Goal: Task Accomplishment & Management: Use online tool/utility

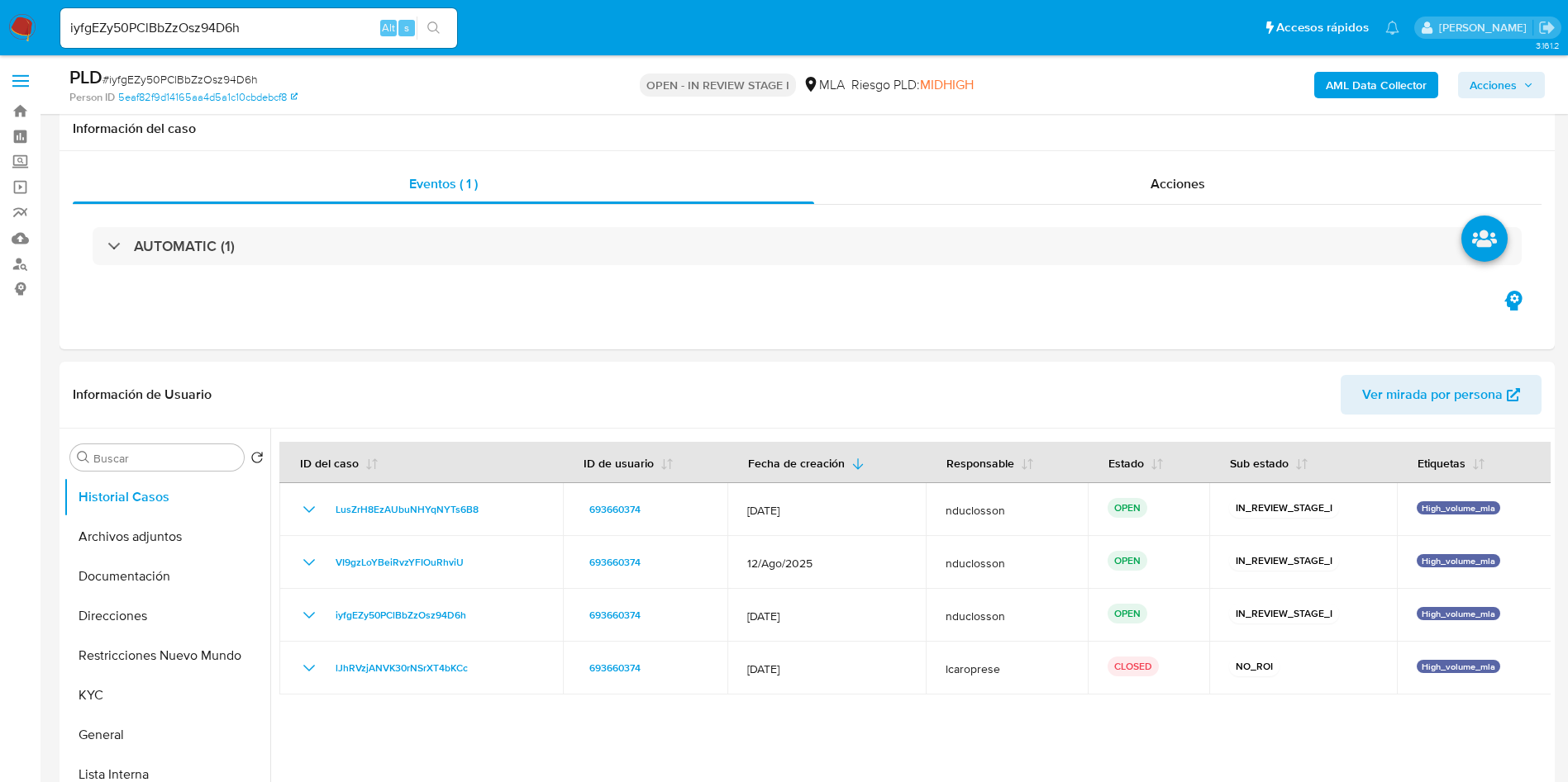
select select "10"
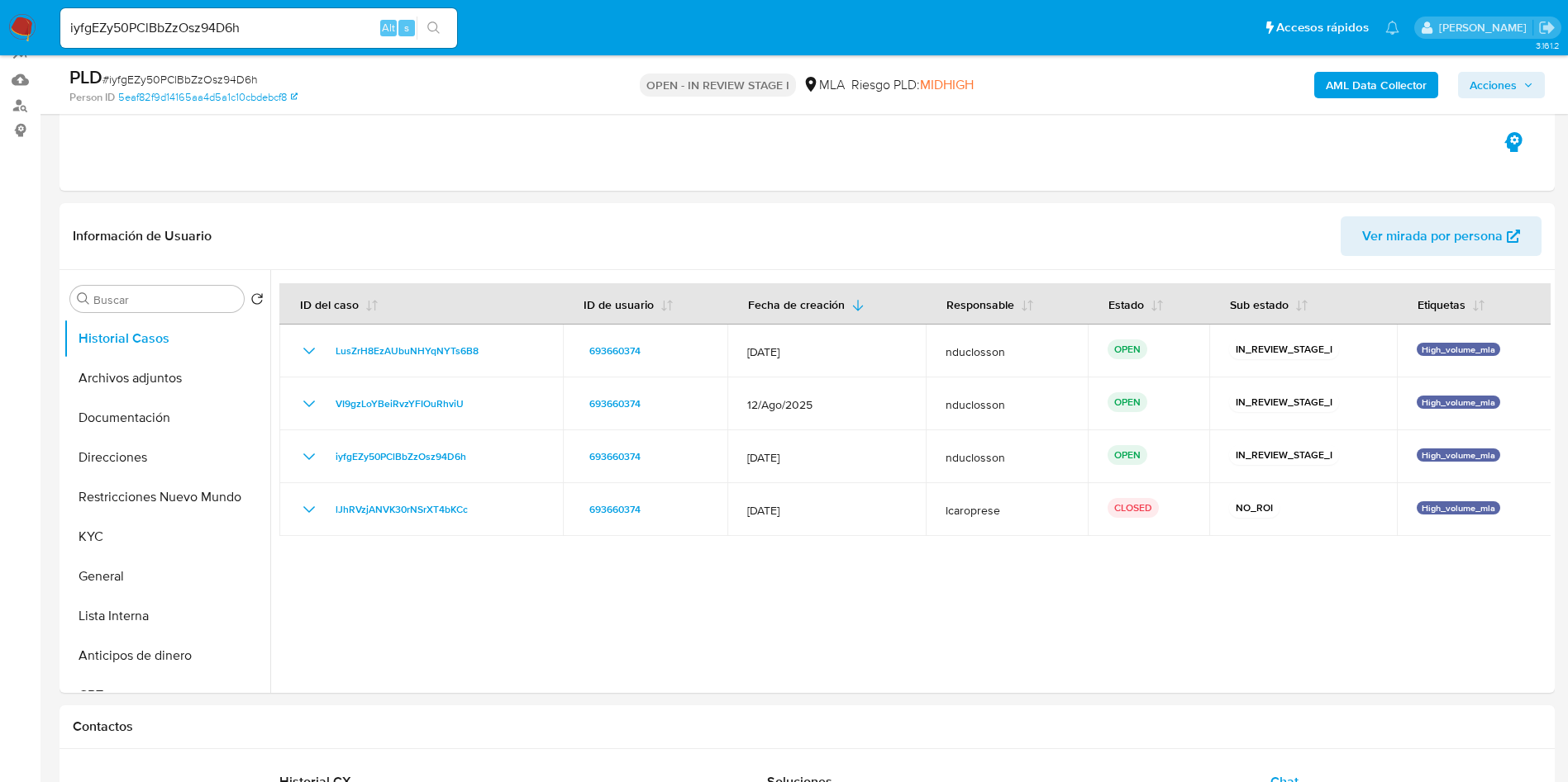
scroll to position [124, 0]
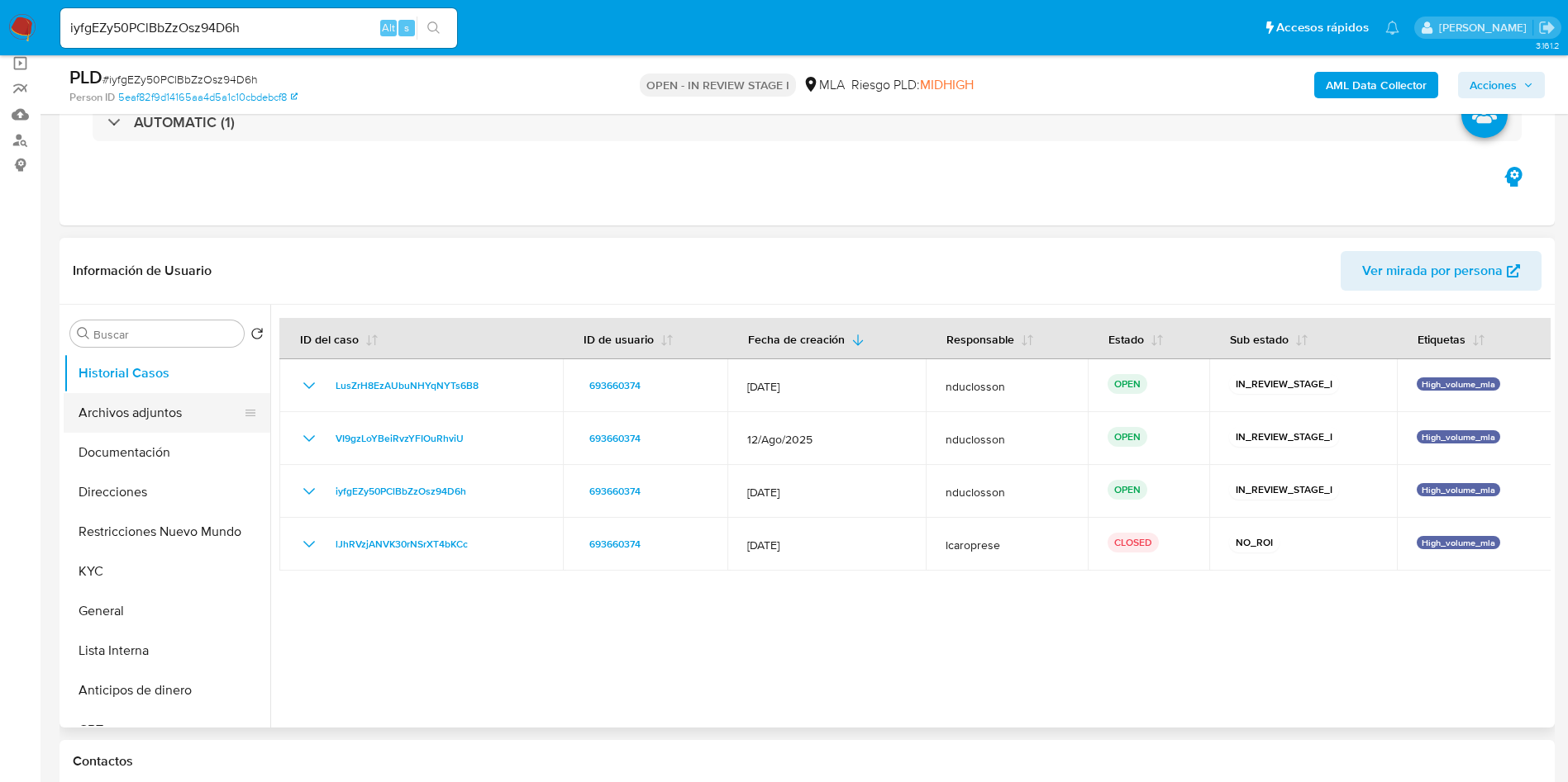
click at [166, 411] on button "Archivos adjuntos" at bounding box center [160, 413] width 193 height 40
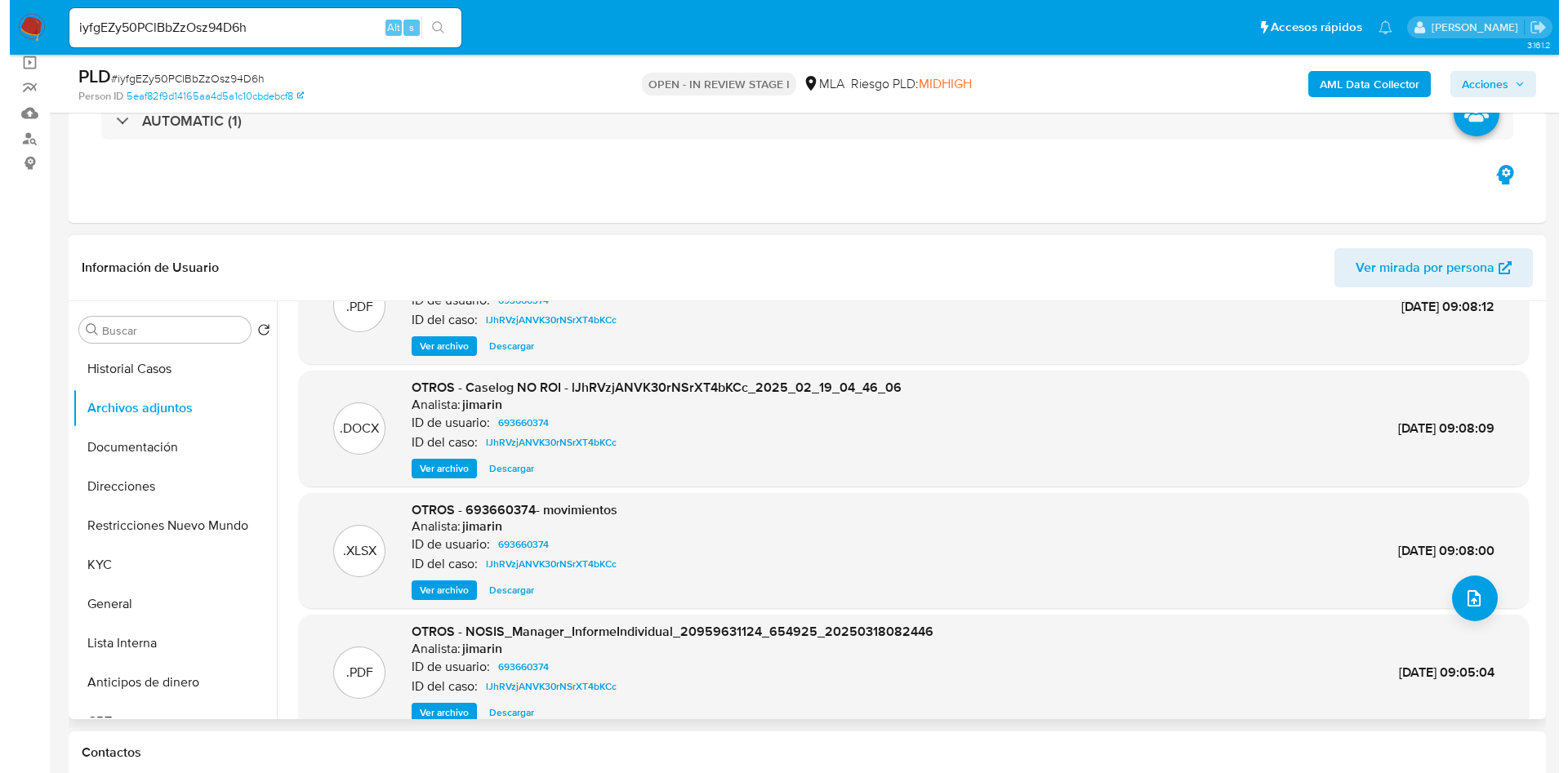
scroll to position [15, 0]
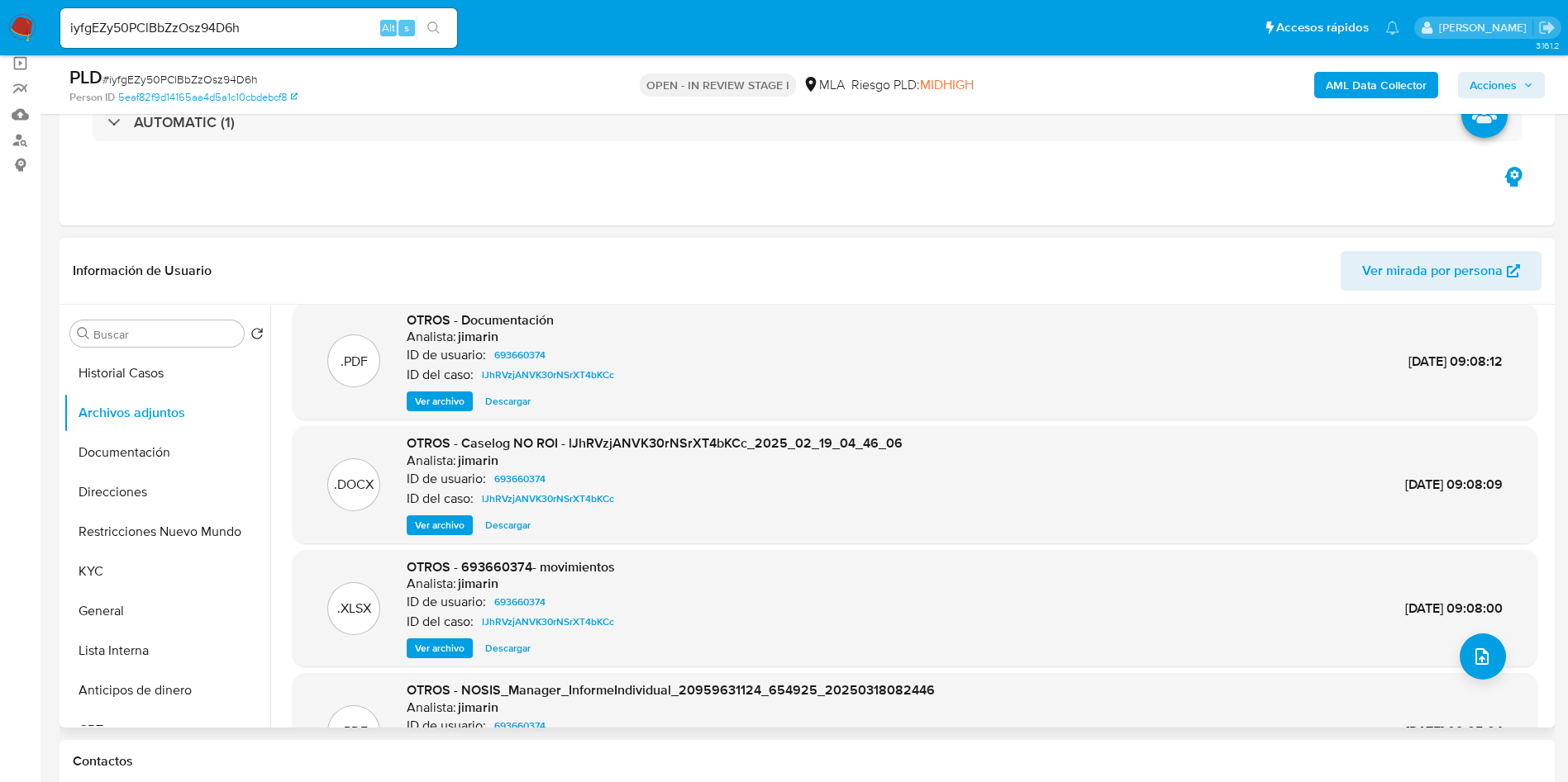
click at [518, 523] on span "Descargar" at bounding box center [508, 525] width 46 height 16
click at [428, 531] on span "Ver archivo" at bounding box center [440, 525] width 49 height 16
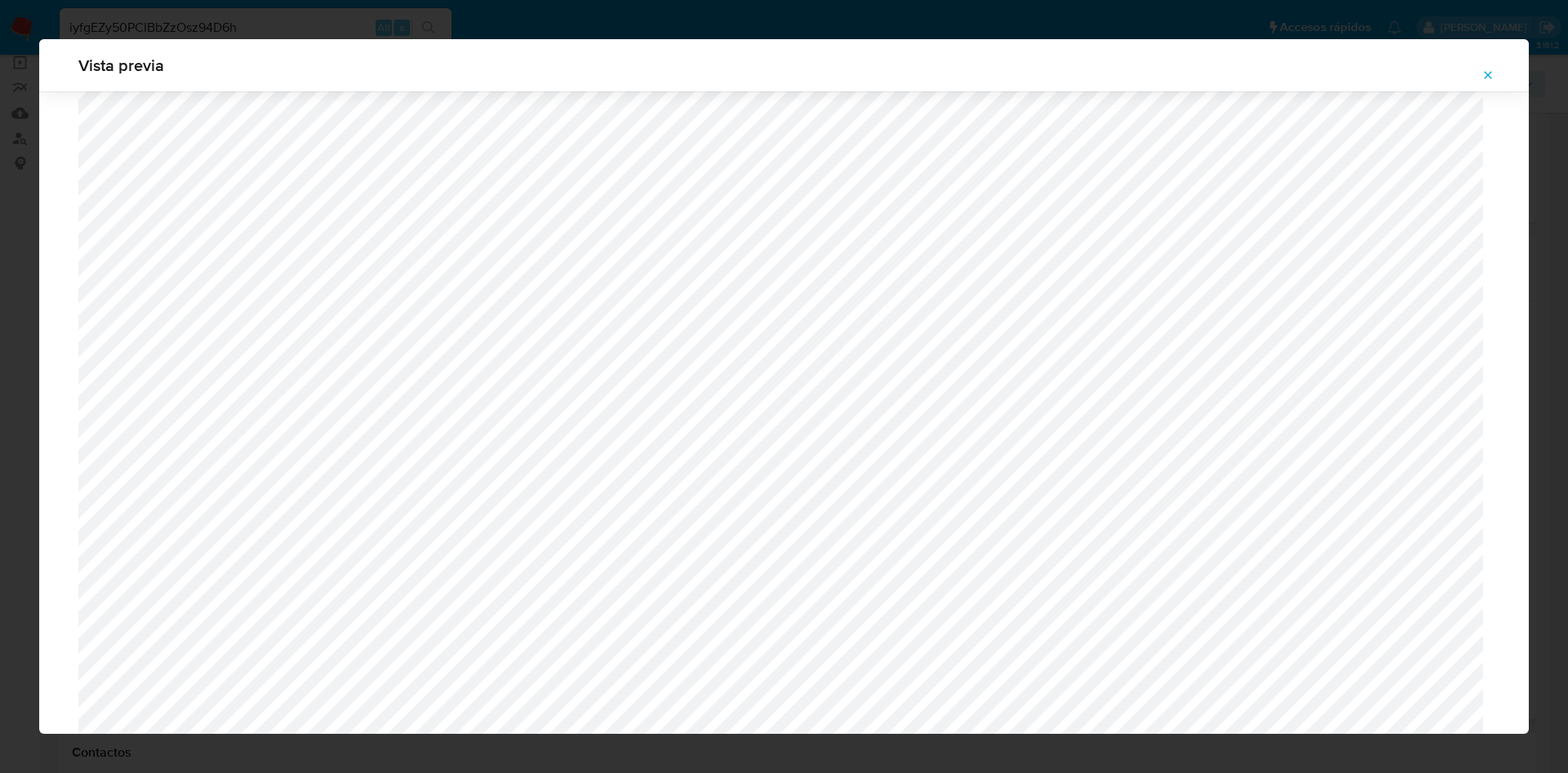
scroll to position [1192, 0]
click at [579, 12] on div "Vista previa" at bounding box center [784, 386] width 1568 height 773
click at [1487, 77] on icon "Attachment preview" at bounding box center [1488, 75] width 8 height 8
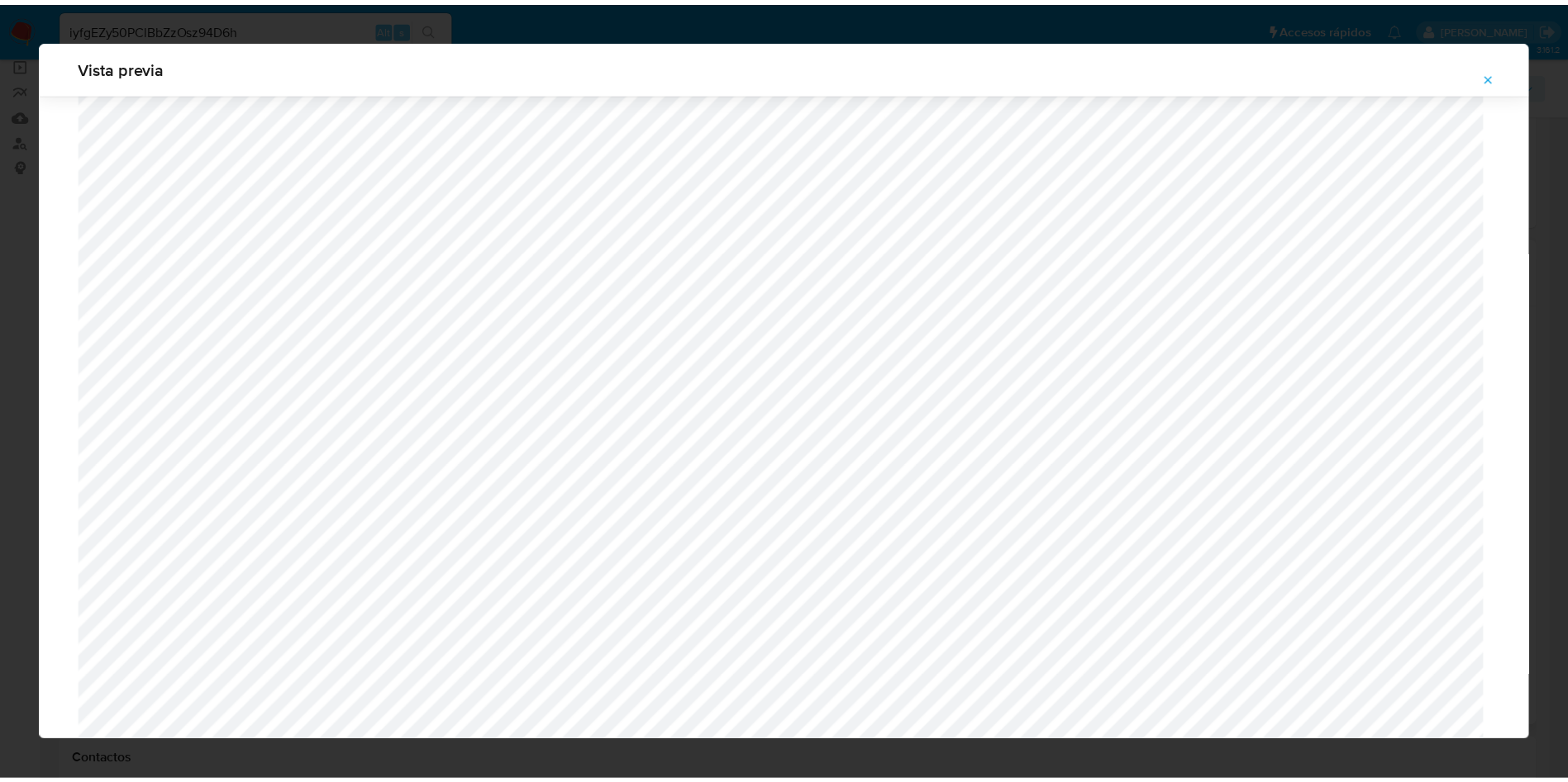
scroll to position [0, 0]
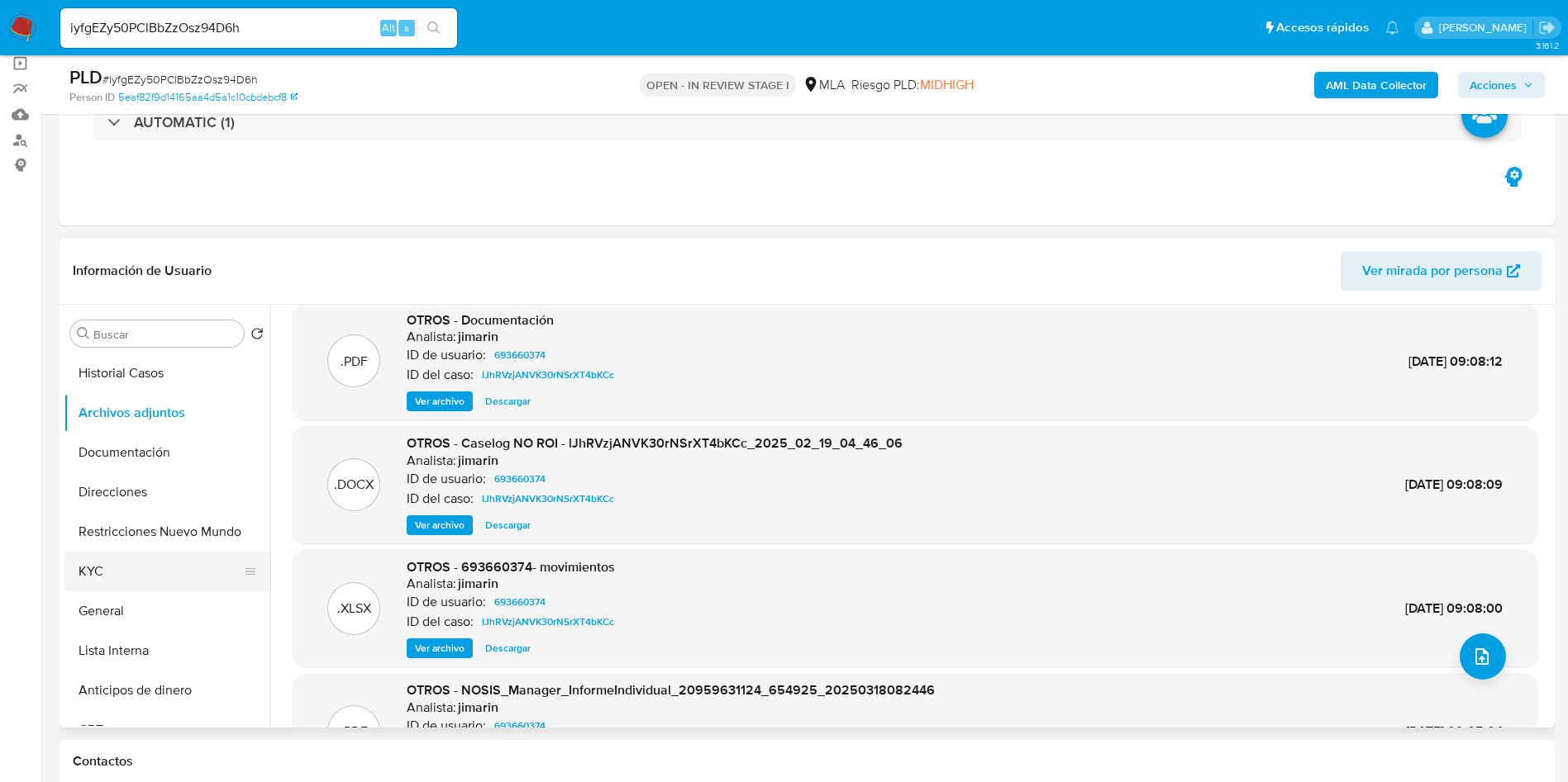
click at [158, 562] on button "KYC" at bounding box center [160, 572] width 193 height 40
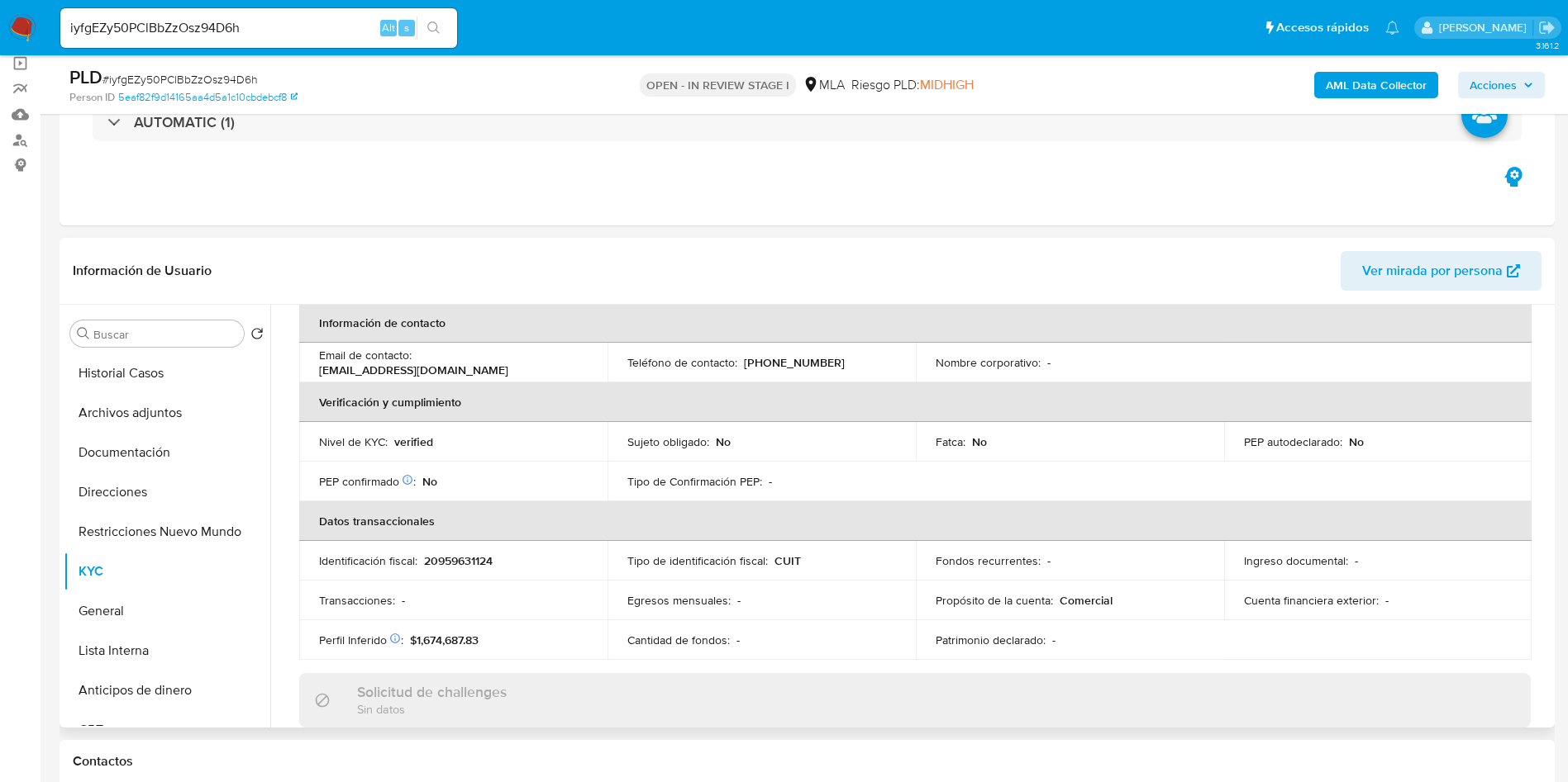
scroll to position [248, 0]
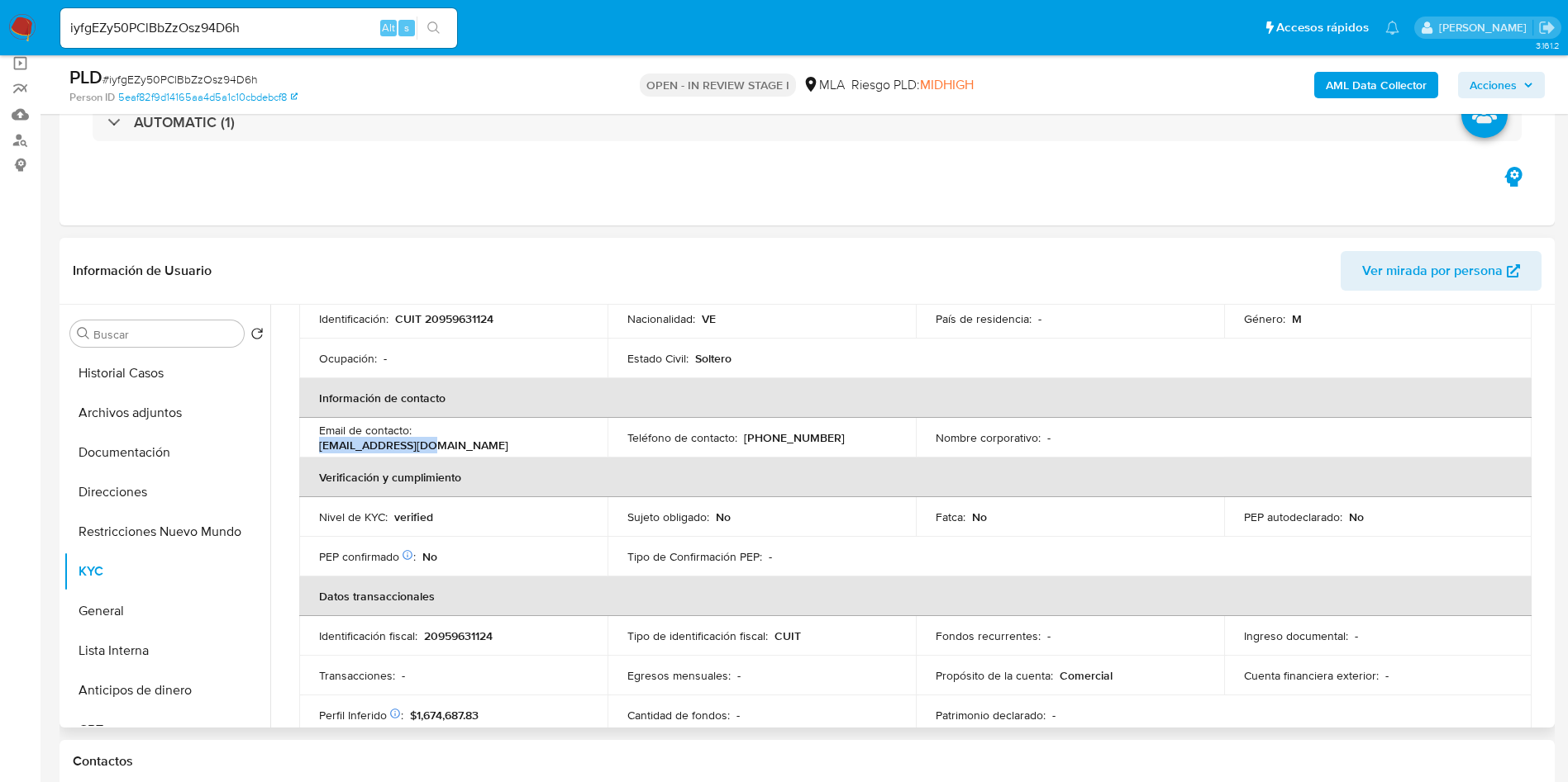
drag, startPoint x: 547, startPoint y: 436, endPoint x: 418, endPoint y: 433, distance: 129.0
click at [418, 433] on div "Email de contacto : mgyumare@gmail.com" at bounding box center [453, 438] width 269 height 30
copy p "mgyumare@gmail.com"
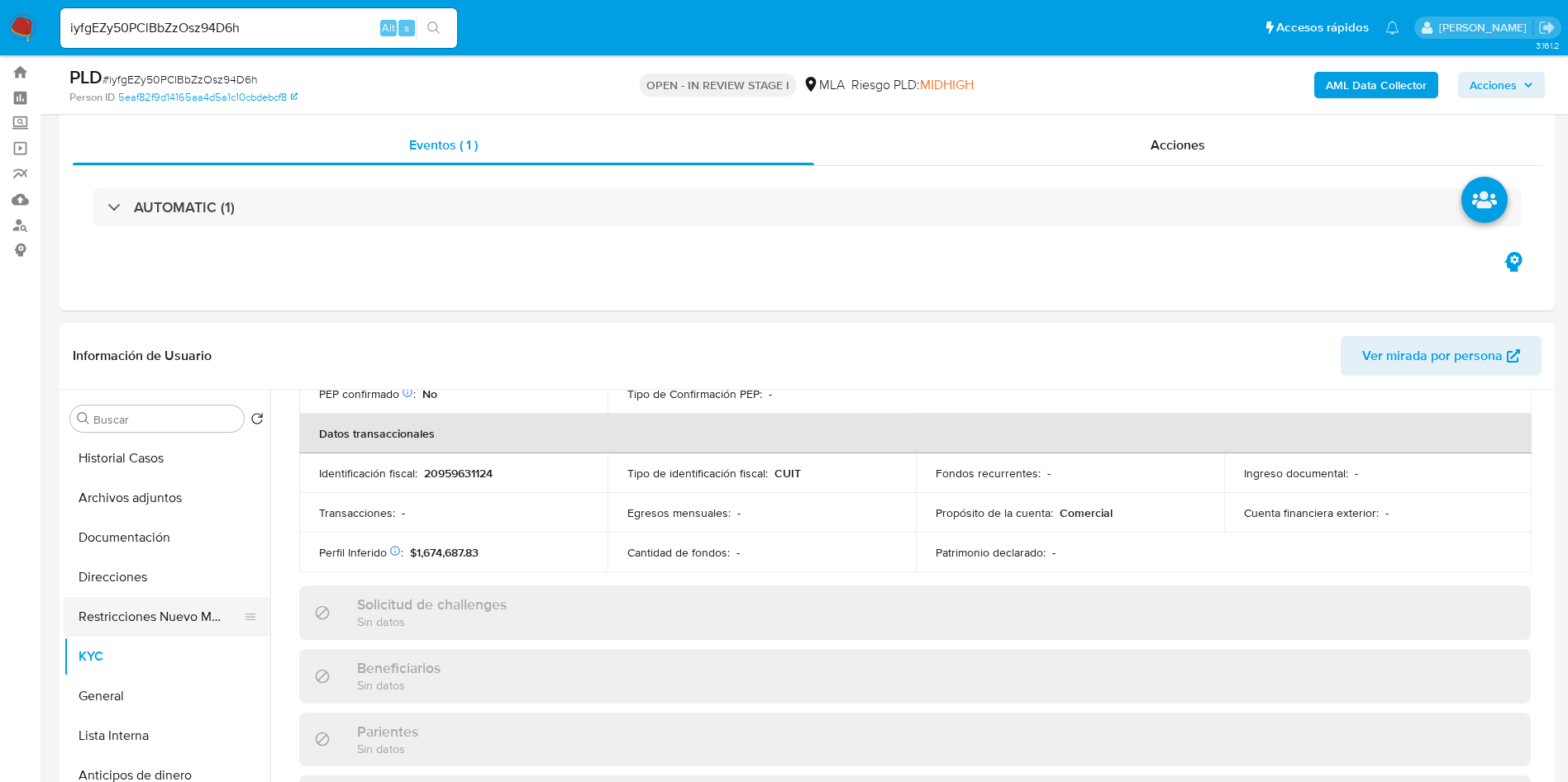
scroll to position [0, 0]
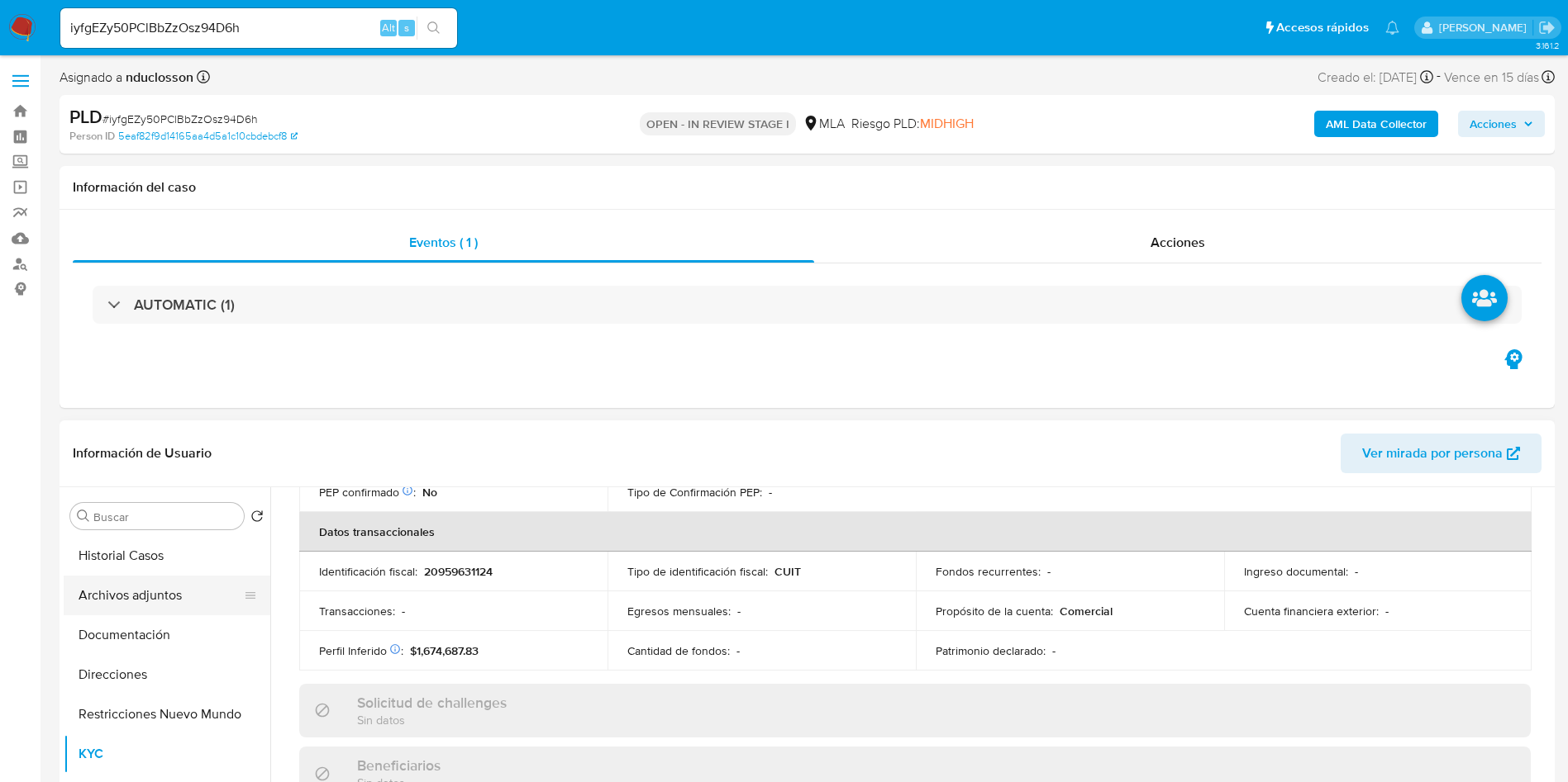
click at [124, 612] on button "Archivos adjuntos" at bounding box center [160, 595] width 193 height 40
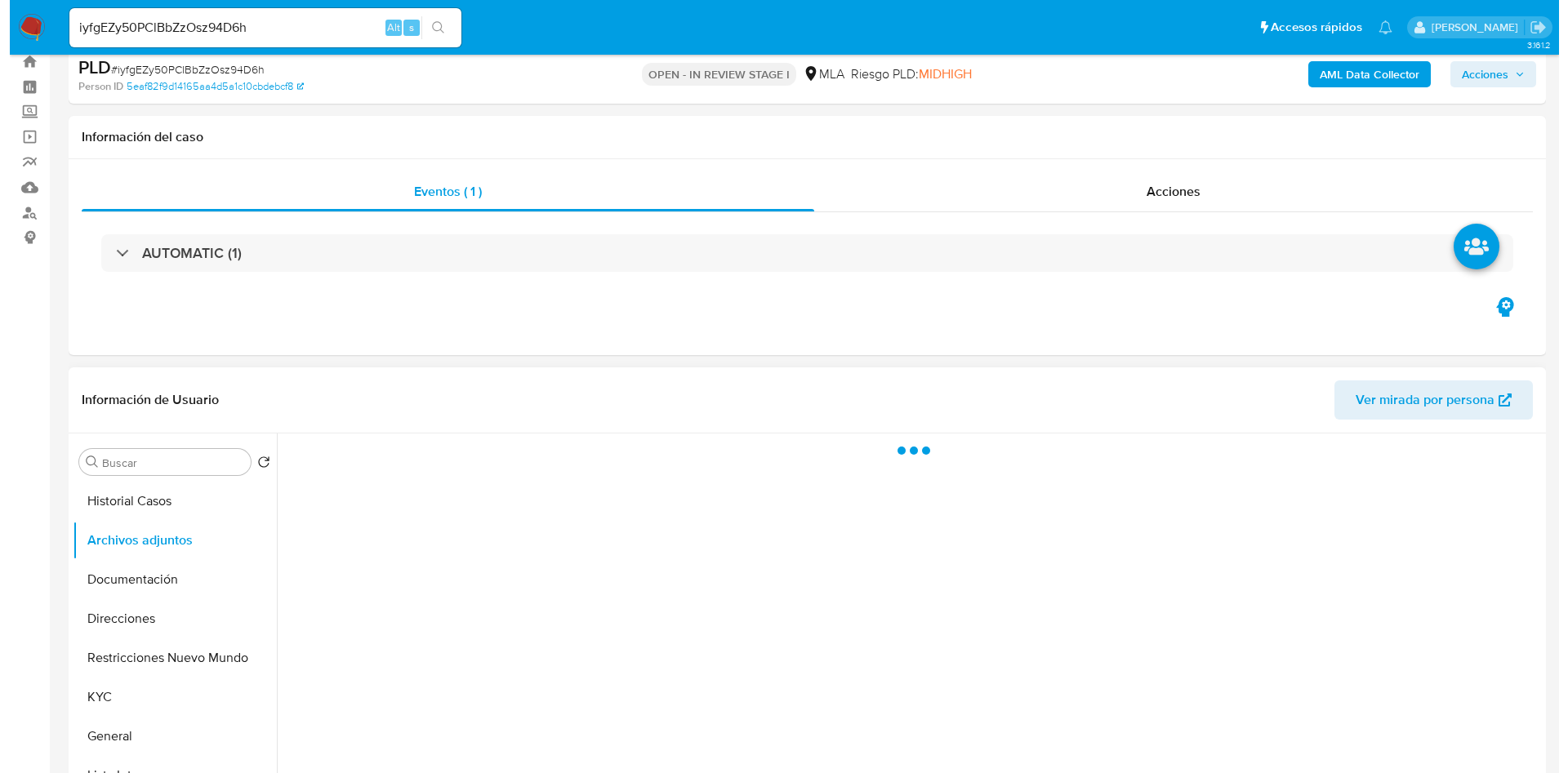
scroll to position [122, 0]
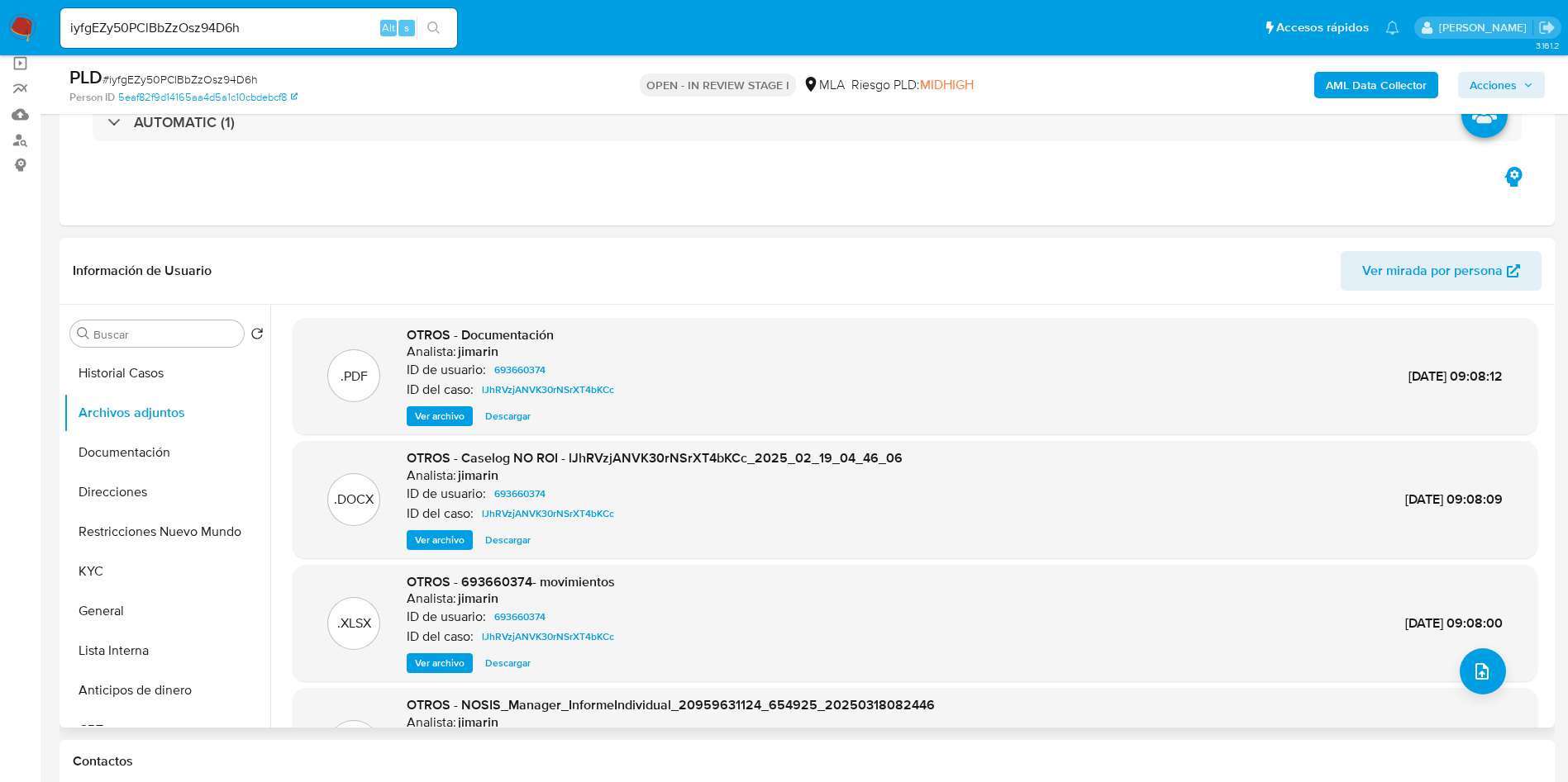
click at [444, 533] on span "Ver archivo" at bounding box center [440, 539] width 49 height 16
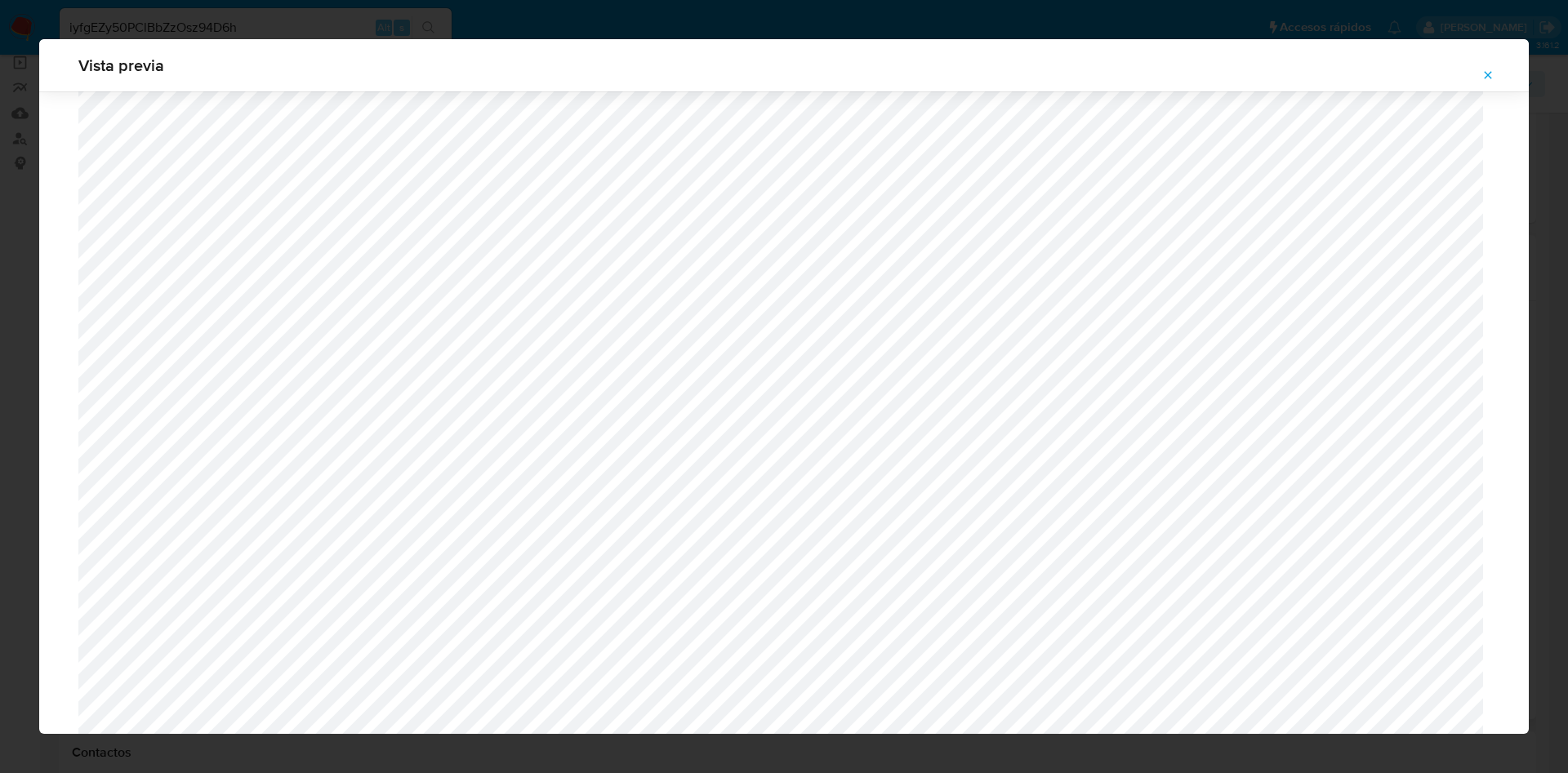
scroll to position [1315, 0]
click at [1491, 74] on icon "Attachment preview" at bounding box center [1488, 75] width 13 height 13
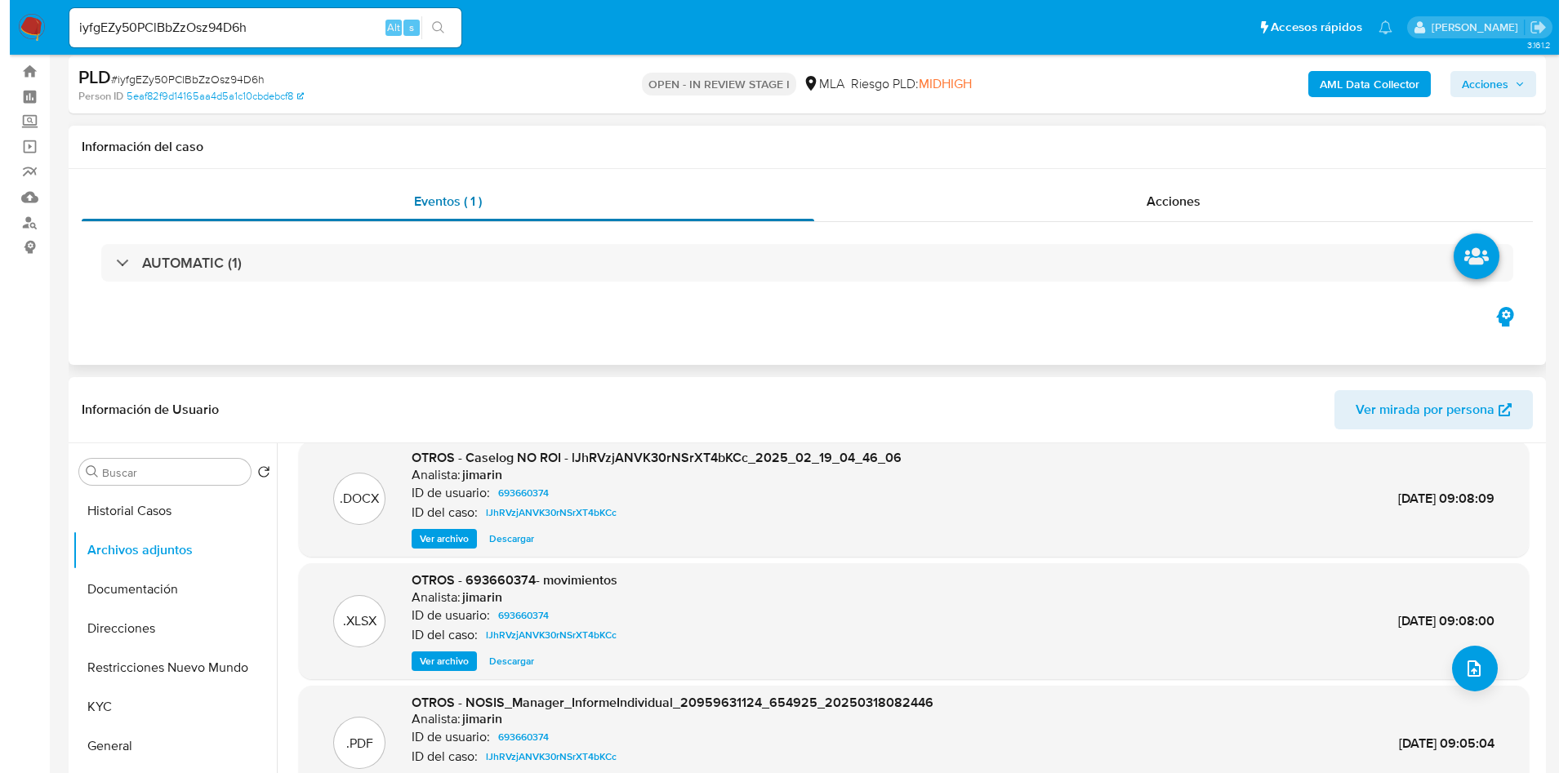
scroll to position [0, 0]
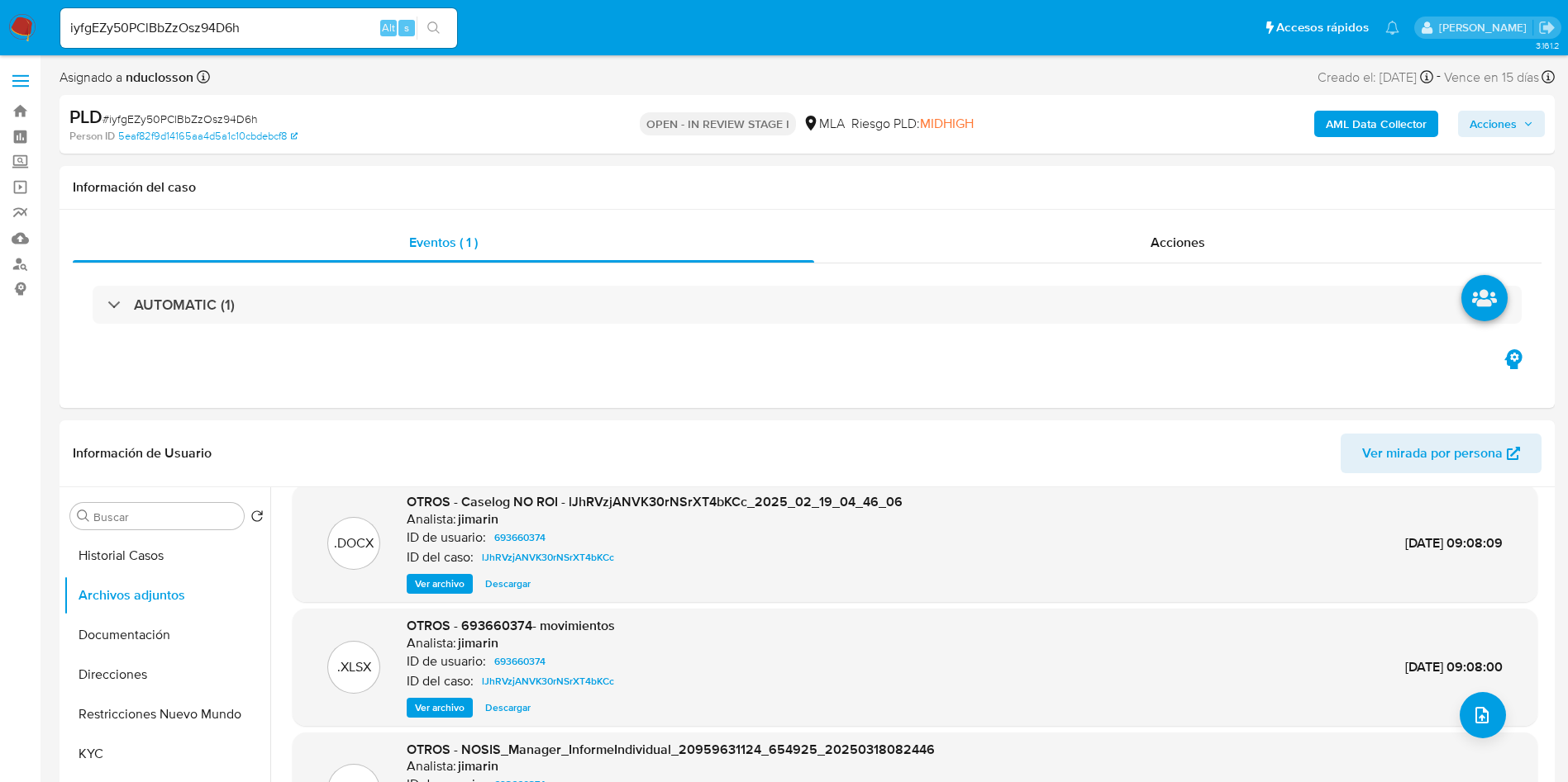
click at [1374, 122] on b "AML Data Collector" at bounding box center [1375, 124] width 101 height 26
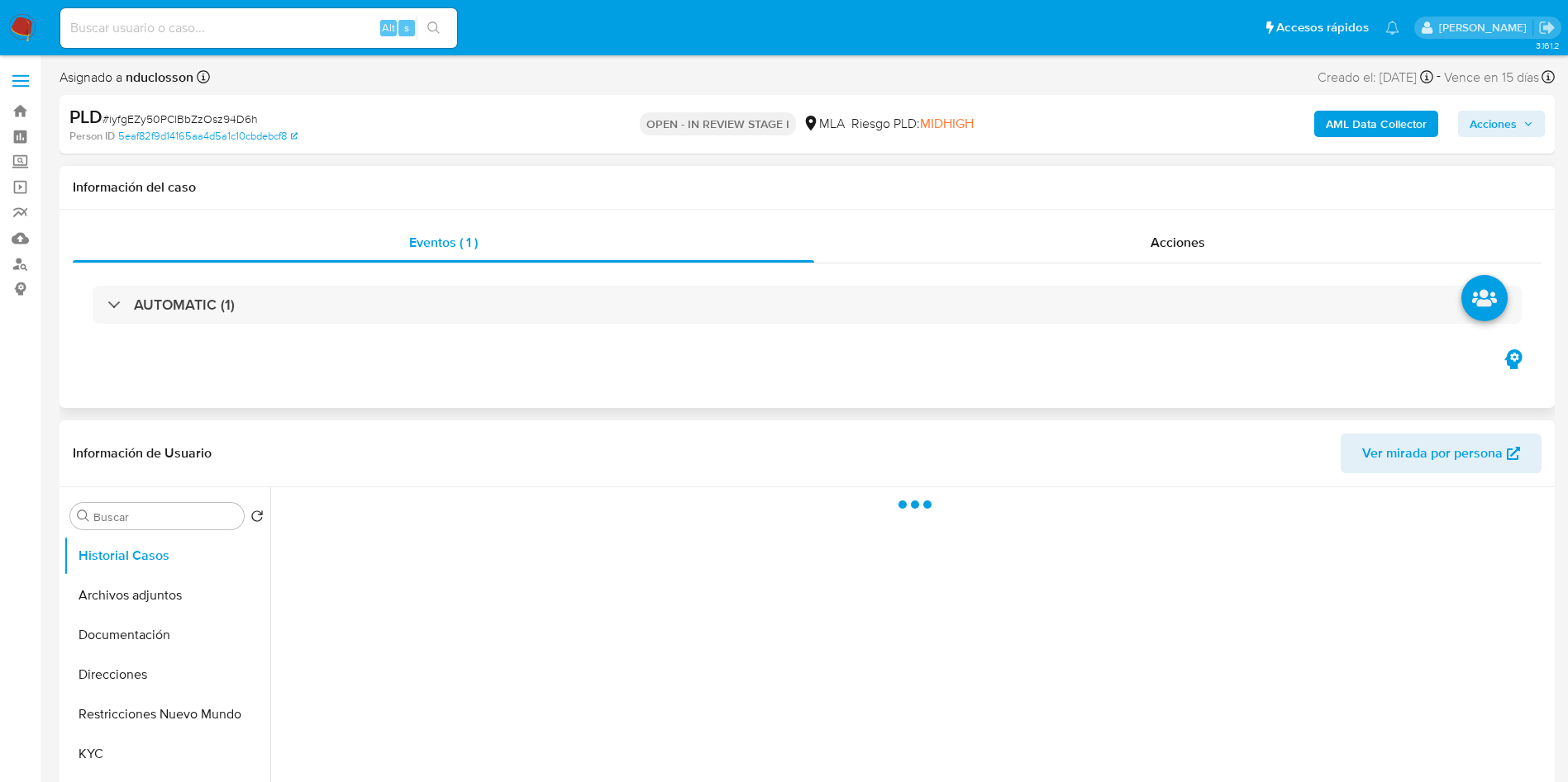
select select "10"
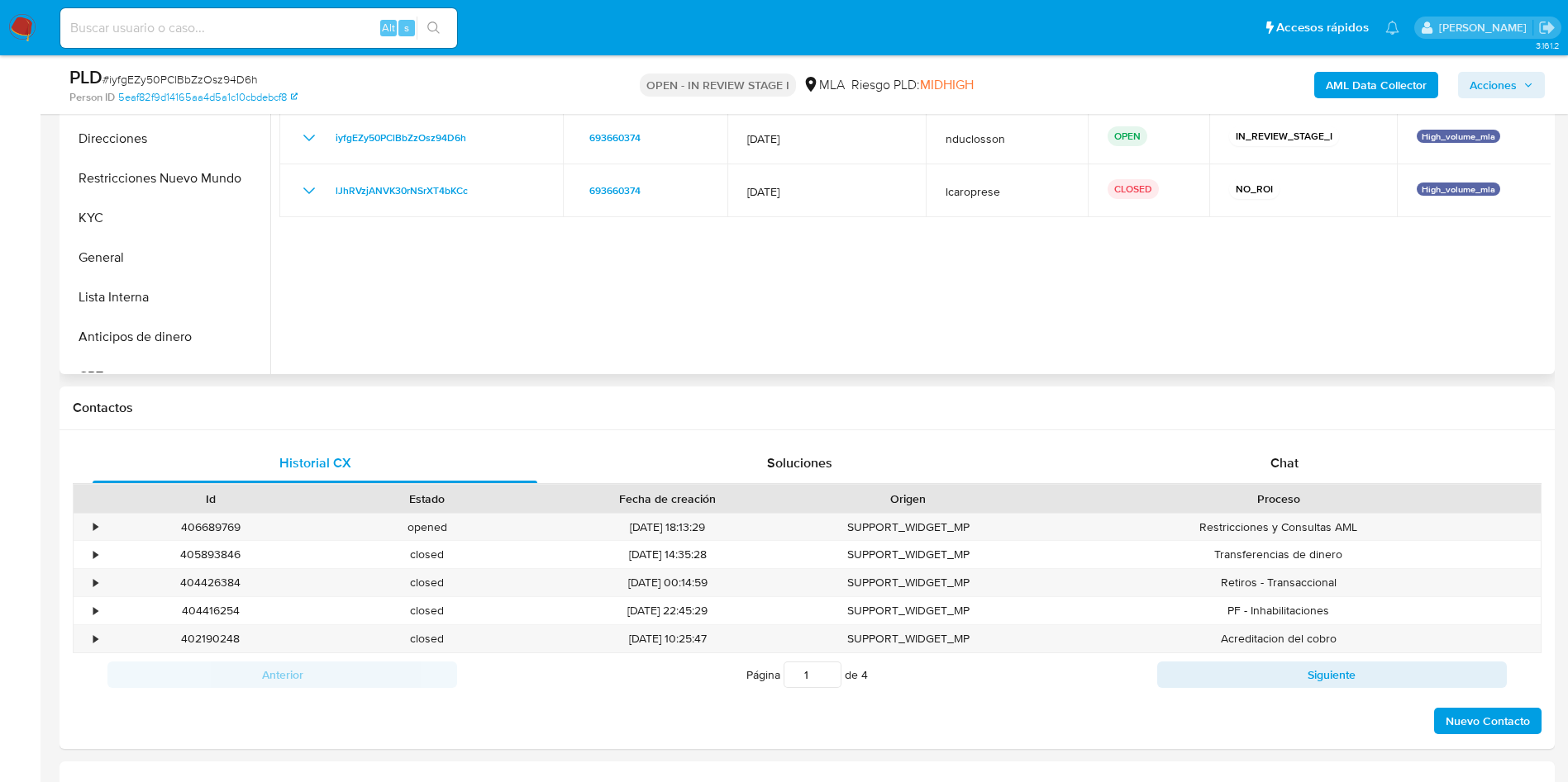
scroll to position [248, 0]
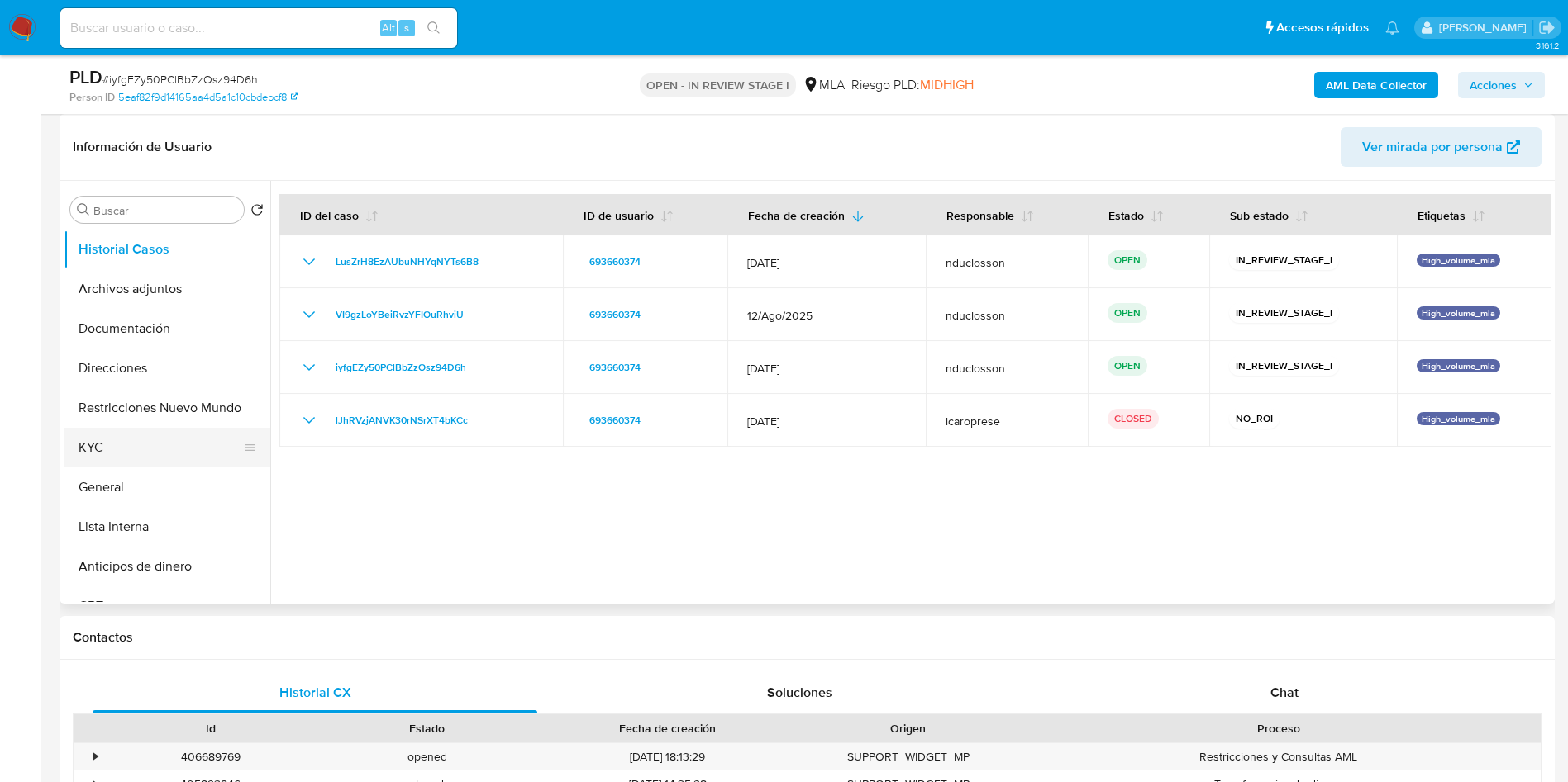
click at [126, 450] on button "KYC" at bounding box center [160, 448] width 193 height 40
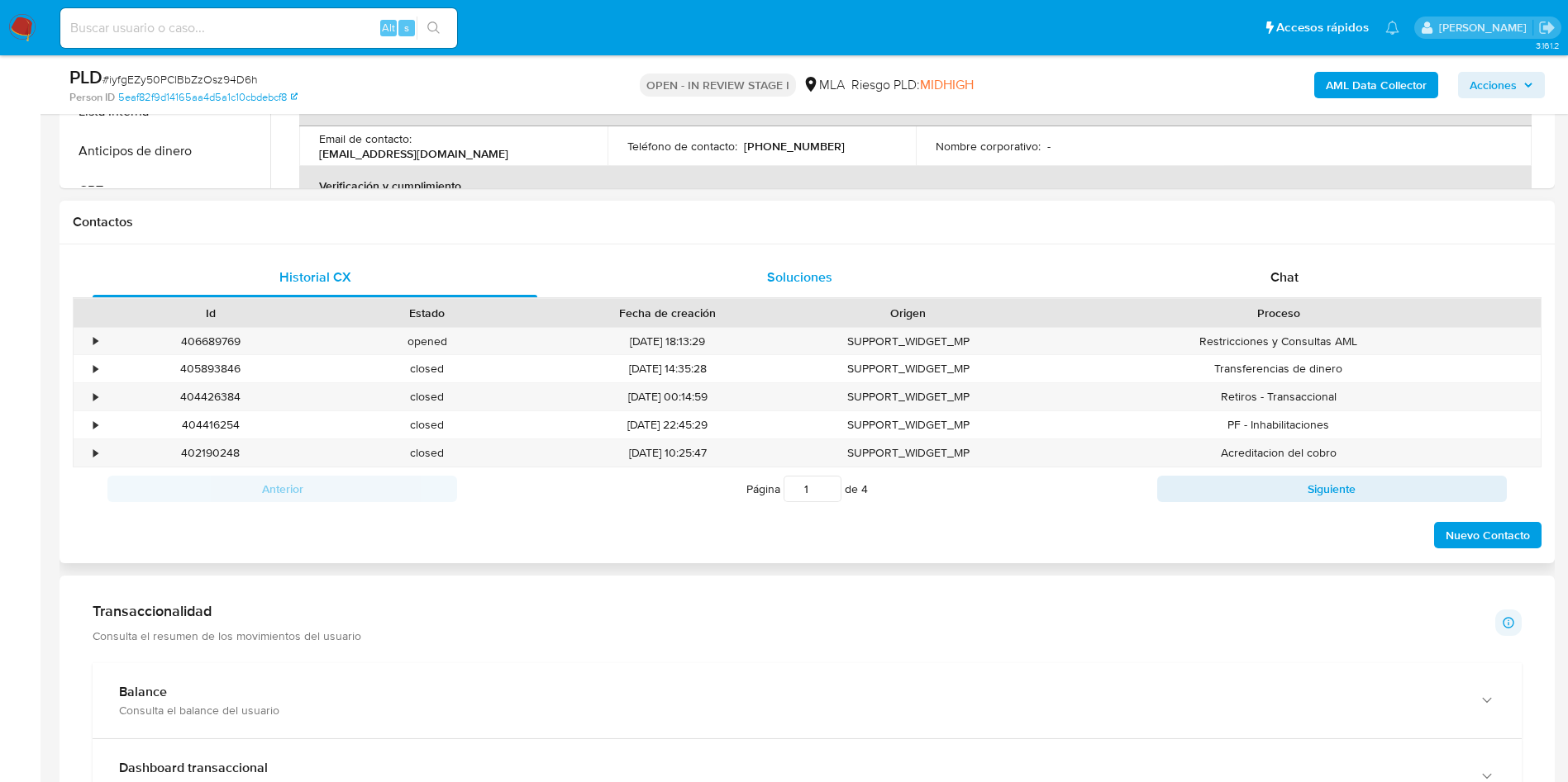
scroll to position [495, 0]
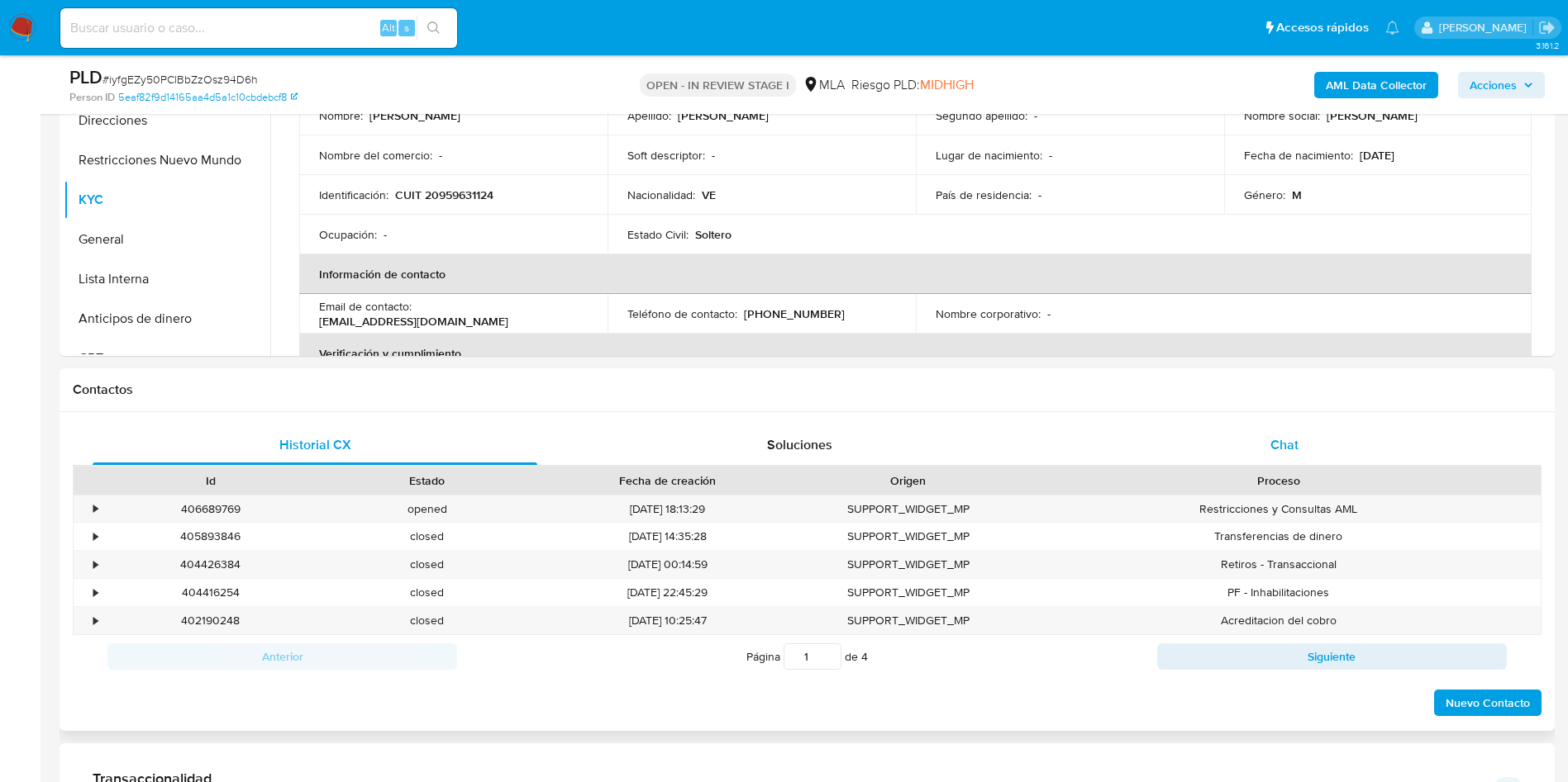
click at [1312, 433] on div "Chat" at bounding box center [1285, 445] width 445 height 40
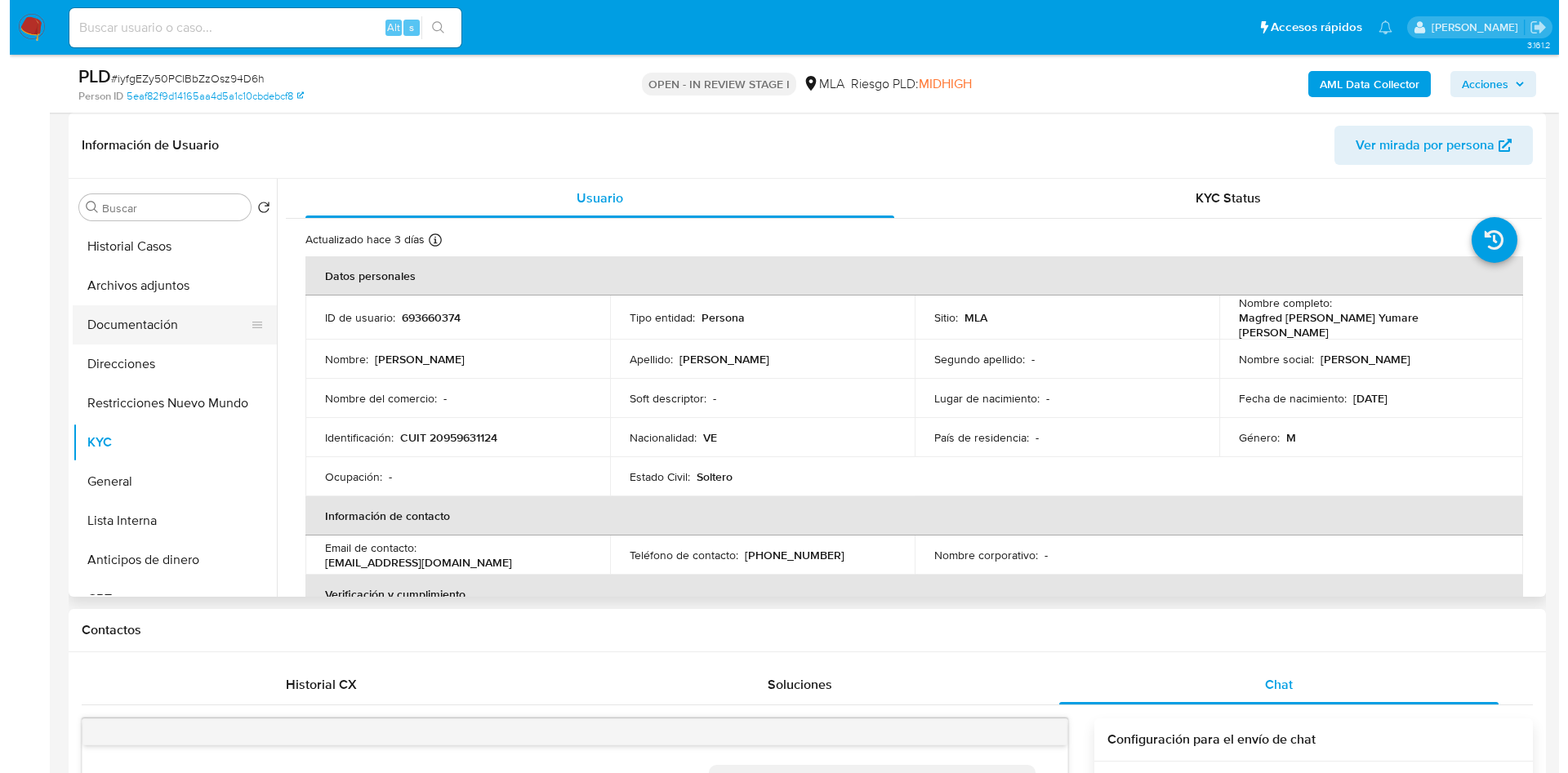
scroll to position [2660, 0]
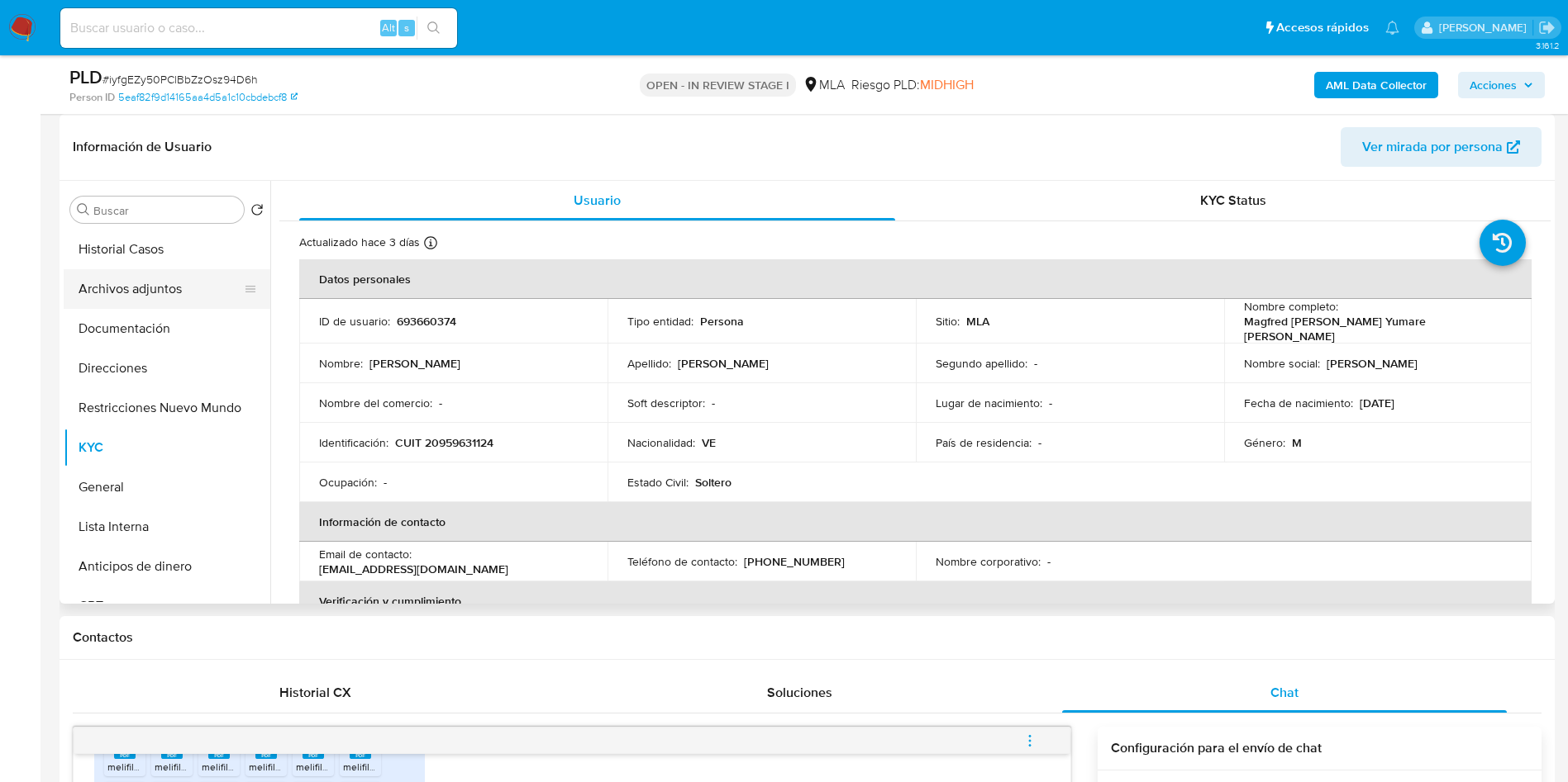
click at [115, 292] on button "Archivos adjuntos" at bounding box center [160, 289] width 193 height 40
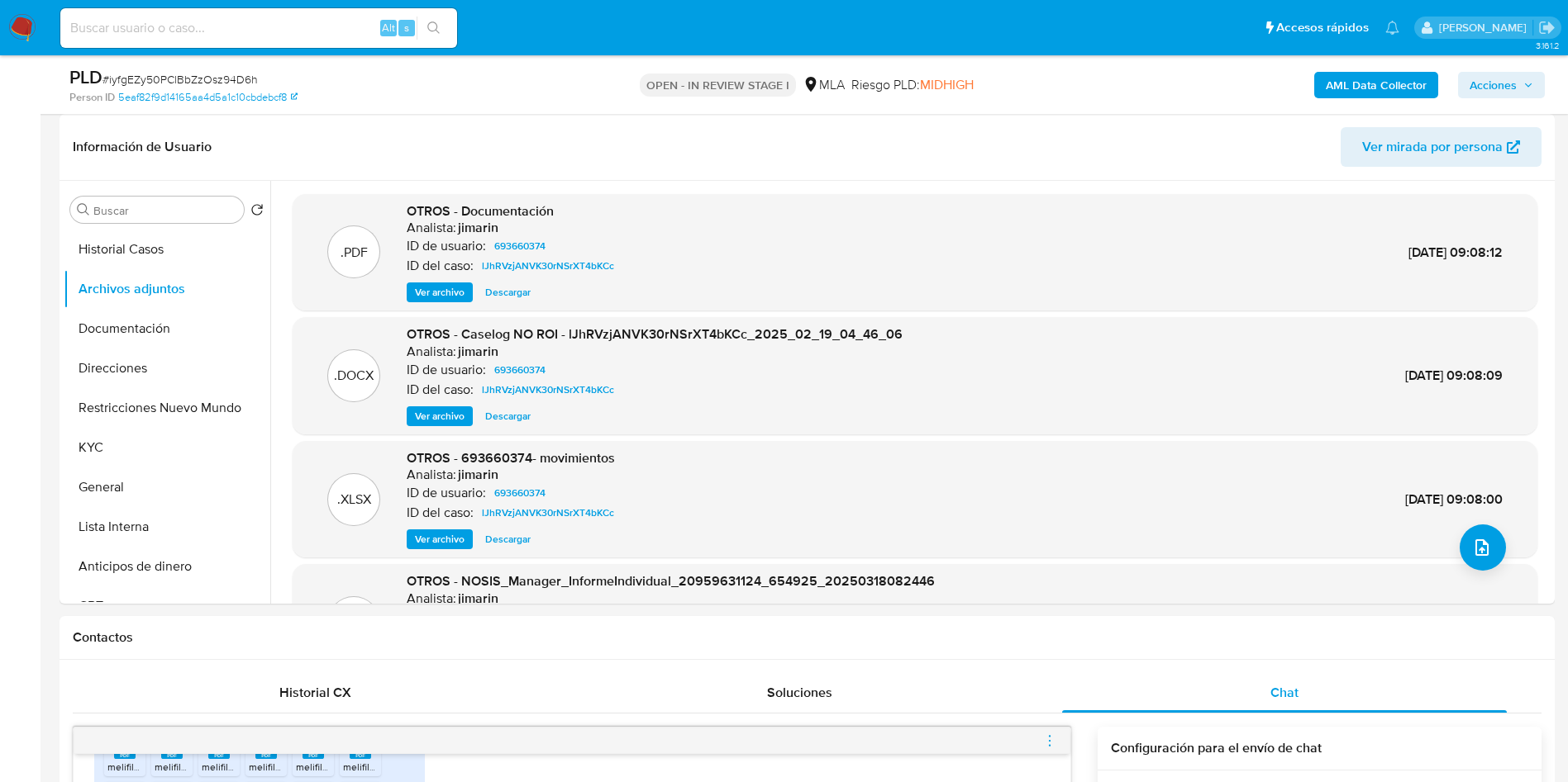
click at [1358, 88] on b "AML Data Collector" at bounding box center [1375, 85] width 101 height 26
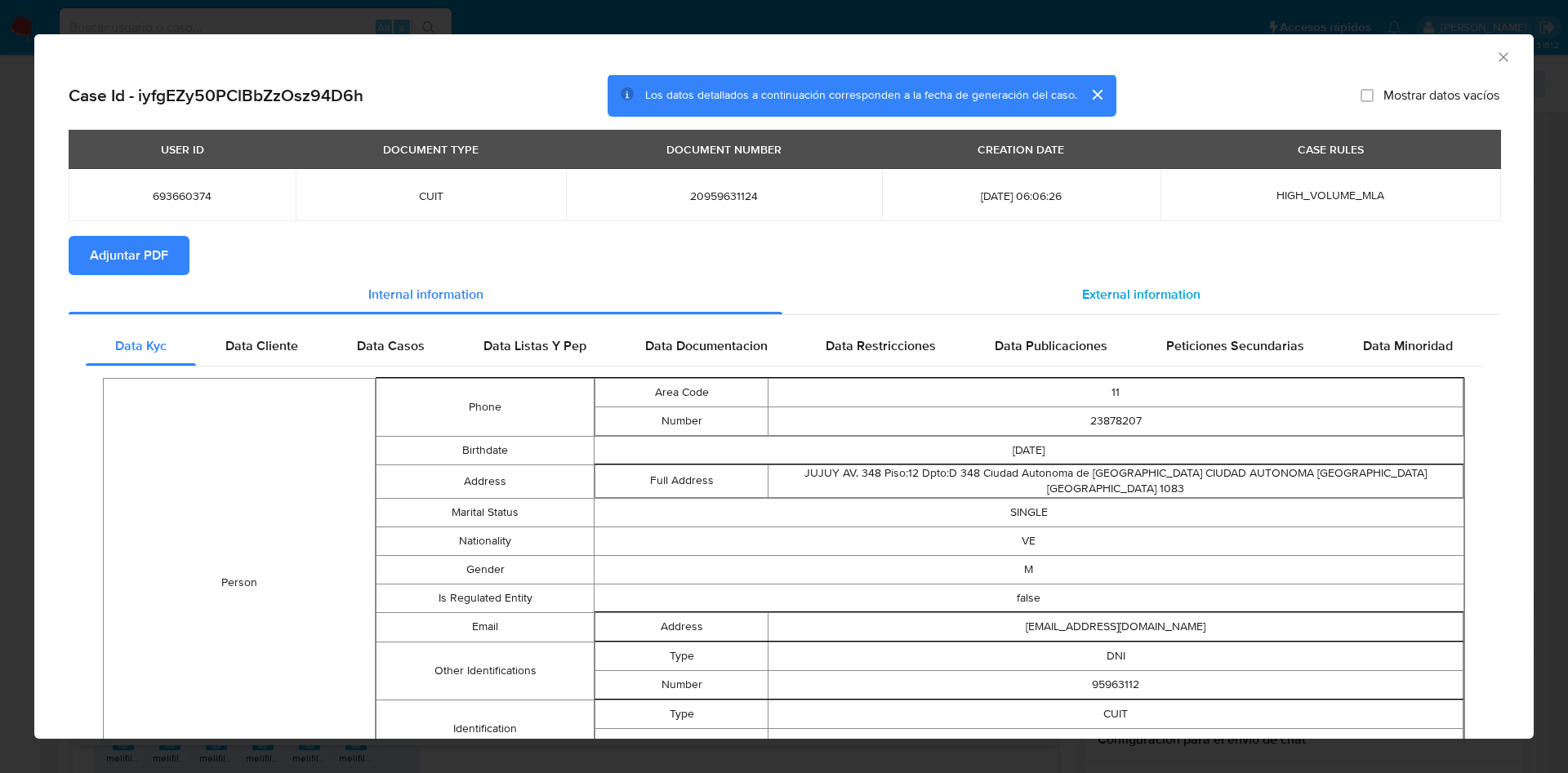
click at [1045, 292] on div "External information" at bounding box center [1140, 294] width 717 height 39
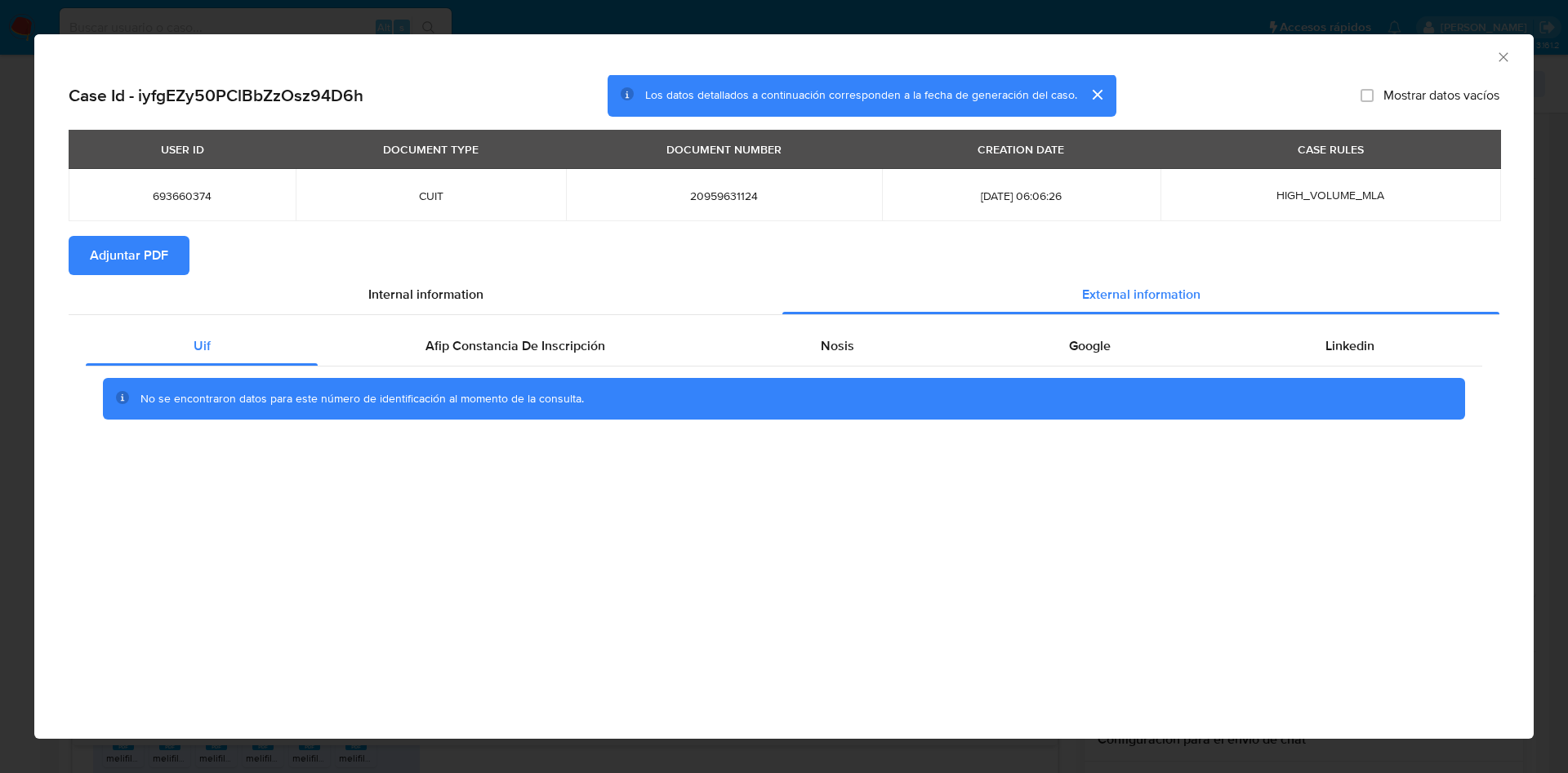
click at [452, 324] on div "Uif Afip Constancia De Inscripción Nosis Google Linkedin No se encontraron dato…" at bounding box center [784, 379] width 1430 height 128
click at [484, 343] on span "Afip Constancia De Inscripción" at bounding box center [515, 345] width 179 height 18
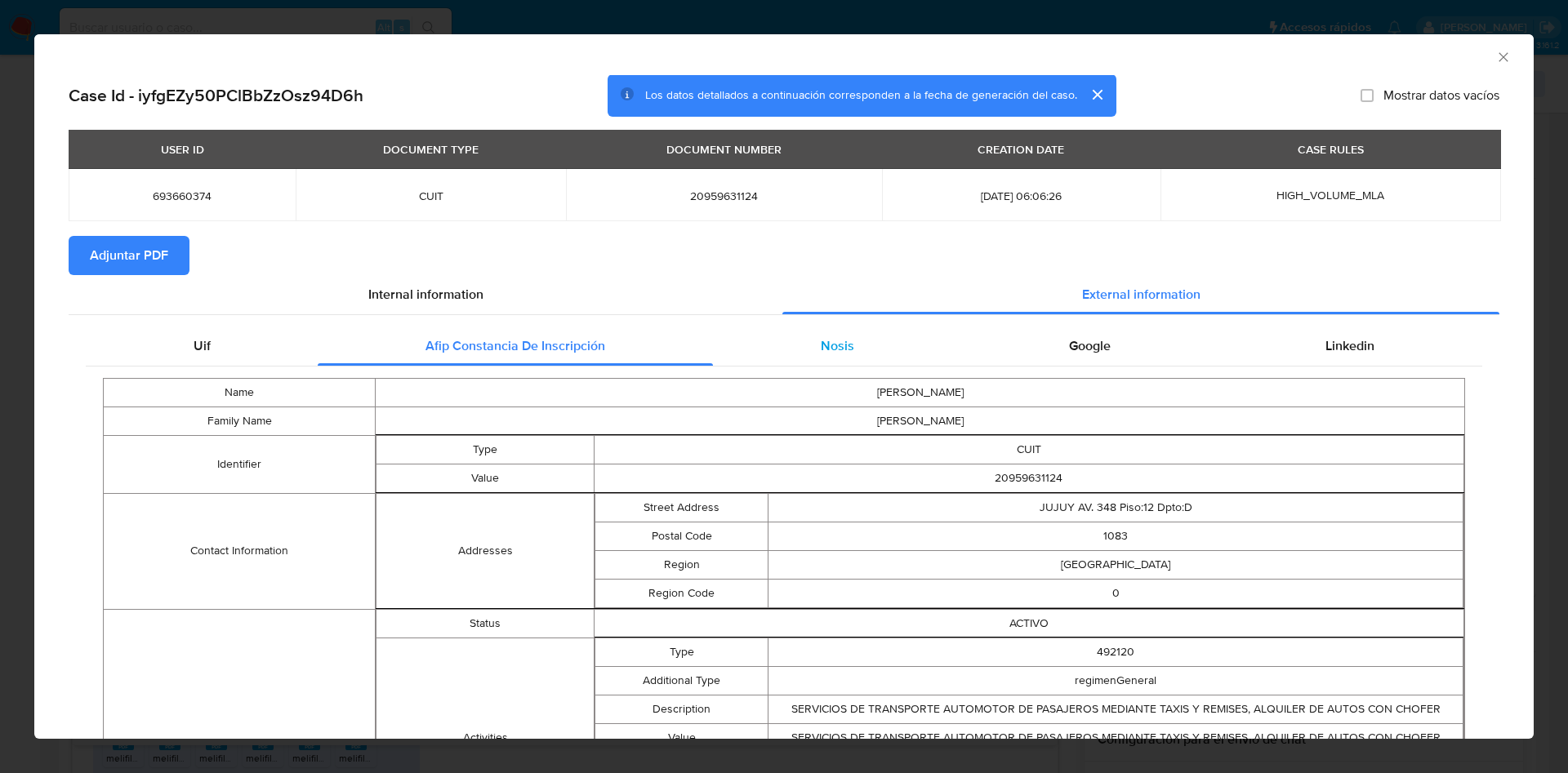
click at [807, 352] on div "Nosis" at bounding box center [837, 346] width 248 height 39
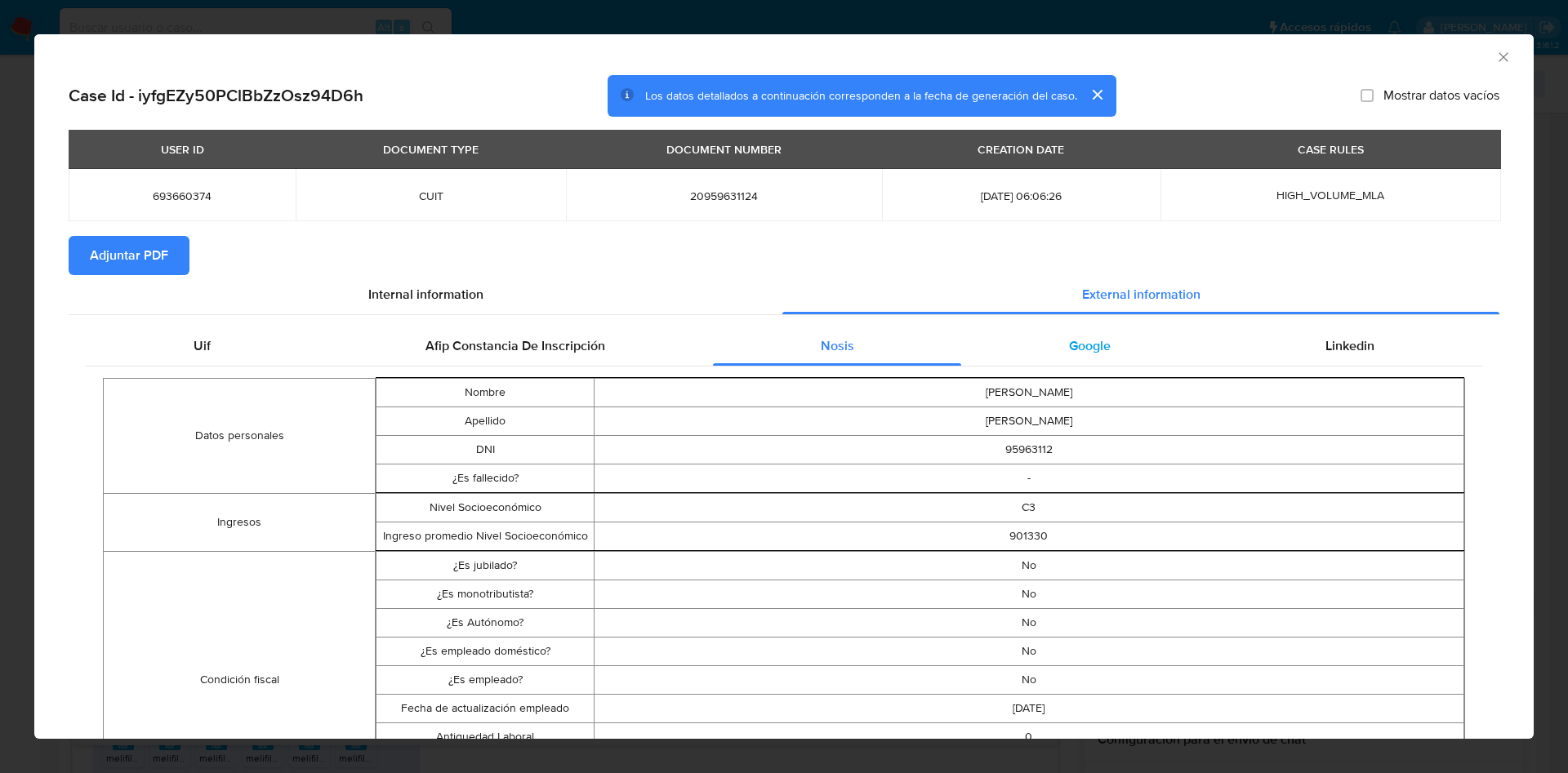
click at [1064, 355] on div "Google" at bounding box center [1089, 346] width 257 height 39
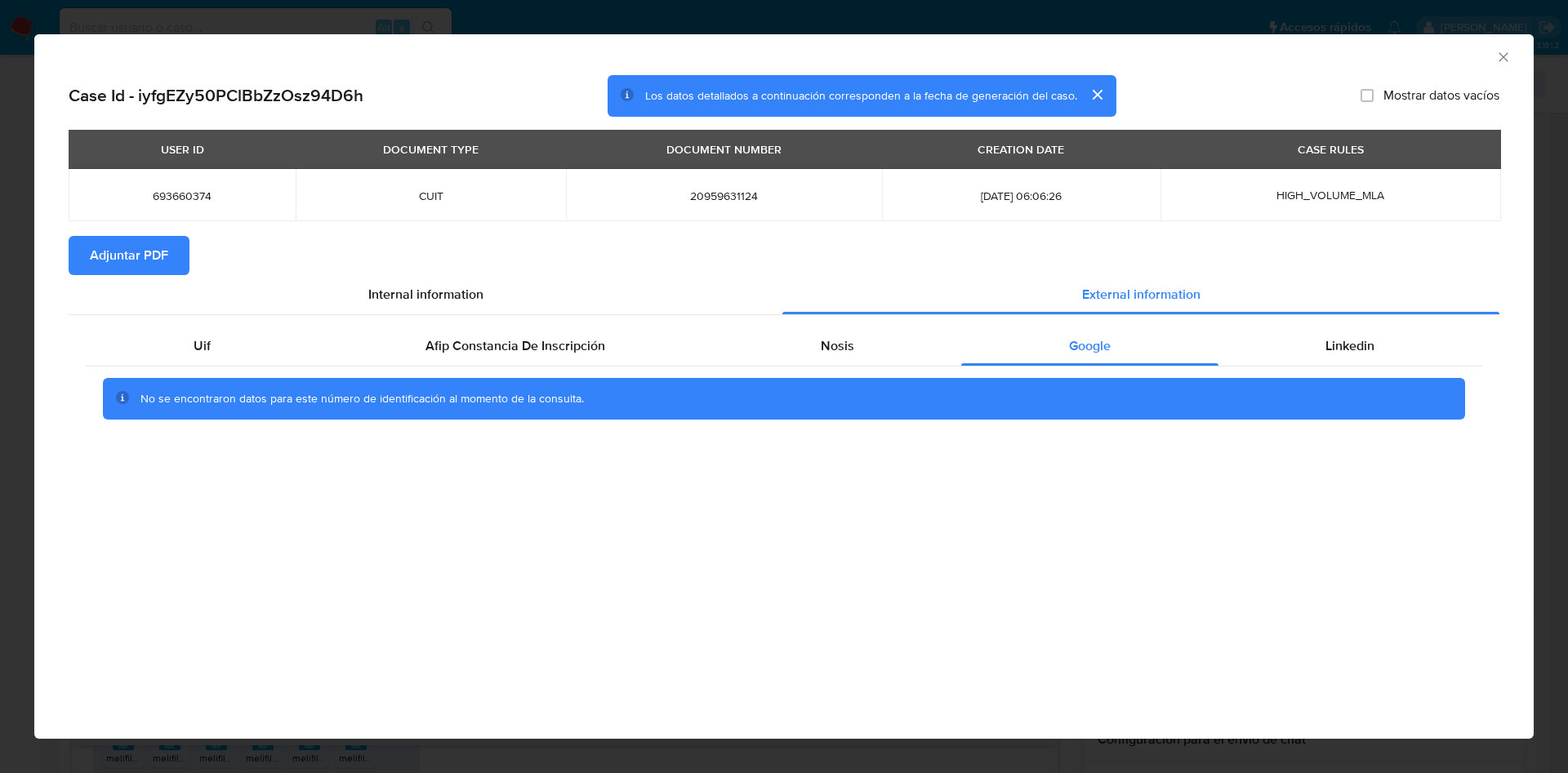
click at [1276, 371] on div "No se encontraron datos para este número de identificación al momento de la con…" at bounding box center [783, 399] width 1396 height 65
click at [1280, 360] on div "Linkedin" at bounding box center [1350, 346] width 264 height 39
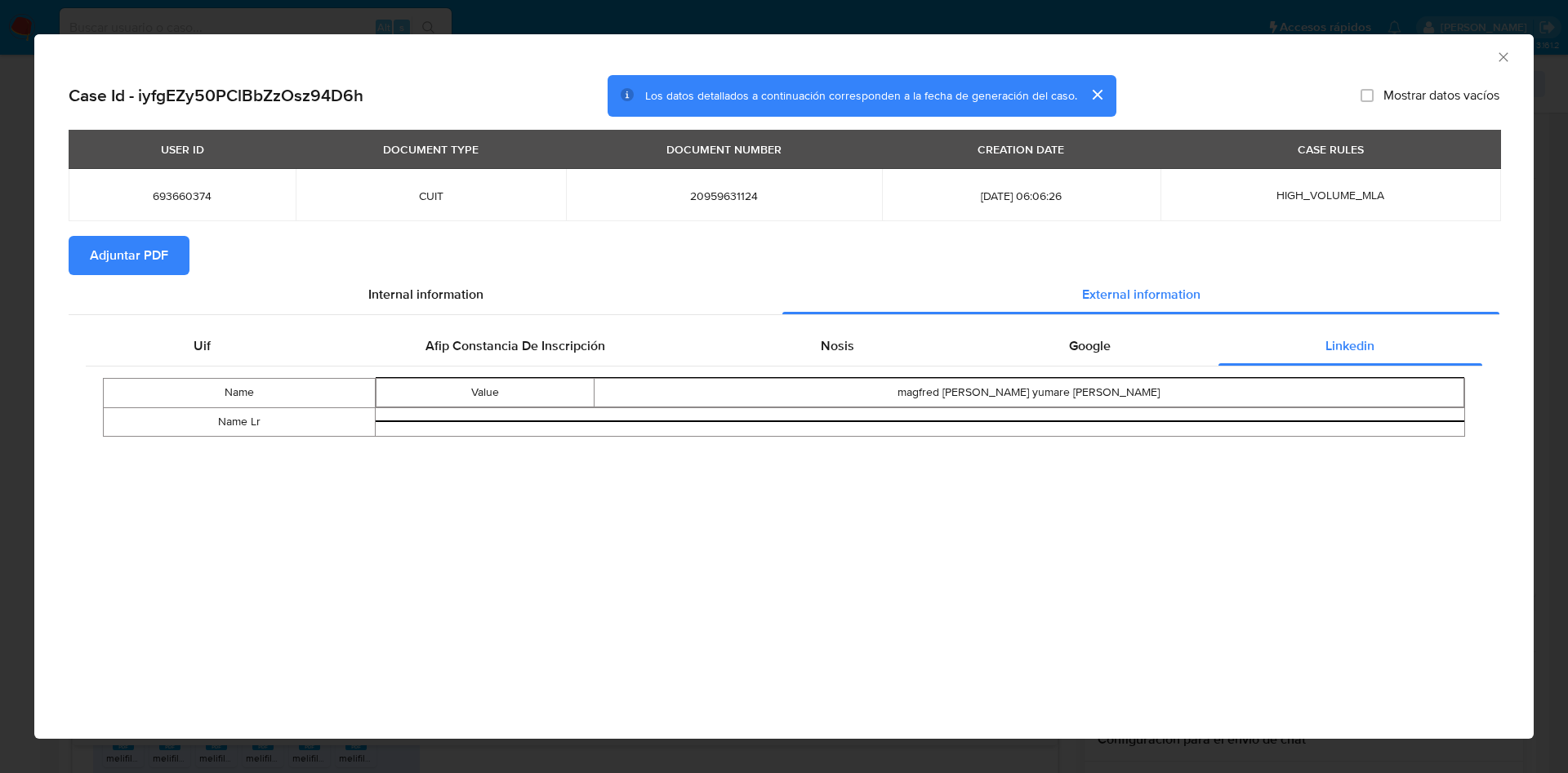
click at [149, 266] on span "Adjuntar PDF" at bounding box center [128, 255] width 78 height 36
click at [1493, 56] on div "AML Data Collector" at bounding box center [771, 54] width 1450 height 18
click at [1505, 54] on icon "Cerrar ventana" at bounding box center [1503, 56] width 9 height 9
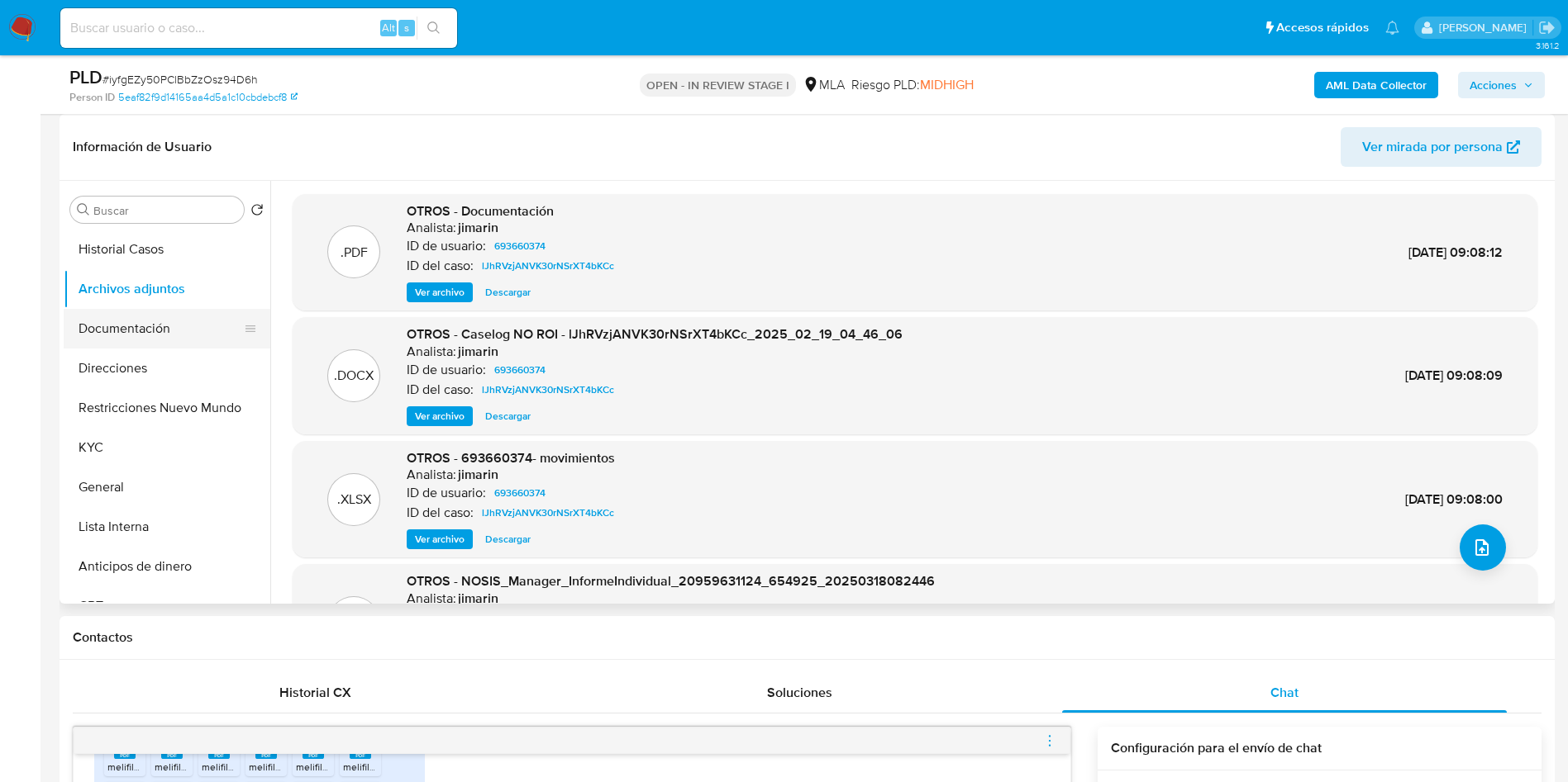
click at [138, 327] on button "Documentación" at bounding box center [160, 328] width 193 height 40
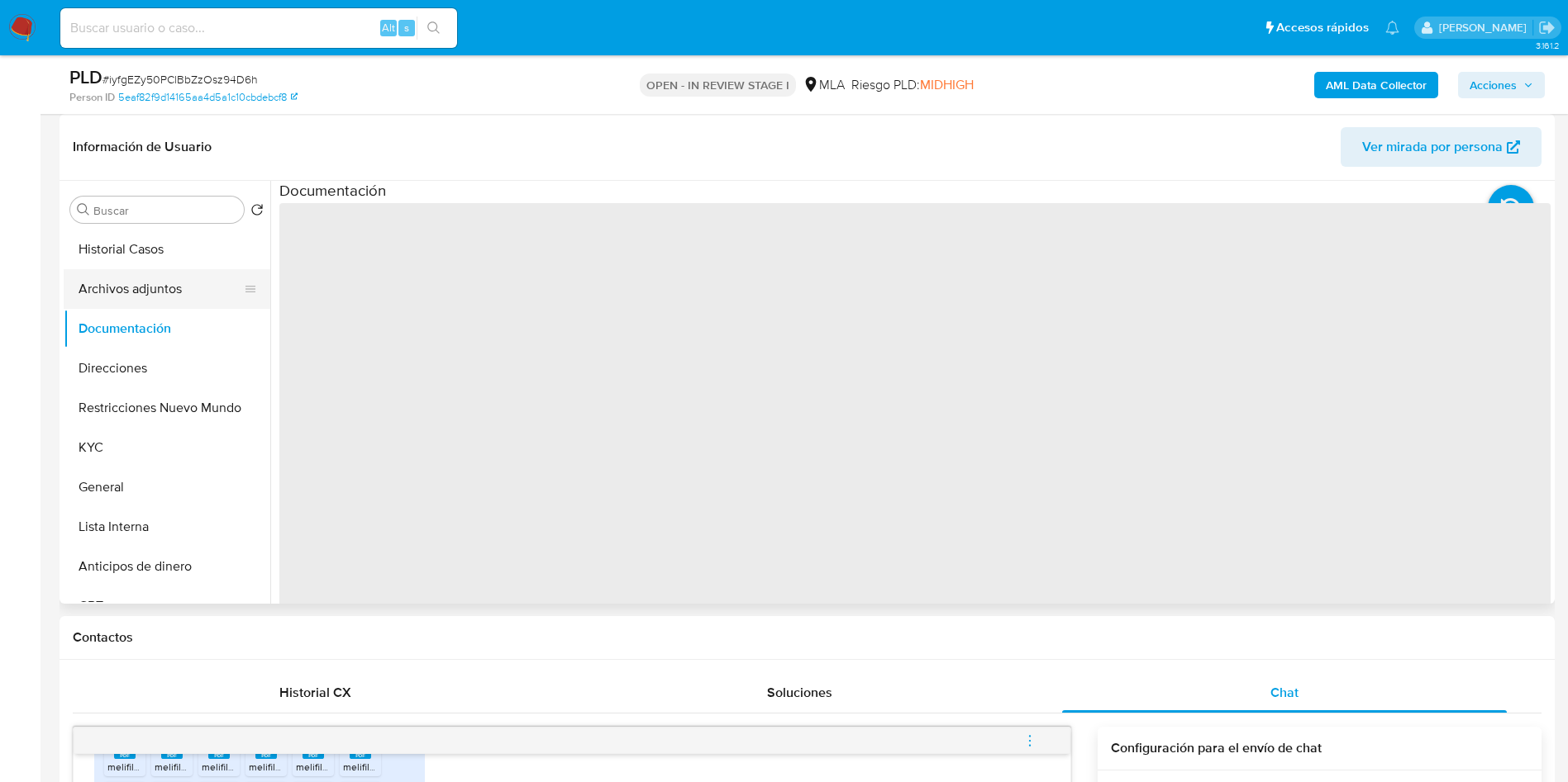
click at [123, 294] on button "Archivos adjuntos" at bounding box center [160, 289] width 193 height 40
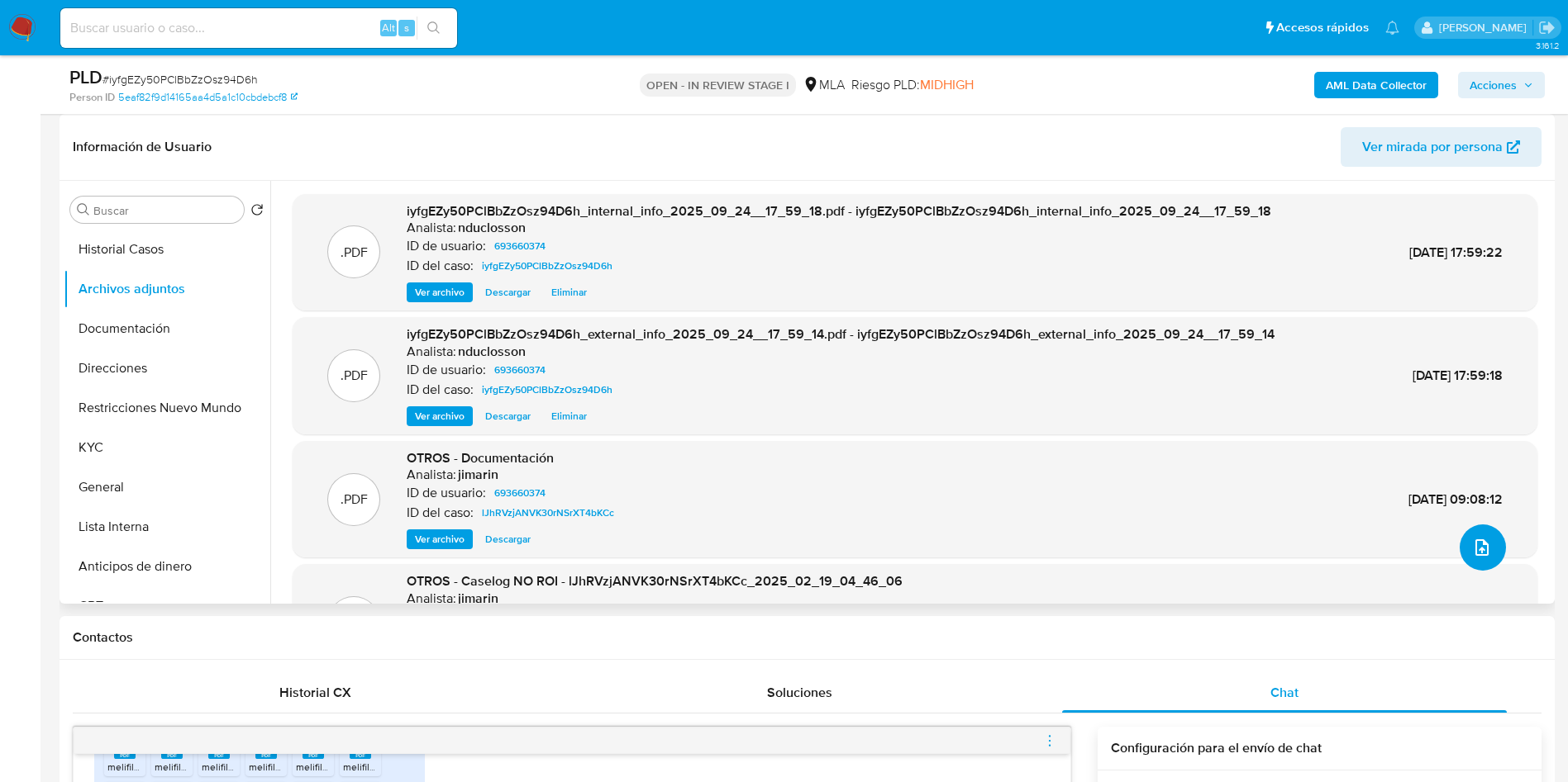
click at [1480, 545] on icon "upload-file" at bounding box center [1481, 547] width 14 height 16
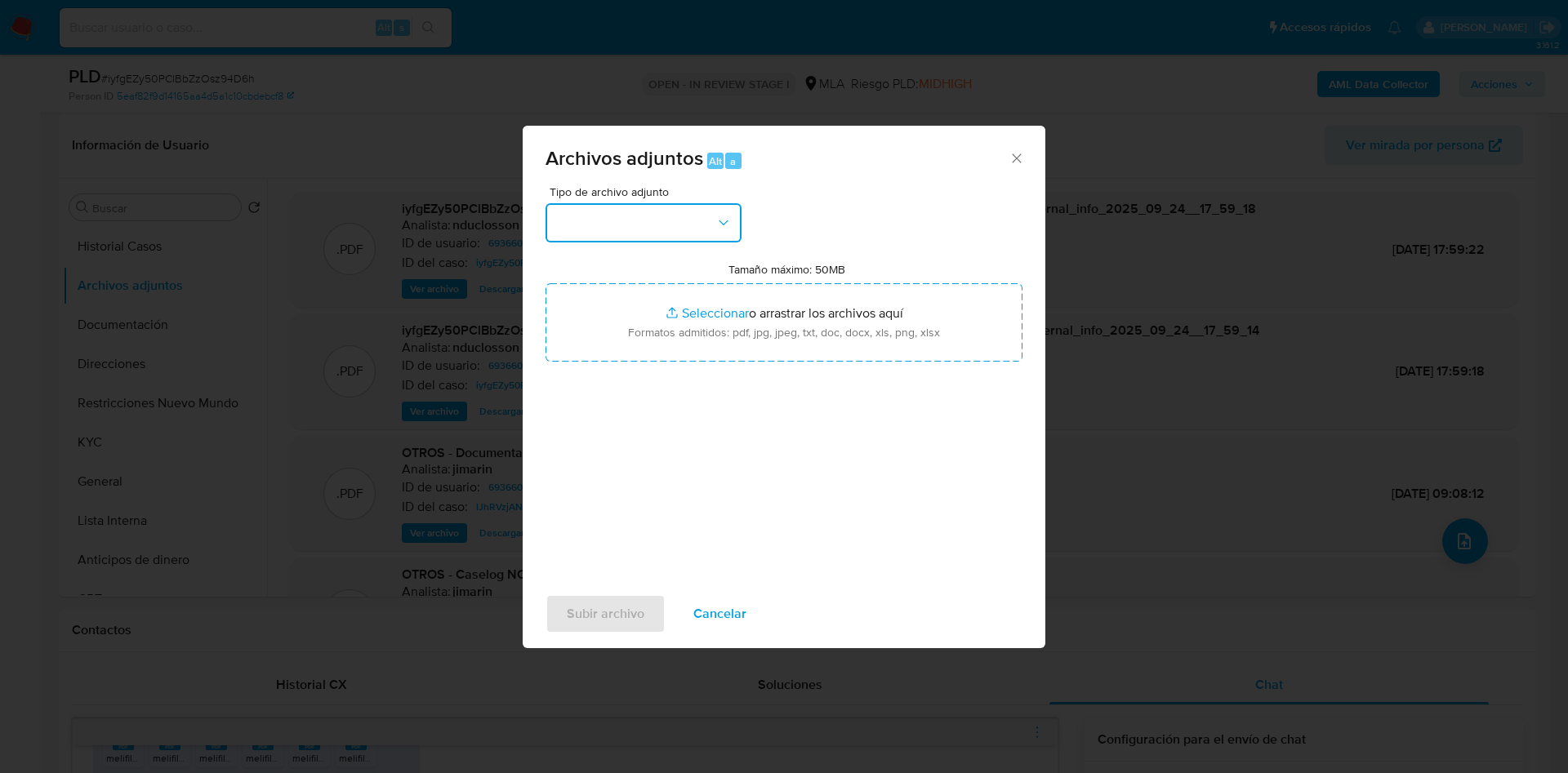
click at [642, 220] on button "button" at bounding box center [644, 223] width 196 height 39
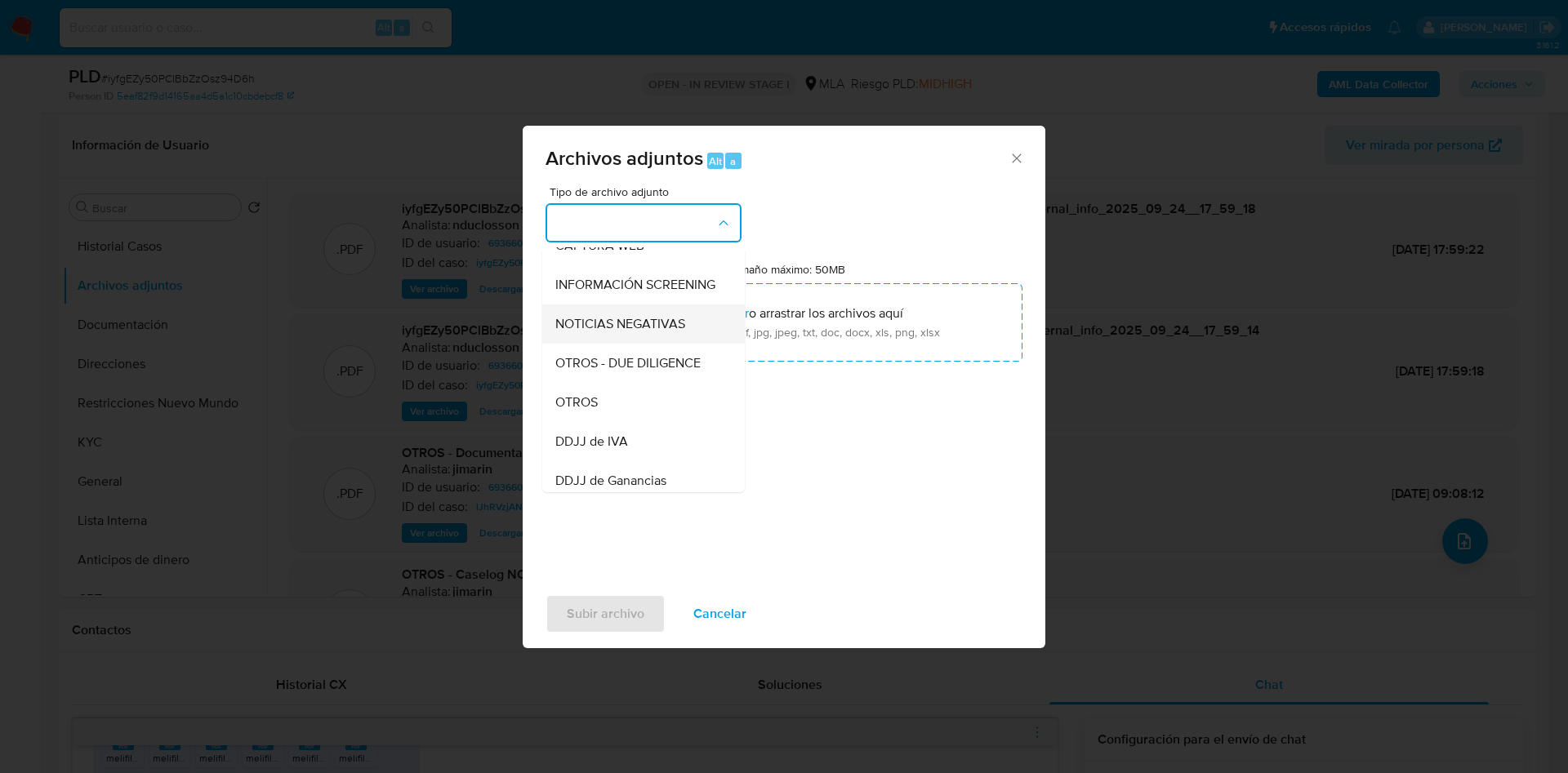
scroll to position [207, 0]
click at [596, 381] on span "OTROS" at bounding box center [576, 372] width 43 height 16
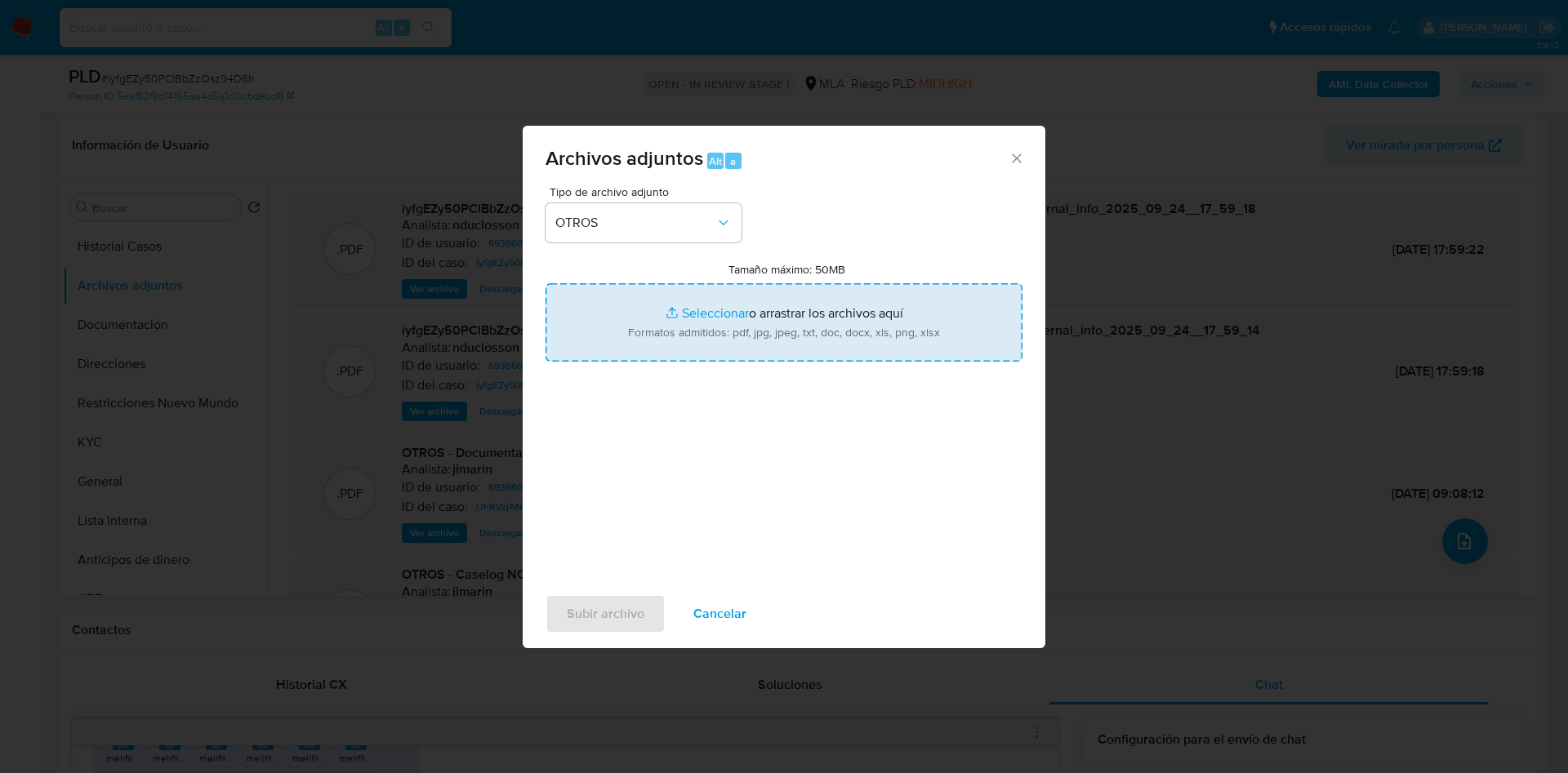
type input "C:\fakepath\693660374 Constancia inscripcion Cedulares.pdf"
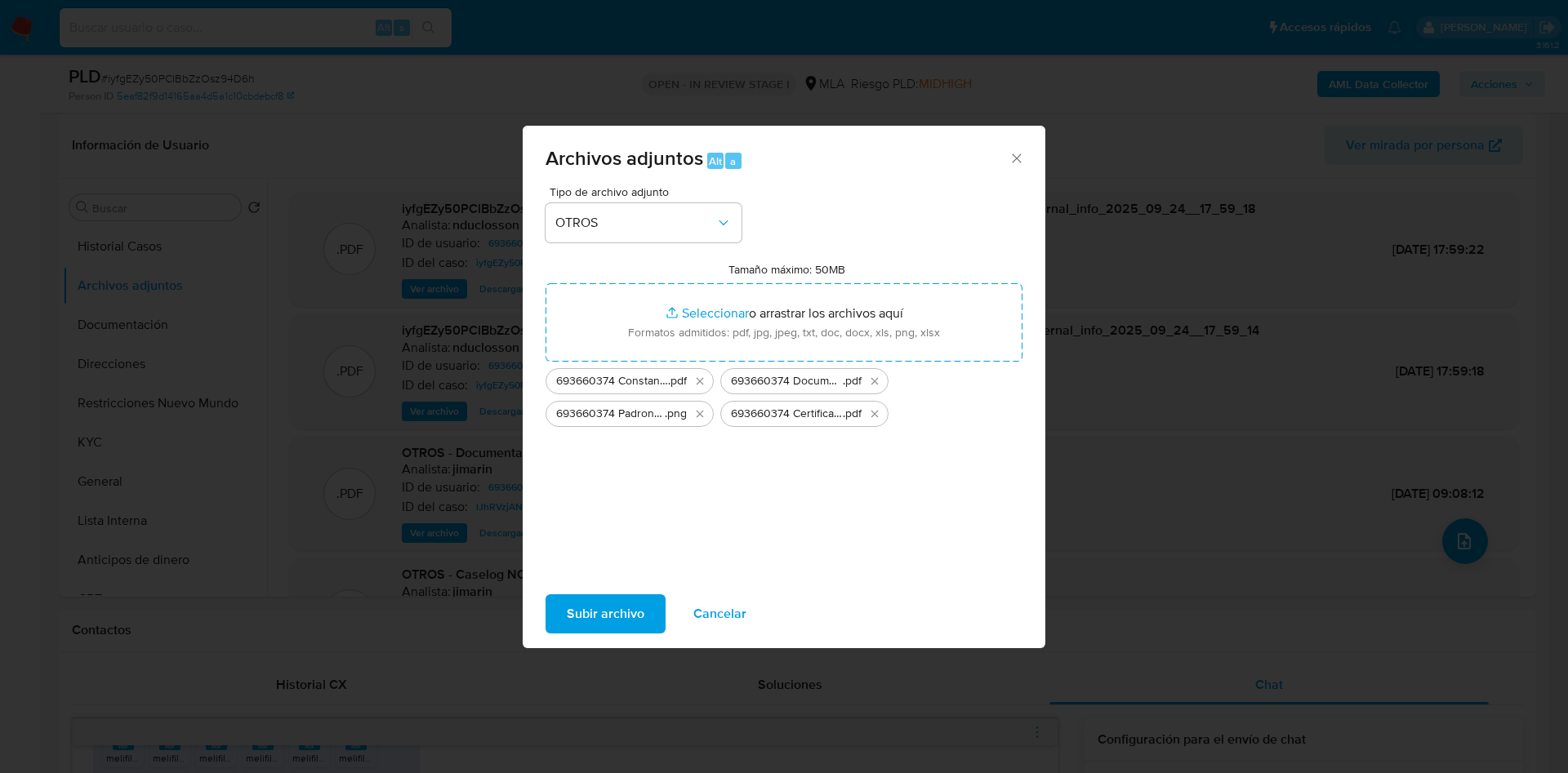
click at [626, 610] on span "Subir archivo" at bounding box center [605, 614] width 78 height 36
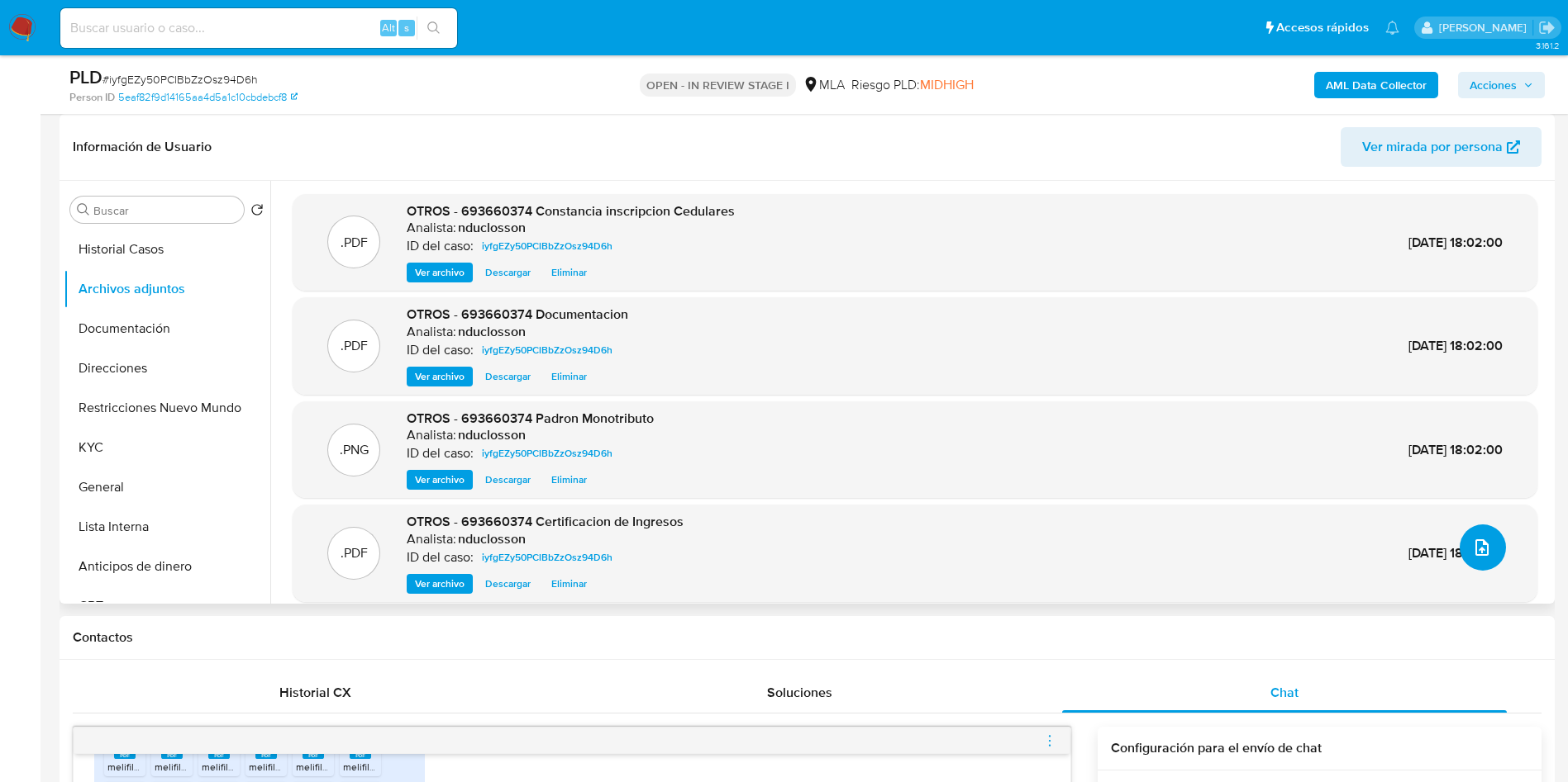
click at [1467, 534] on button "upload-file" at bounding box center [1482, 547] width 47 height 47
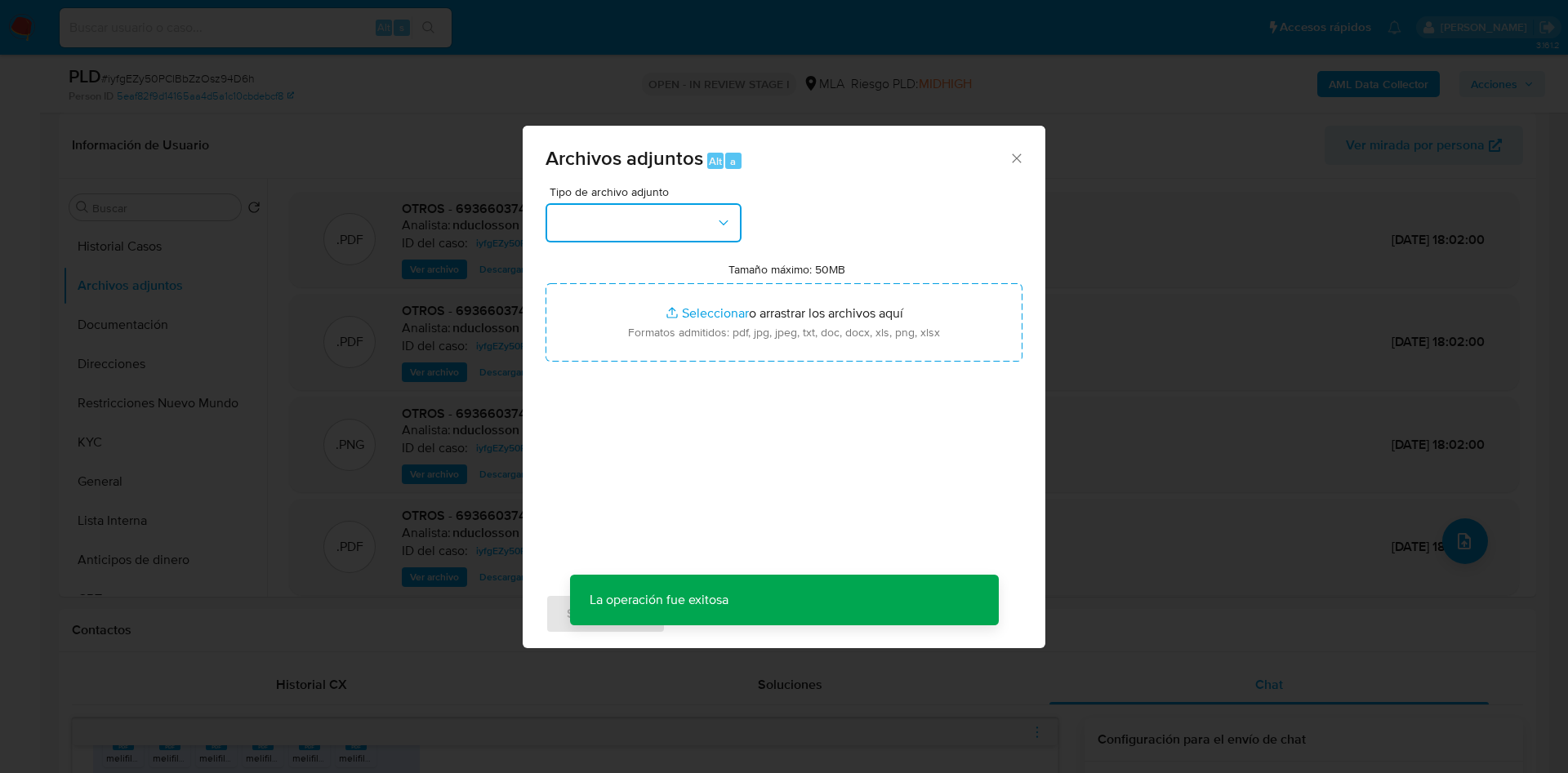
click at [685, 233] on button "button" at bounding box center [644, 223] width 196 height 39
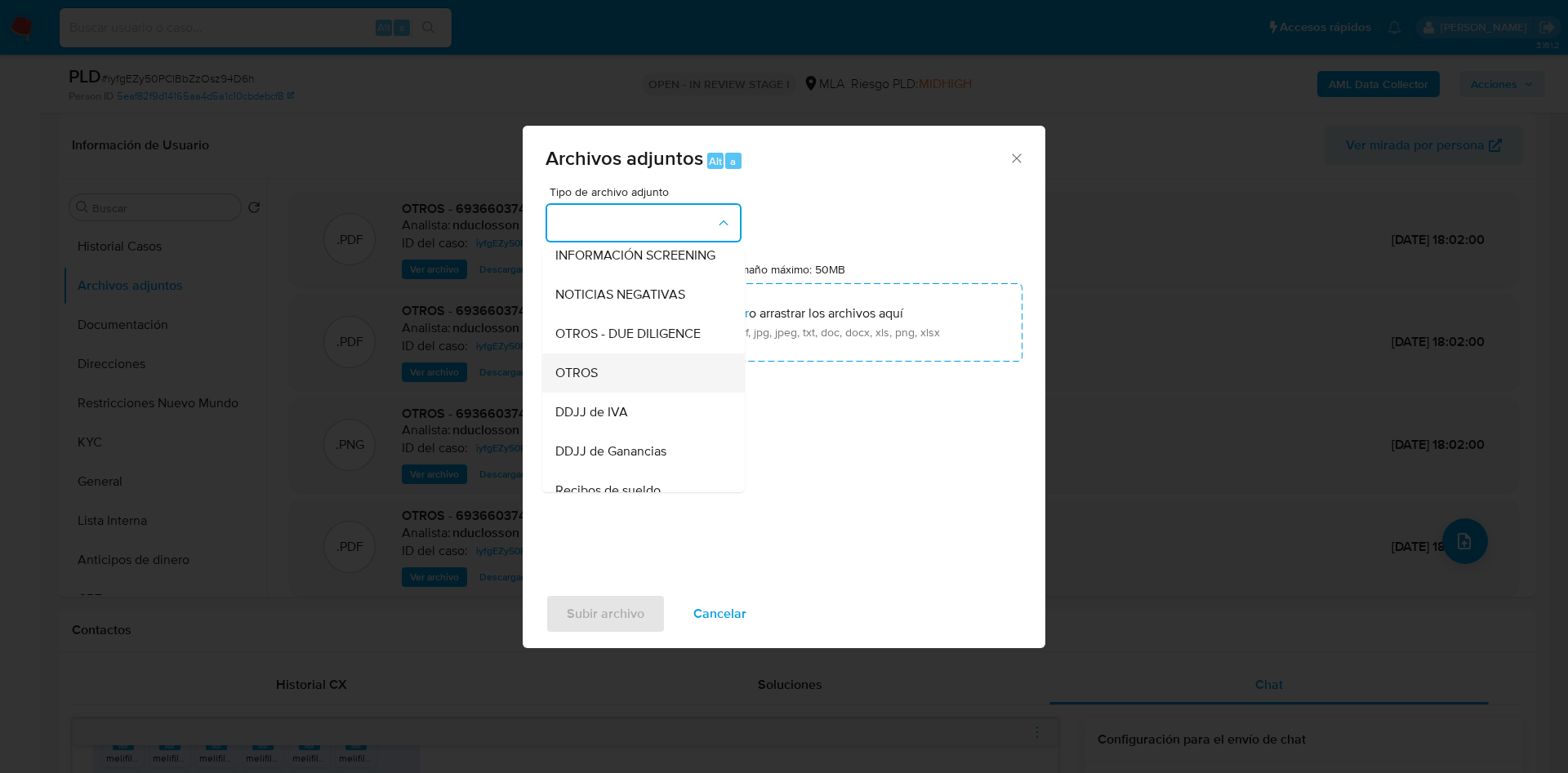
click at [601, 392] on div "OTROS" at bounding box center [638, 373] width 167 height 39
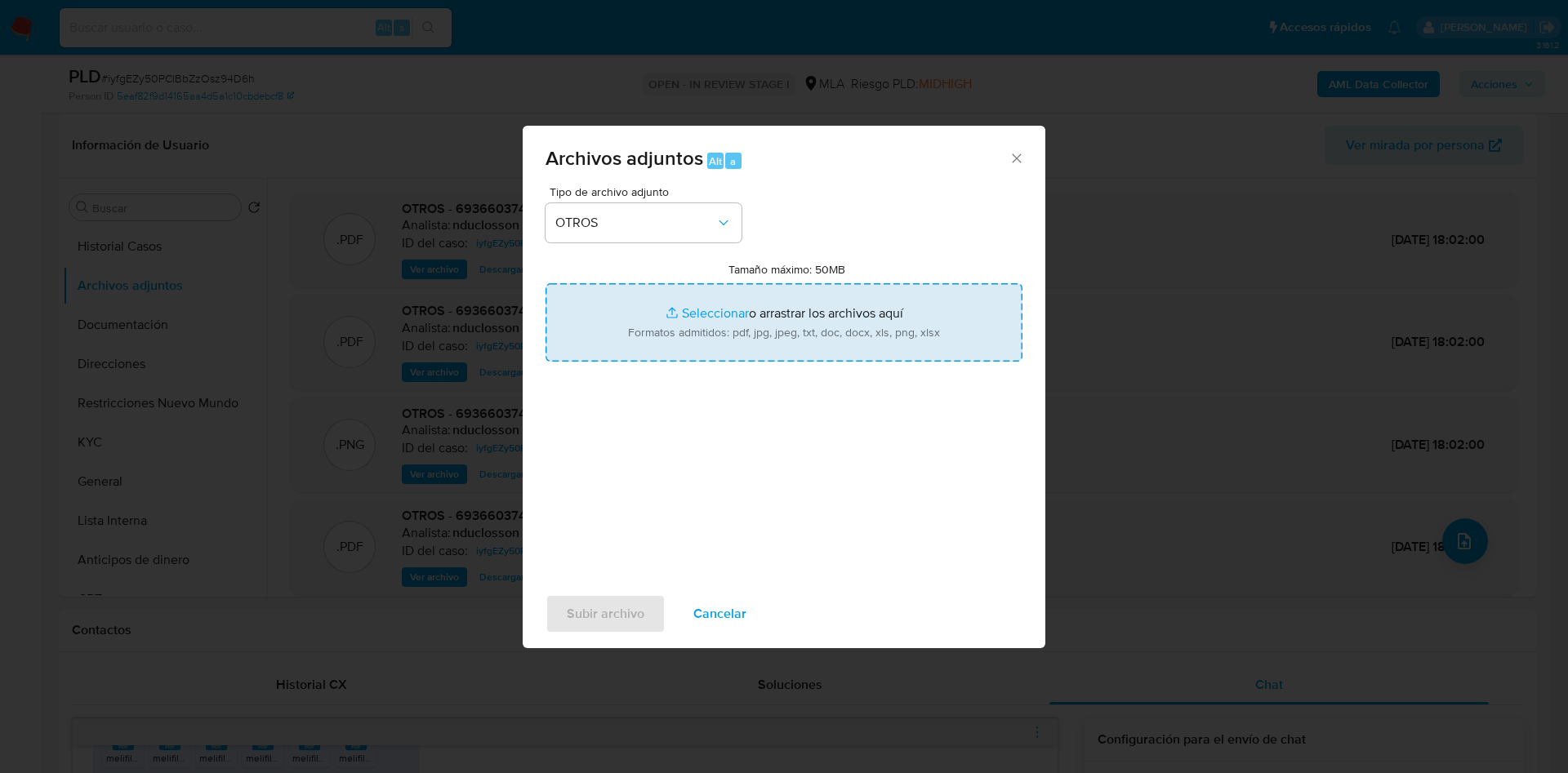
type input "C:\fakepath\693660374 Movimientos.xlsx"
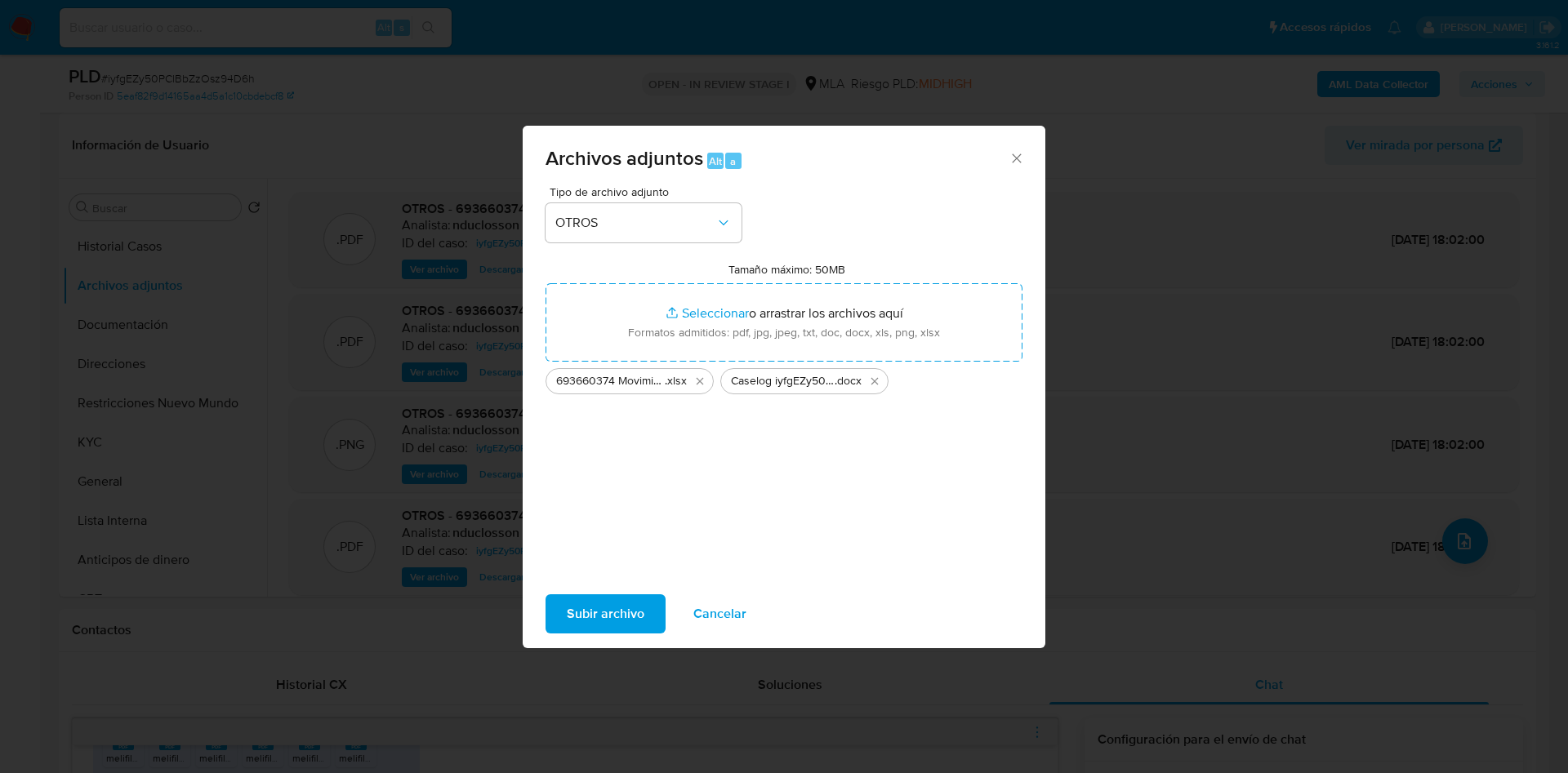
click at [645, 610] on button "Subir archivo" at bounding box center [605, 614] width 120 height 39
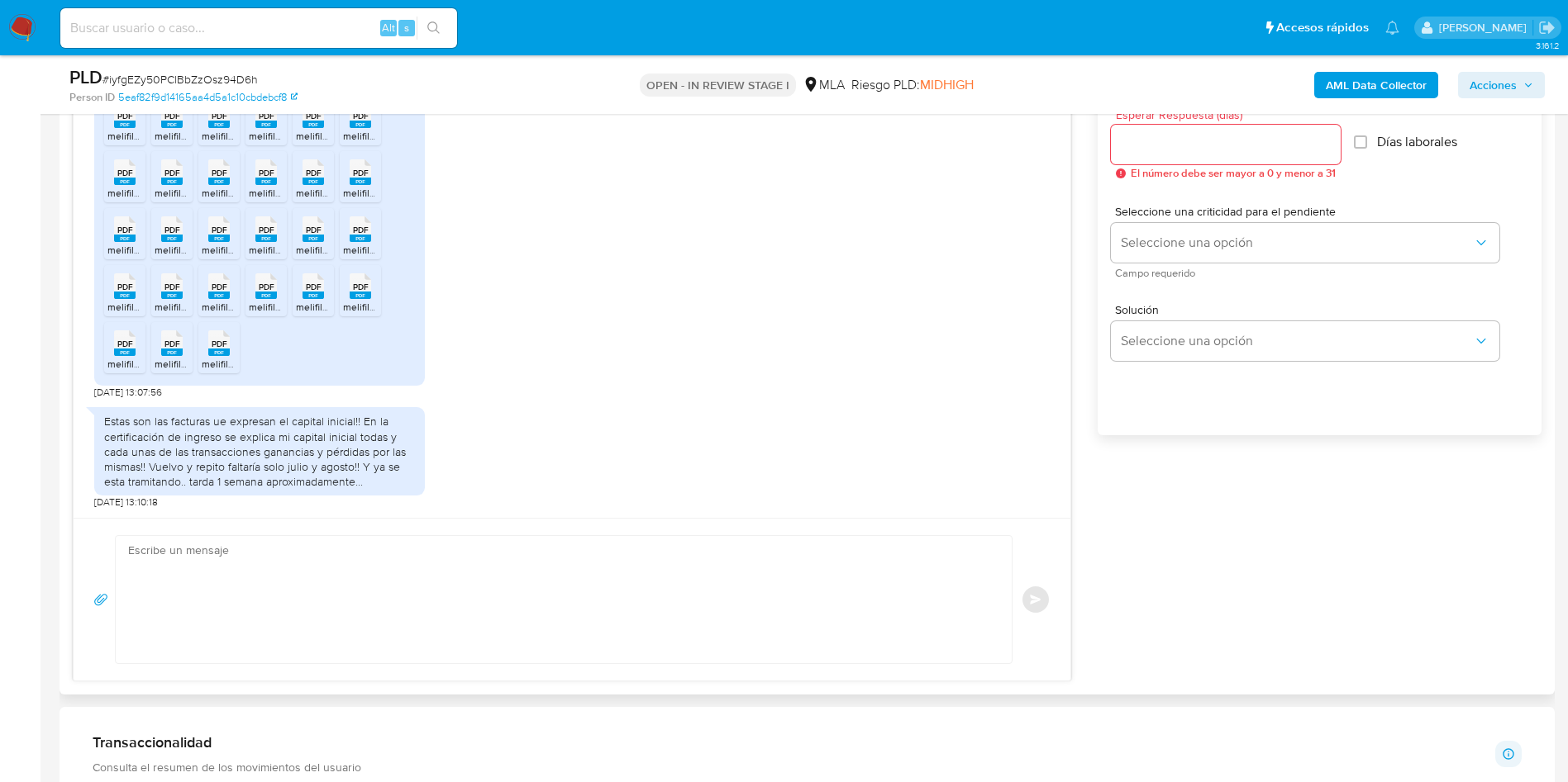
scroll to position [991, 0]
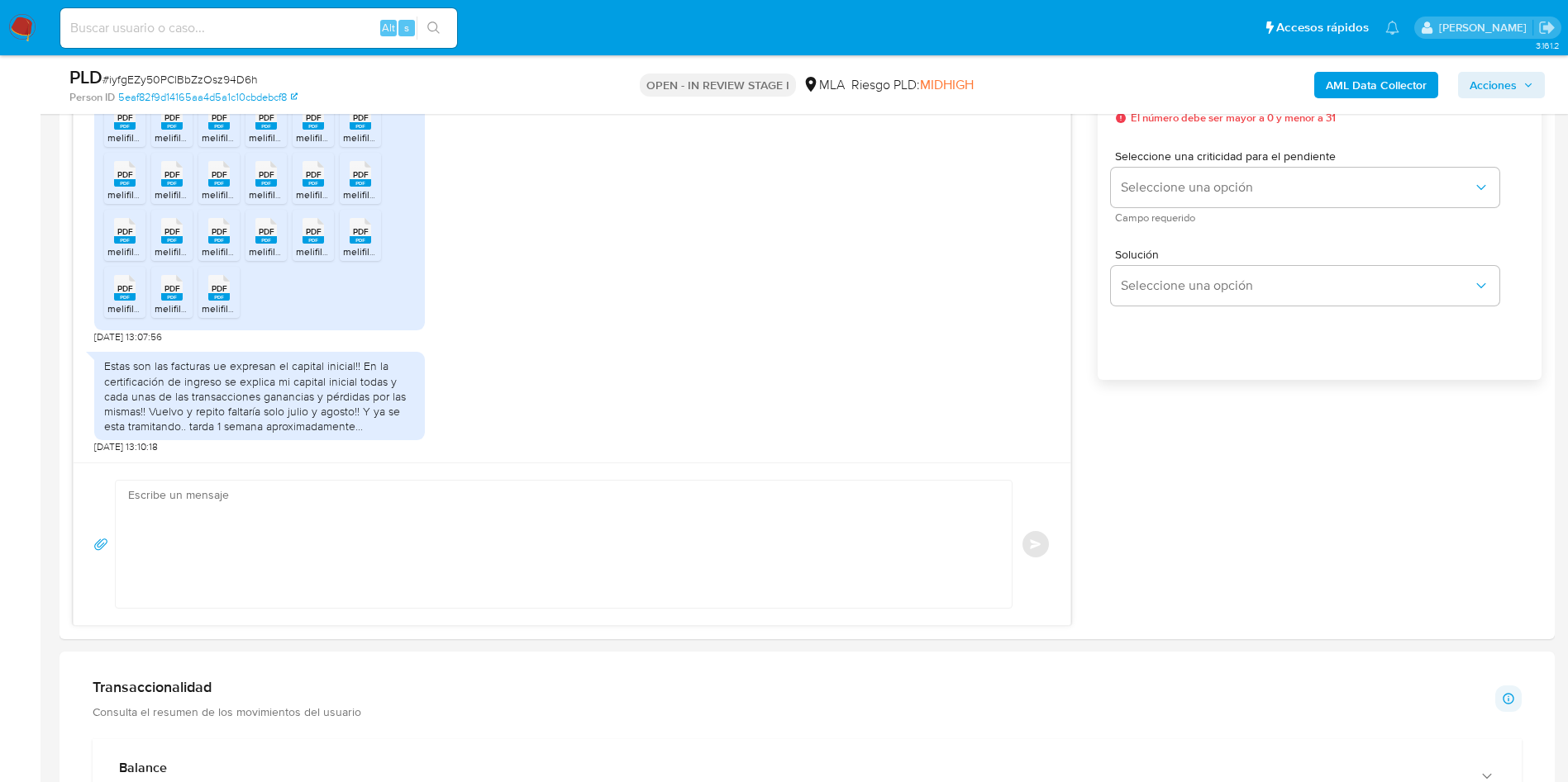
click at [197, 75] on span "# iyfgEZy50PClBbZzOsz94D6h" at bounding box center [180, 79] width 155 height 16
copy span "iyfgEZy50PClBbZzOsz94D6h"
click at [255, 550] on textarea at bounding box center [559, 545] width 863 height 127
paste textarea "Hola, ¡Muchas gracias por tu respuesta! Confirmamos la recepción de la document…"
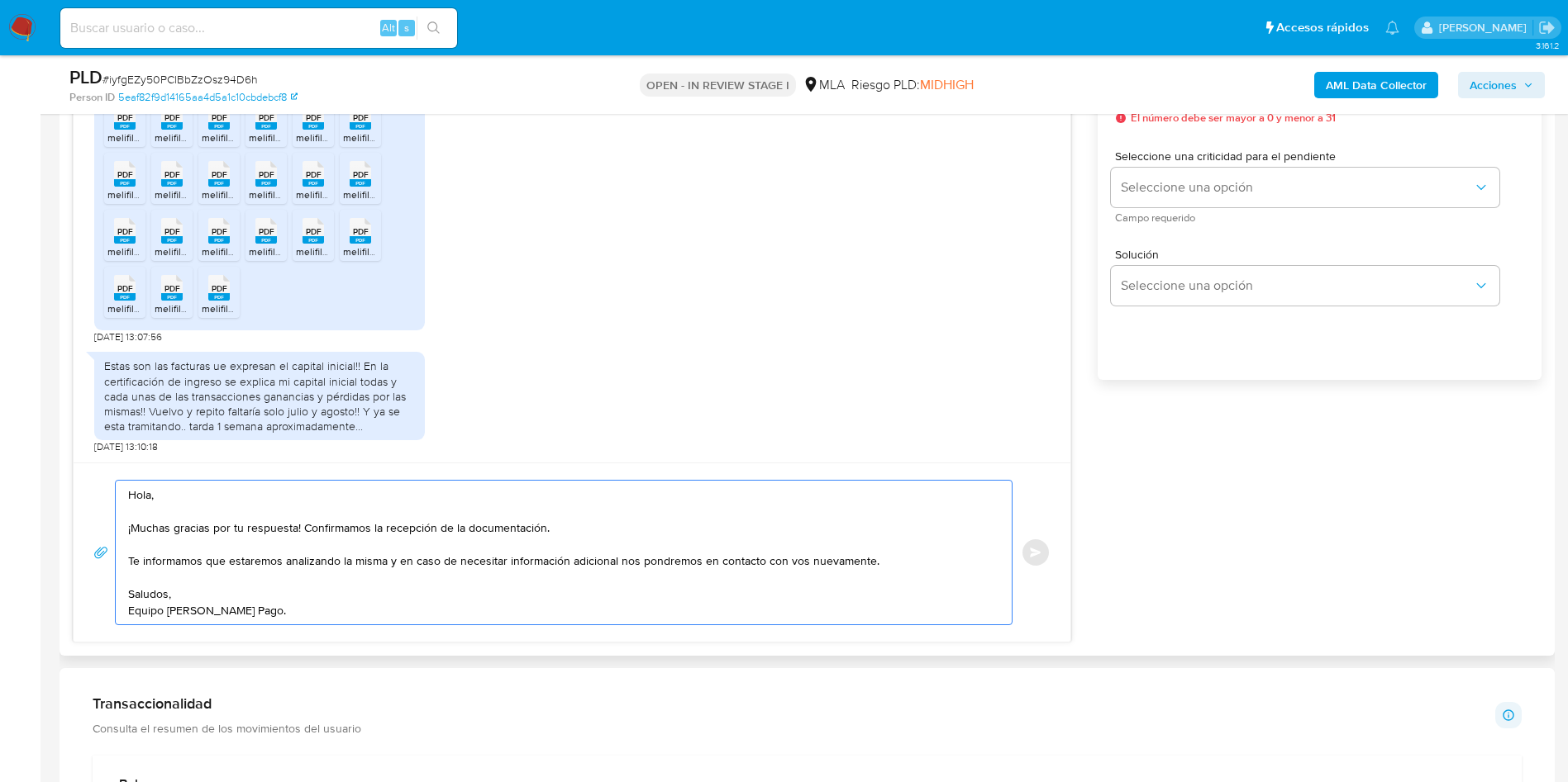
click at [872, 560] on textarea "Hola, ¡Muchas gracias por tu respuesta! Confirmamos la recepción de la document…" at bounding box center [559, 552] width 863 height 143
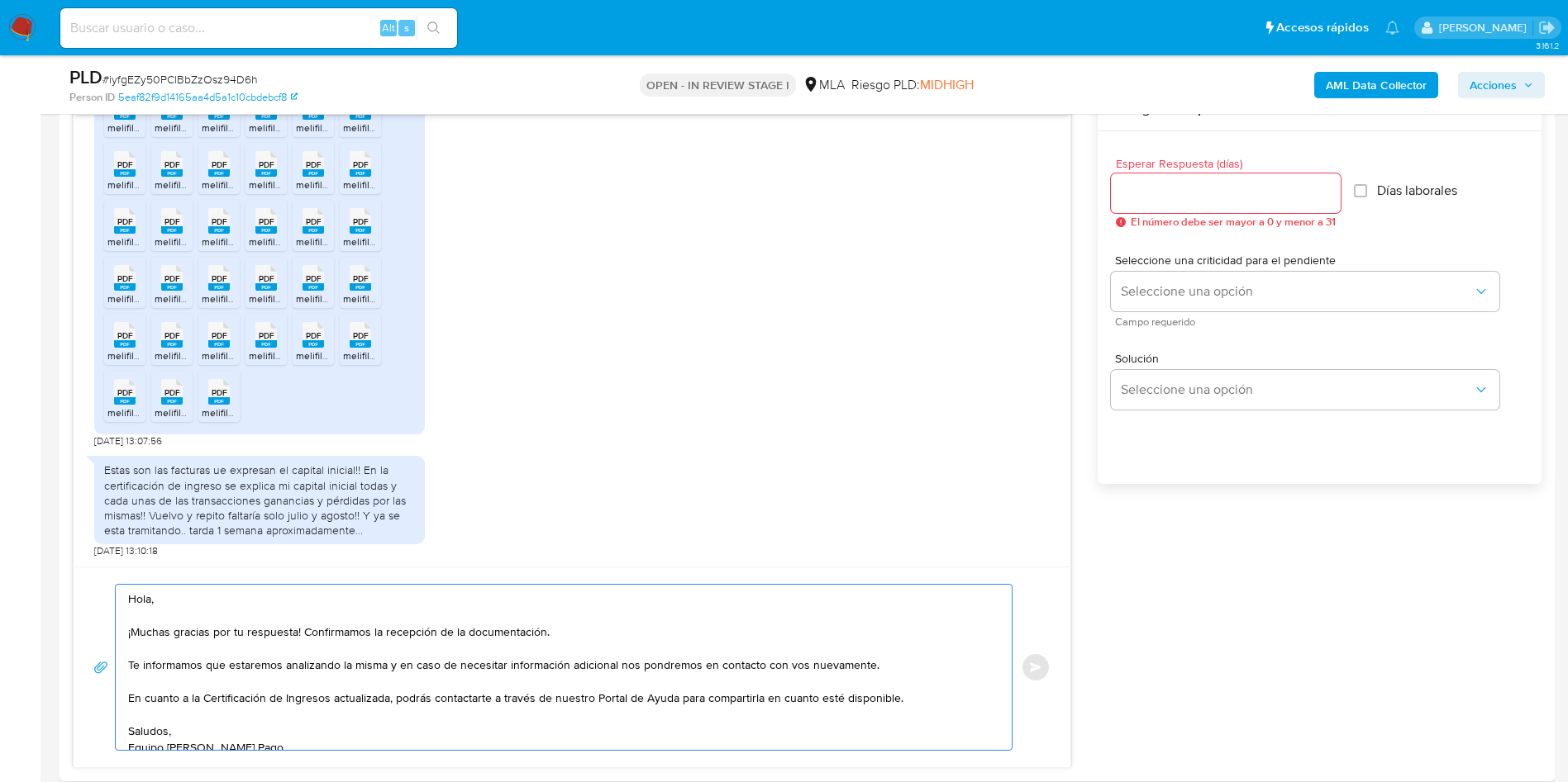
scroll to position [744, 0]
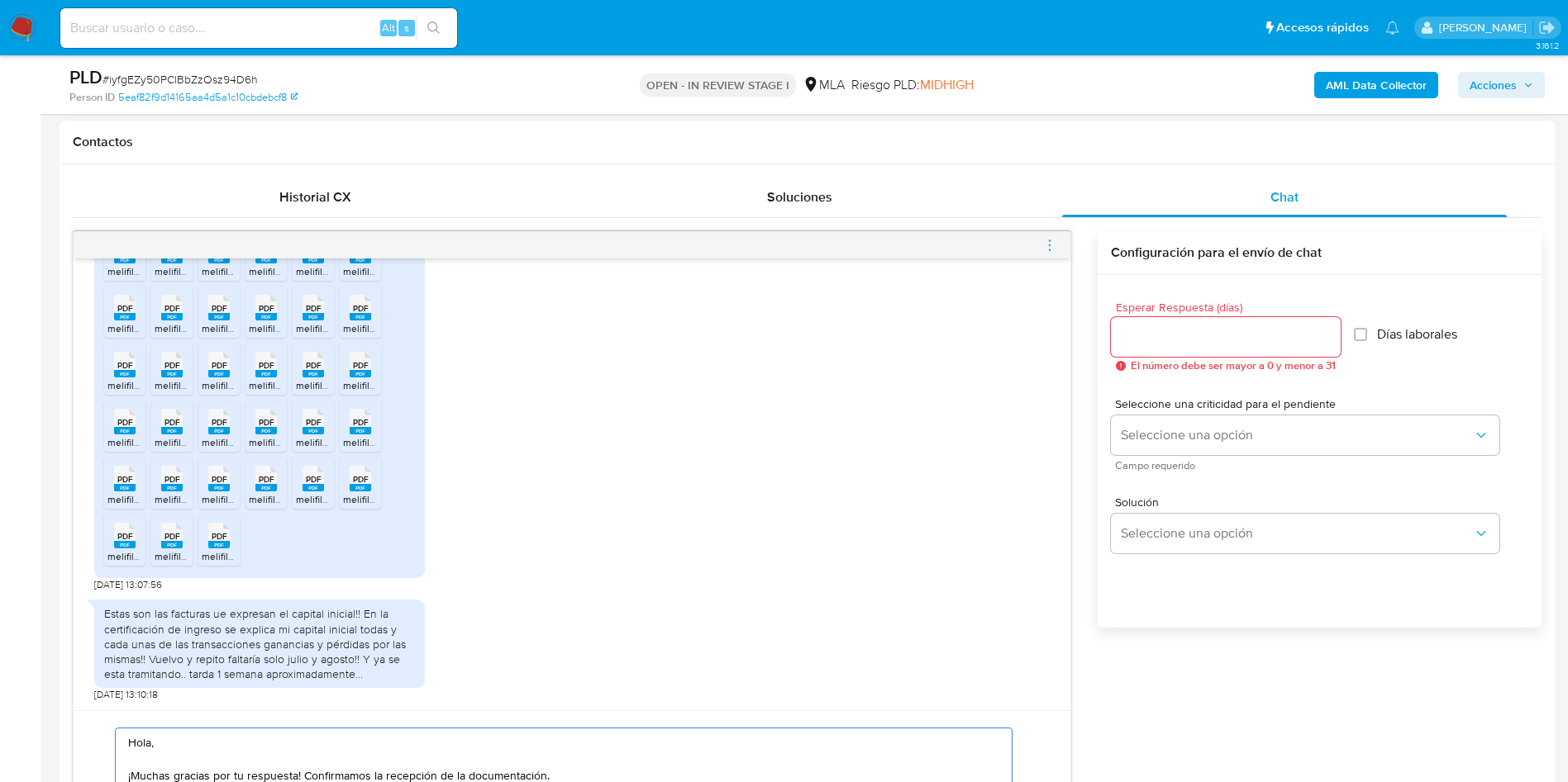
type textarea "Hola, ¡Muchas gracias por tu respuesta! Confirmamos la recepción de la document…"
click at [1240, 322] on div at bounding box center [1225, 337] width 230 height 40
click at [1216, 332] on input "Esperar Respuesta (días)" at bounding box center [1225, 337] width 230 height 21
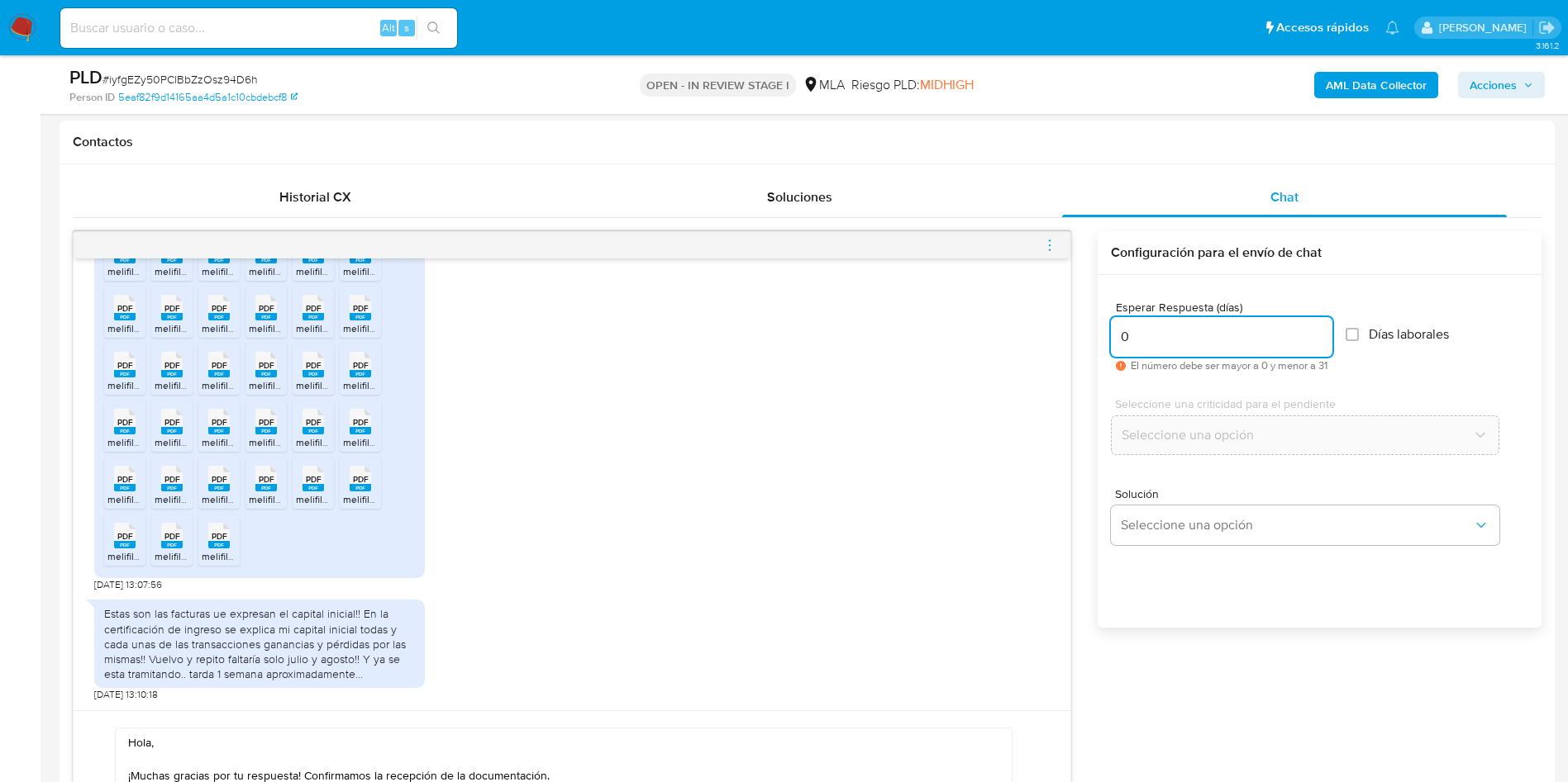
type input "0"
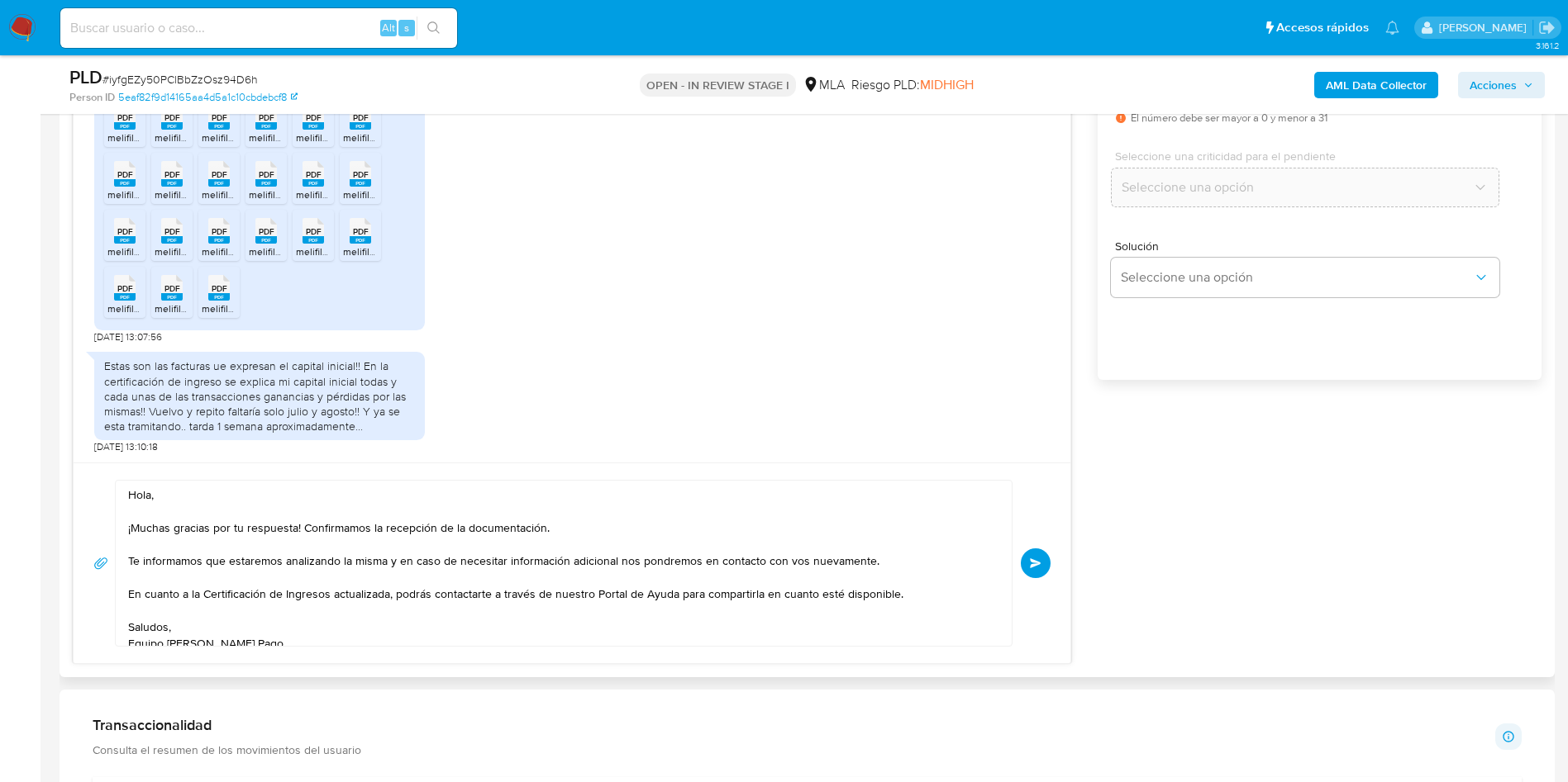
click at [1042, 562] on button "Enviar" at bounding box center [1035, 563] width 30 height 30
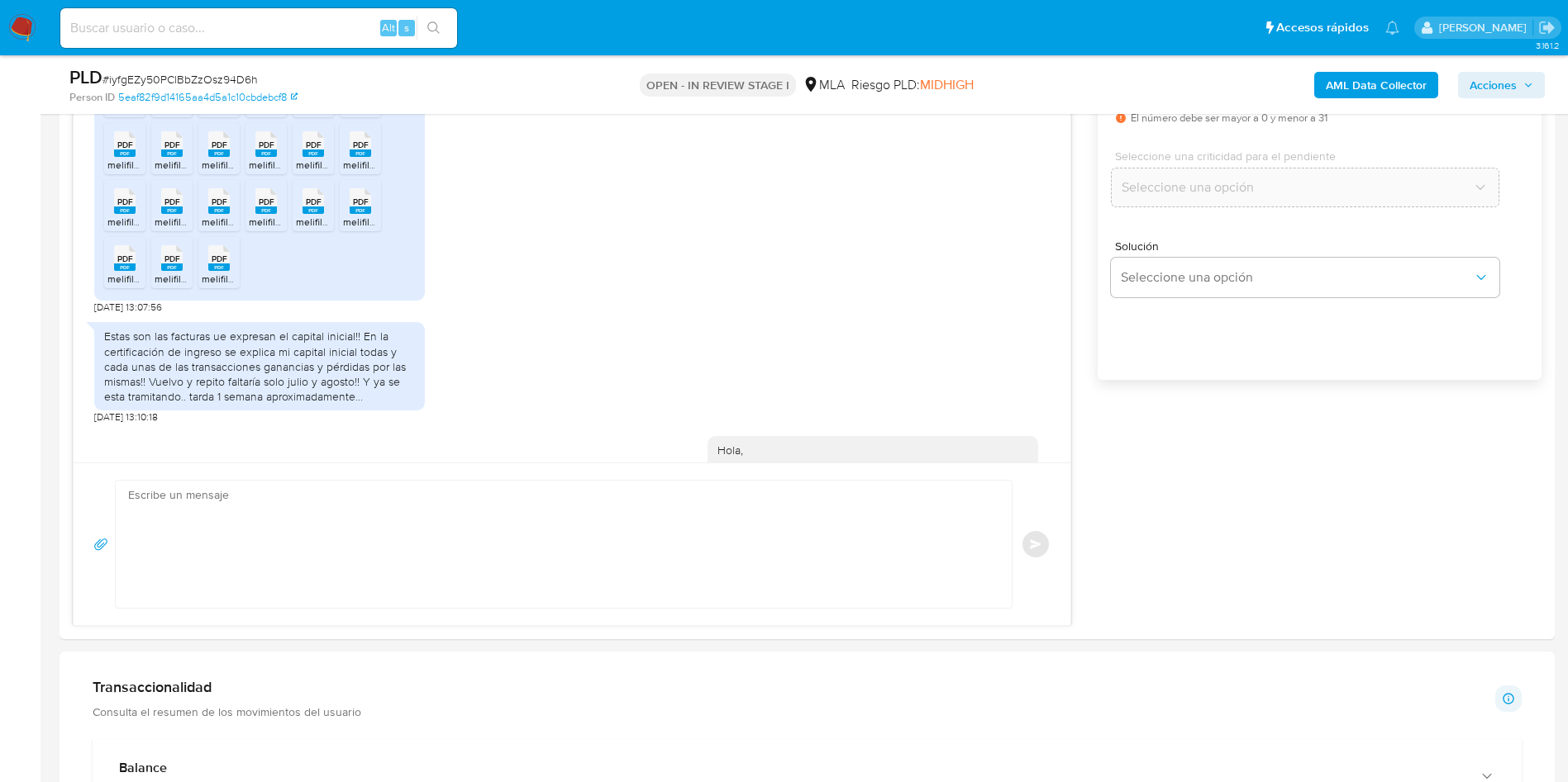
scroll to position [2964, 0]
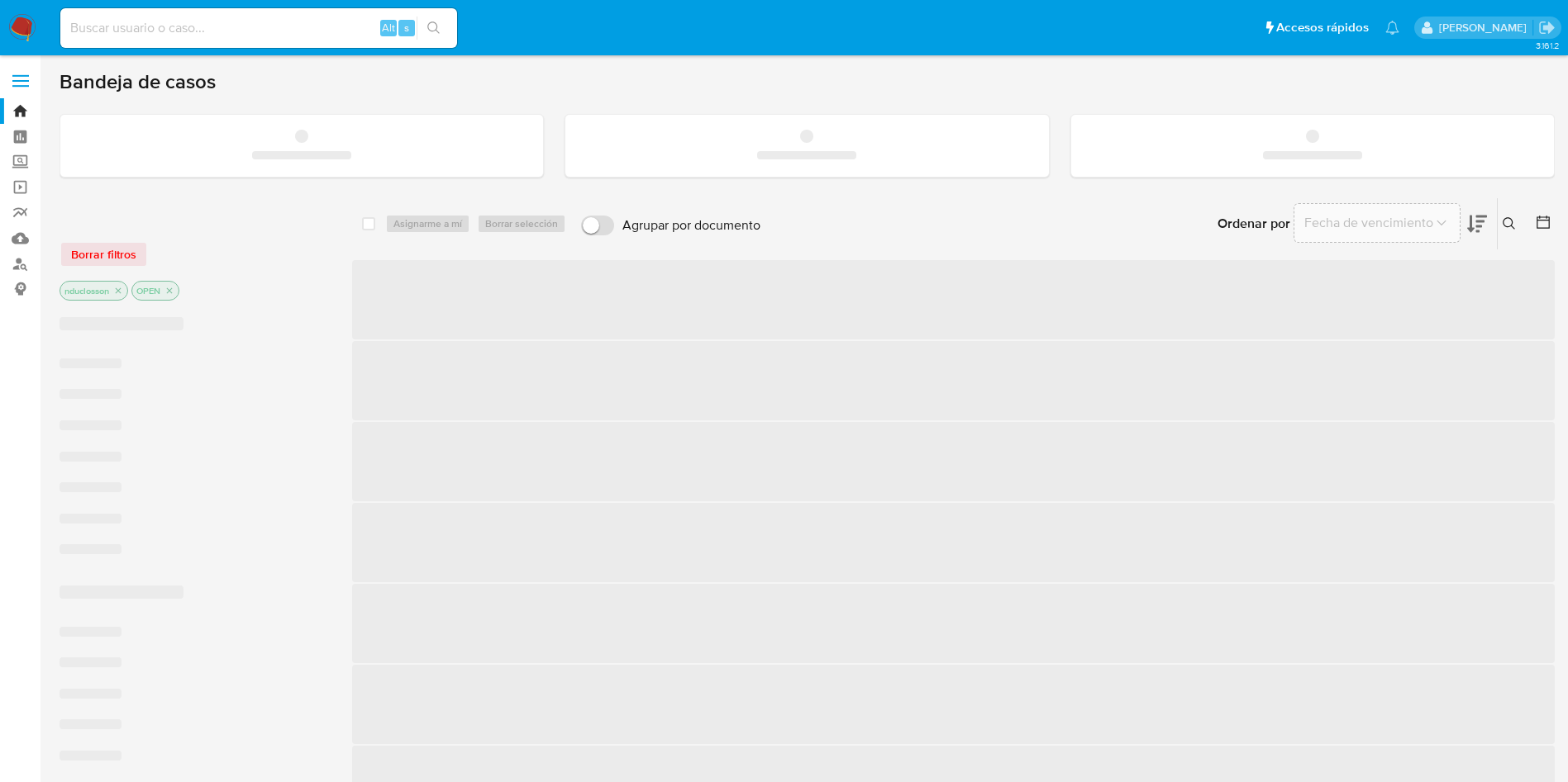
click at [1509, 221] on icon at bounding box center [1509, 224] width 14 height 14
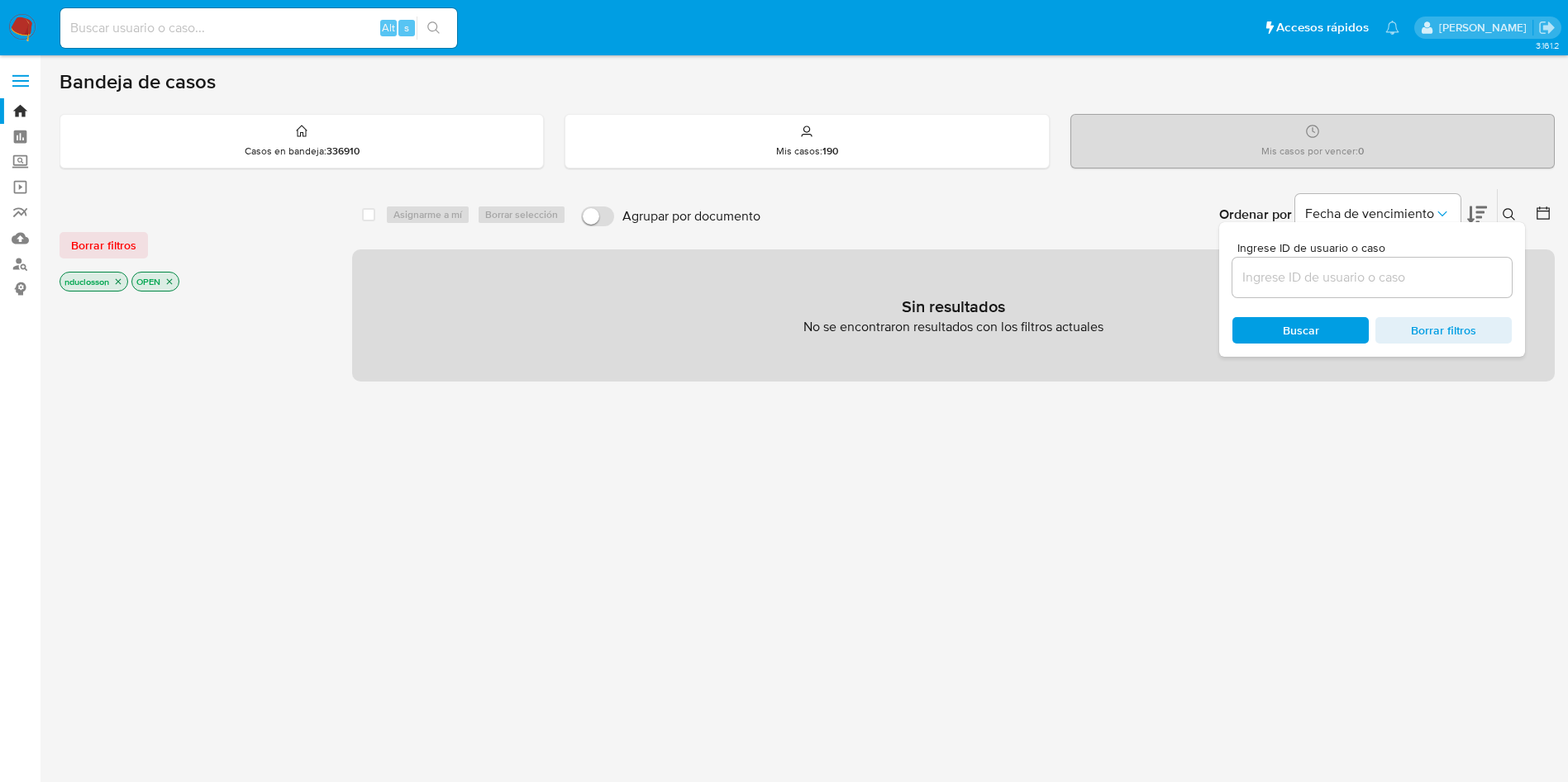
click at [1306, 290] on div at bounding box center [1371, 277] width 279 height 40
click at [1297, 282] on input at bounding box center [1371, 277] width 279 height 21
paste input "iyfgEZy50PClBbZzOsz94D6h"
type input "iyfgEZy50PClBbZzOsz94D6h"
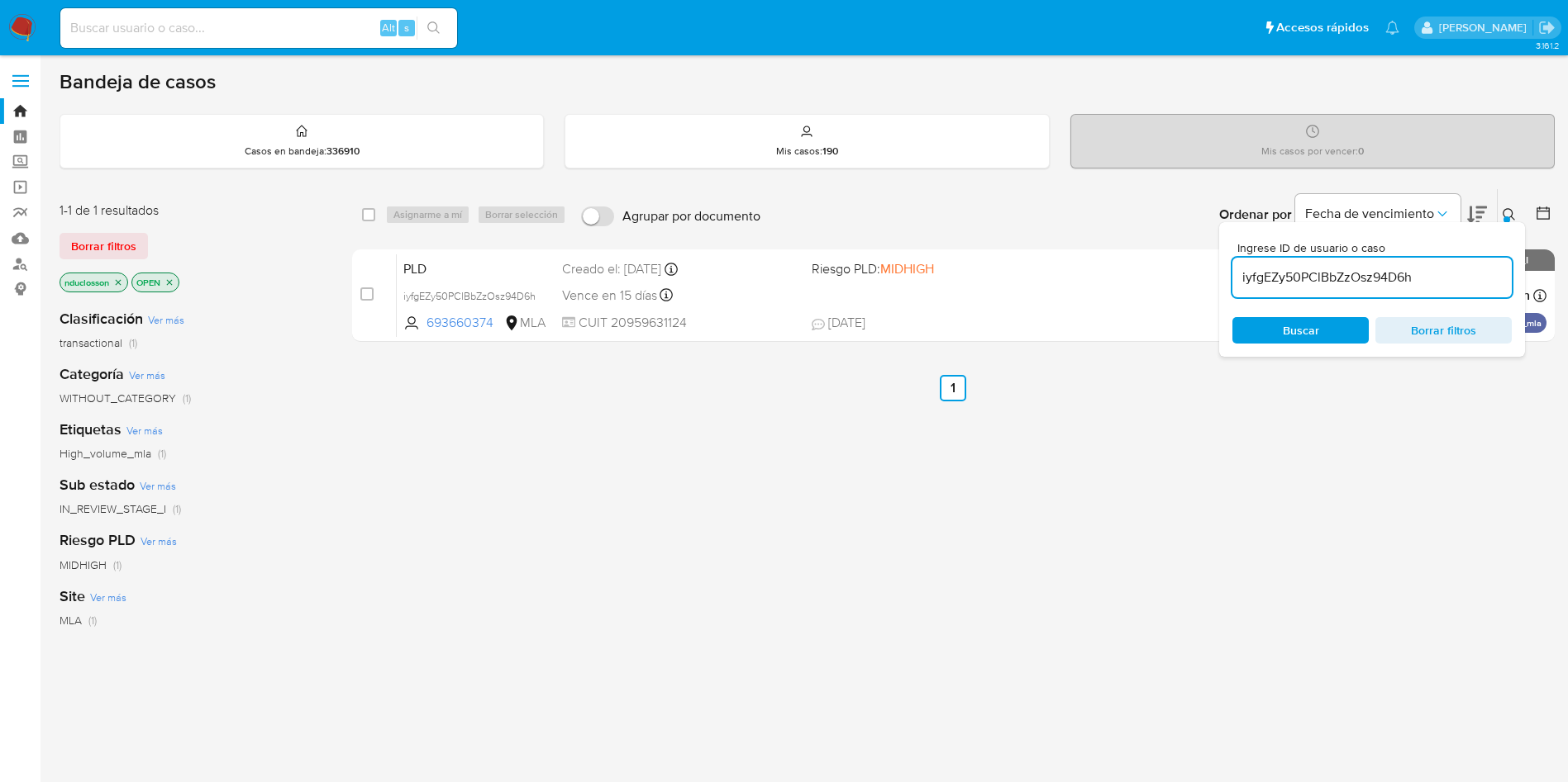
click at [1286, 326] on span "Buscar" at bounding box center [1301, 330] width 36 height 26
click at [376, 215] on div "select-all-cases-checkbox" at bounding box center [372, 215] width 20 height 20
click at [372, 214] on input "checkbox" at bounding box center [369, 215] width 14 height 14
checkbox input "true"
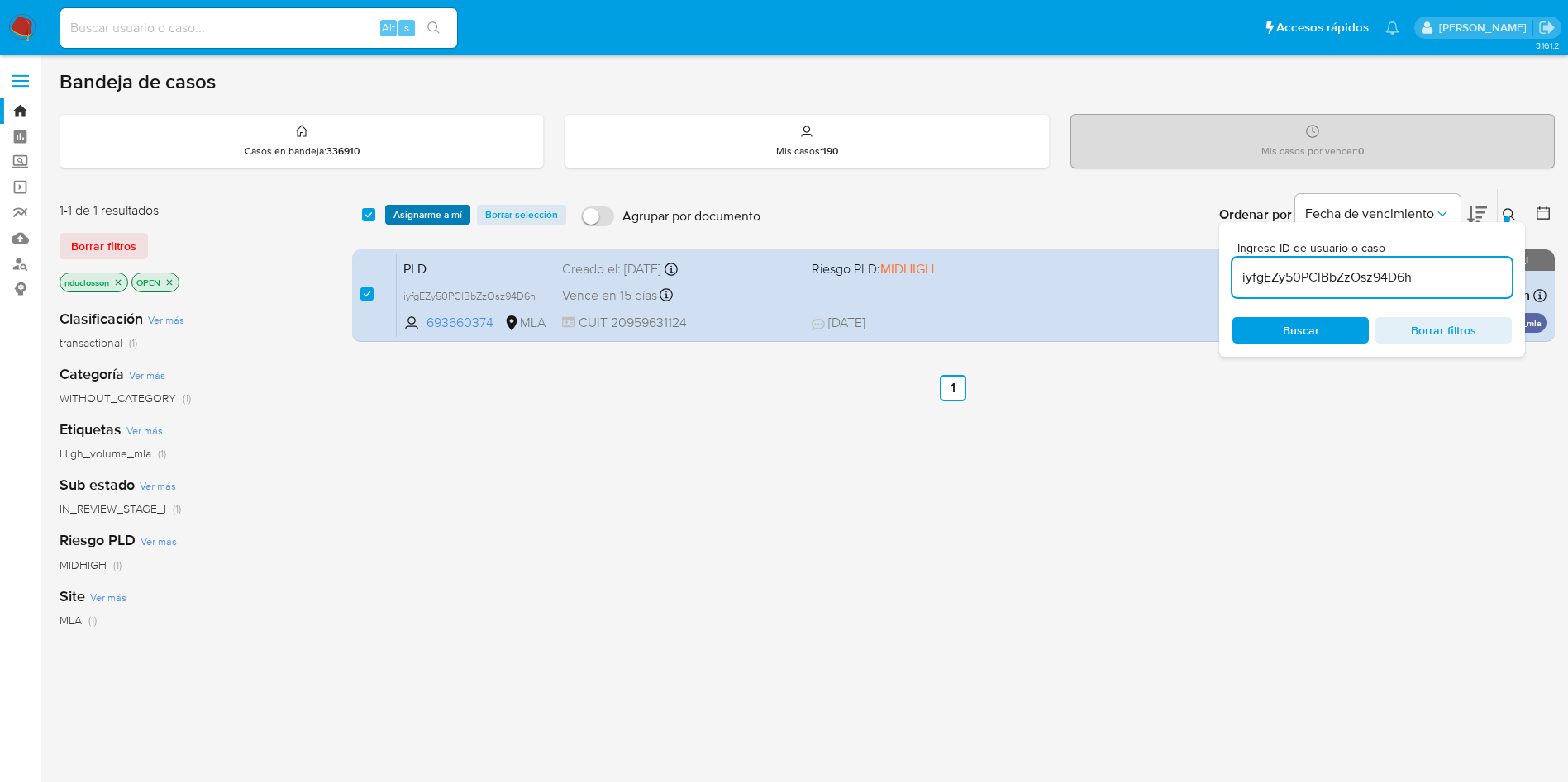
click at [402, 209] on span "Asignarme a mí" at bounding box center [428, 214] width 69 height 16
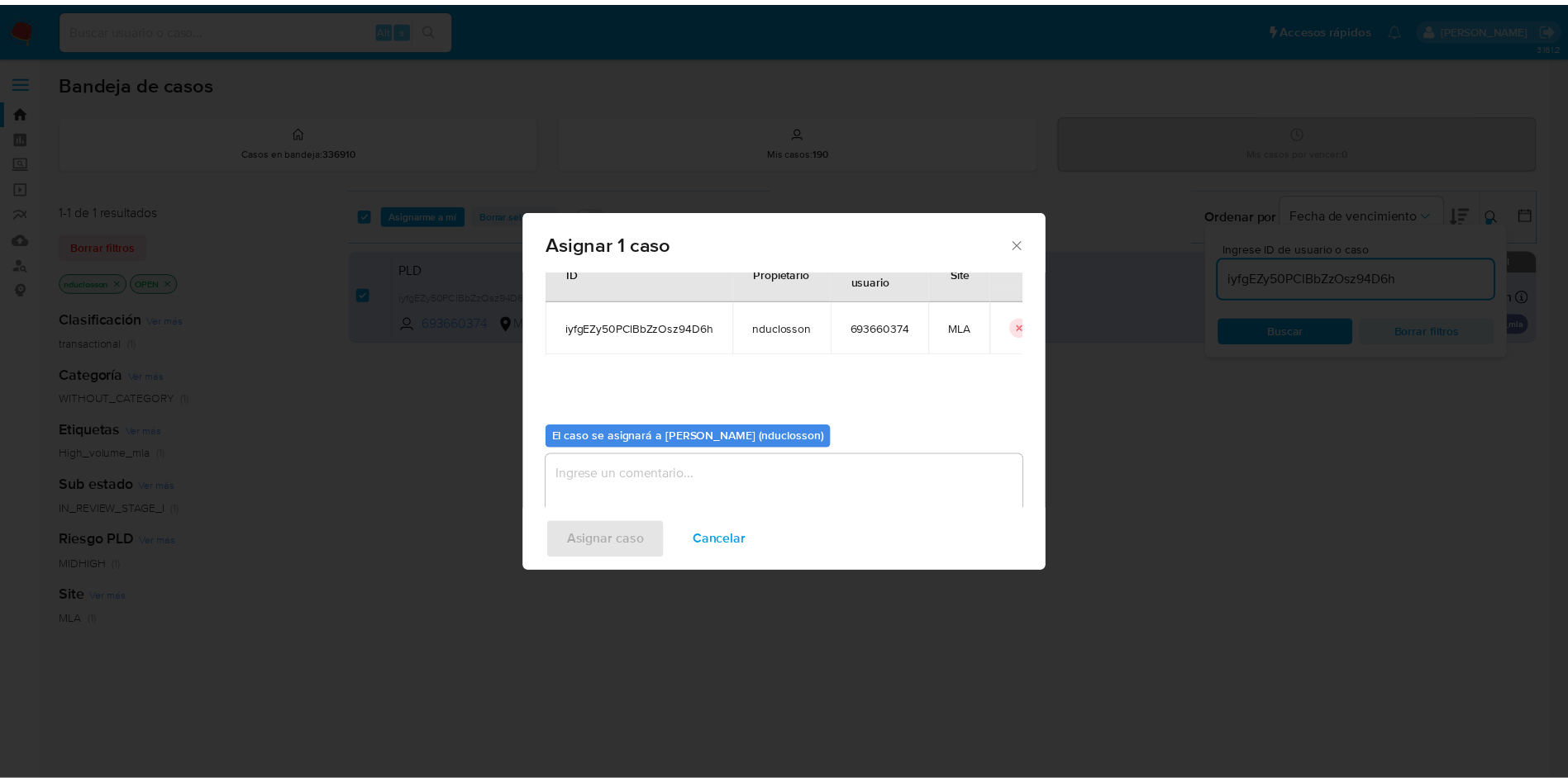
scroll to position [86, 0]
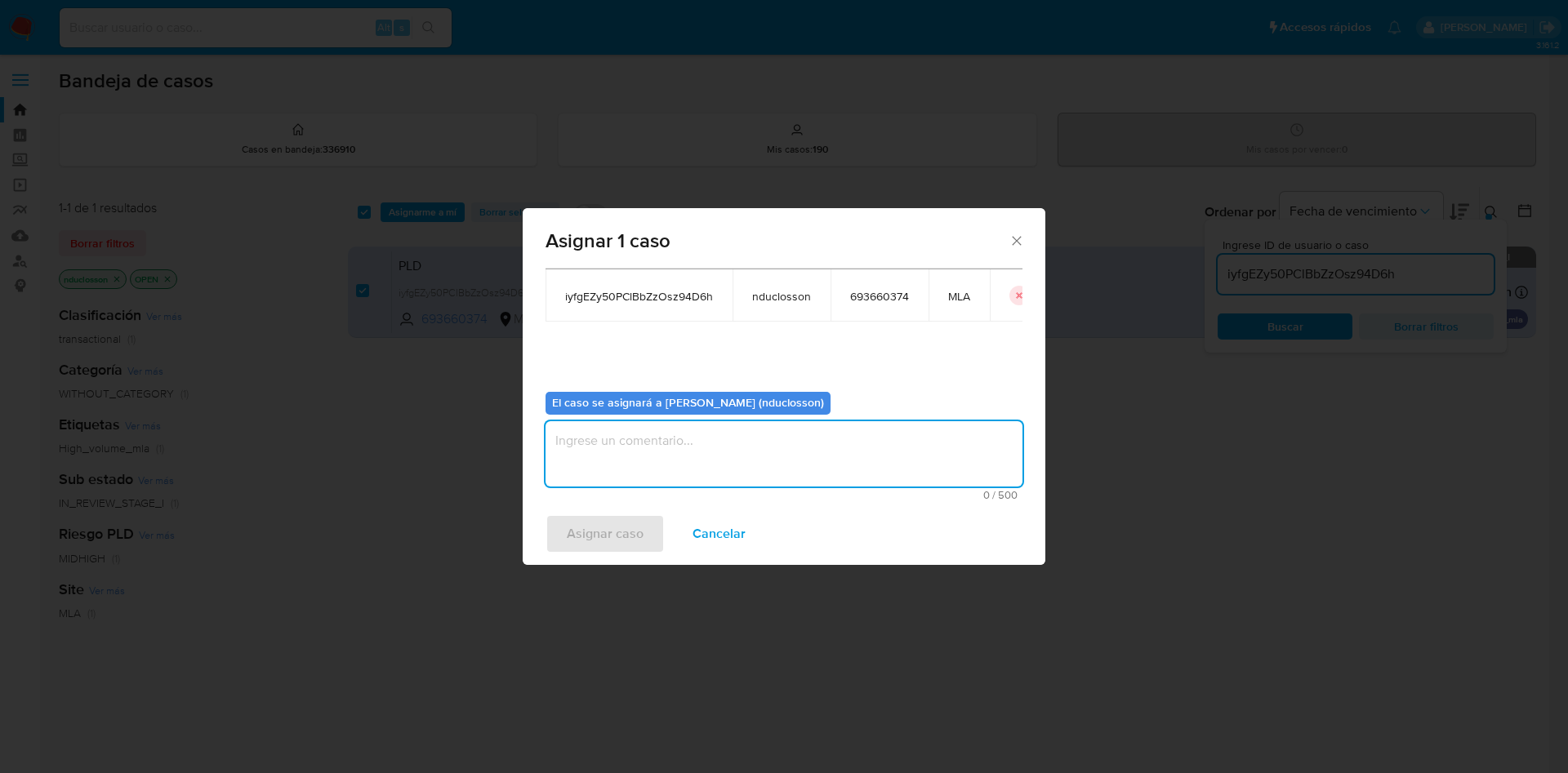
click at [628, 449] on textarea "assign-modal" at bounding box center [784, 454] width 477 height 65
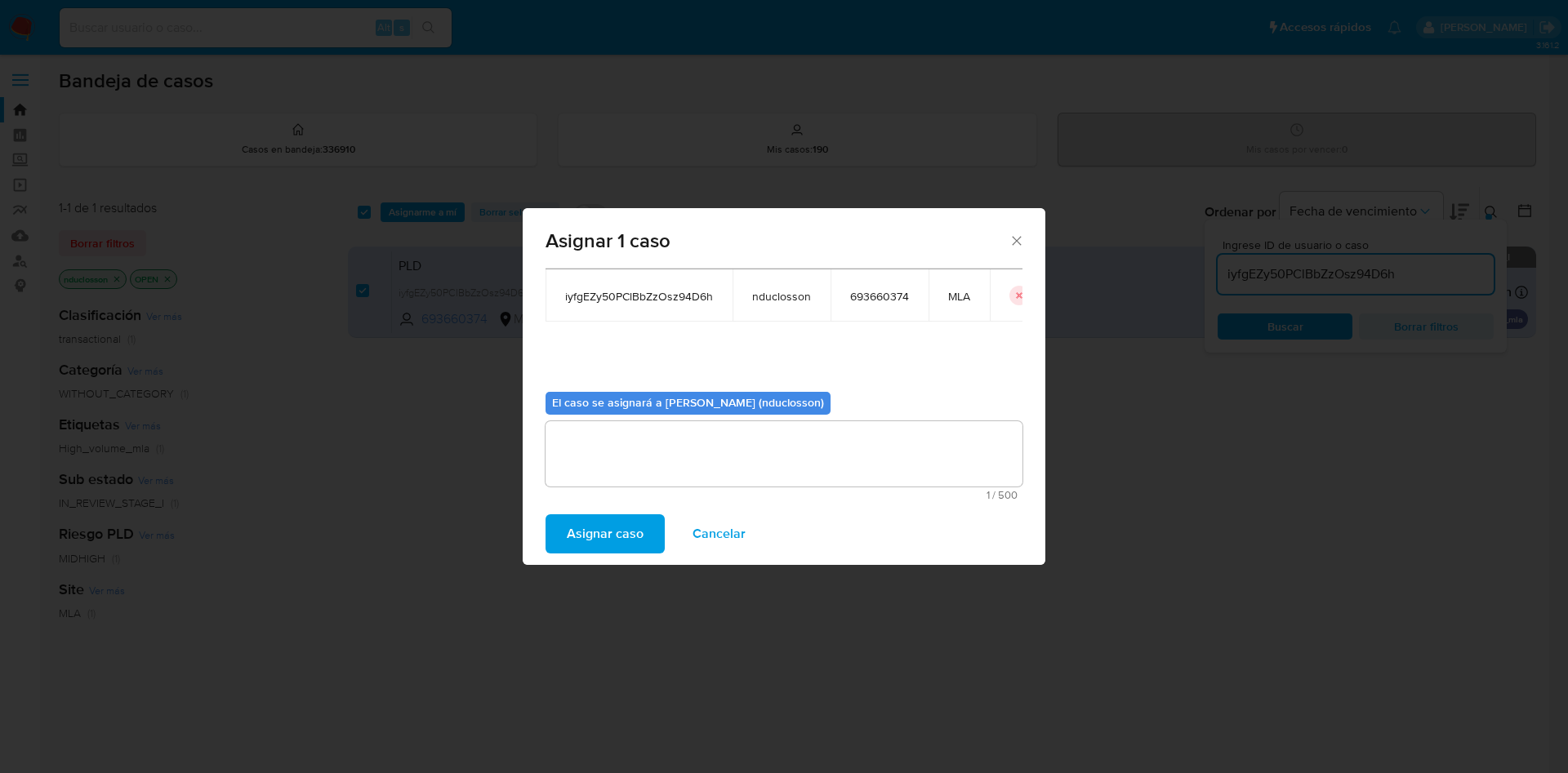
click at [629, 519] on span "Asignar caso" at bounding box center [605, 534] width 77 height 36
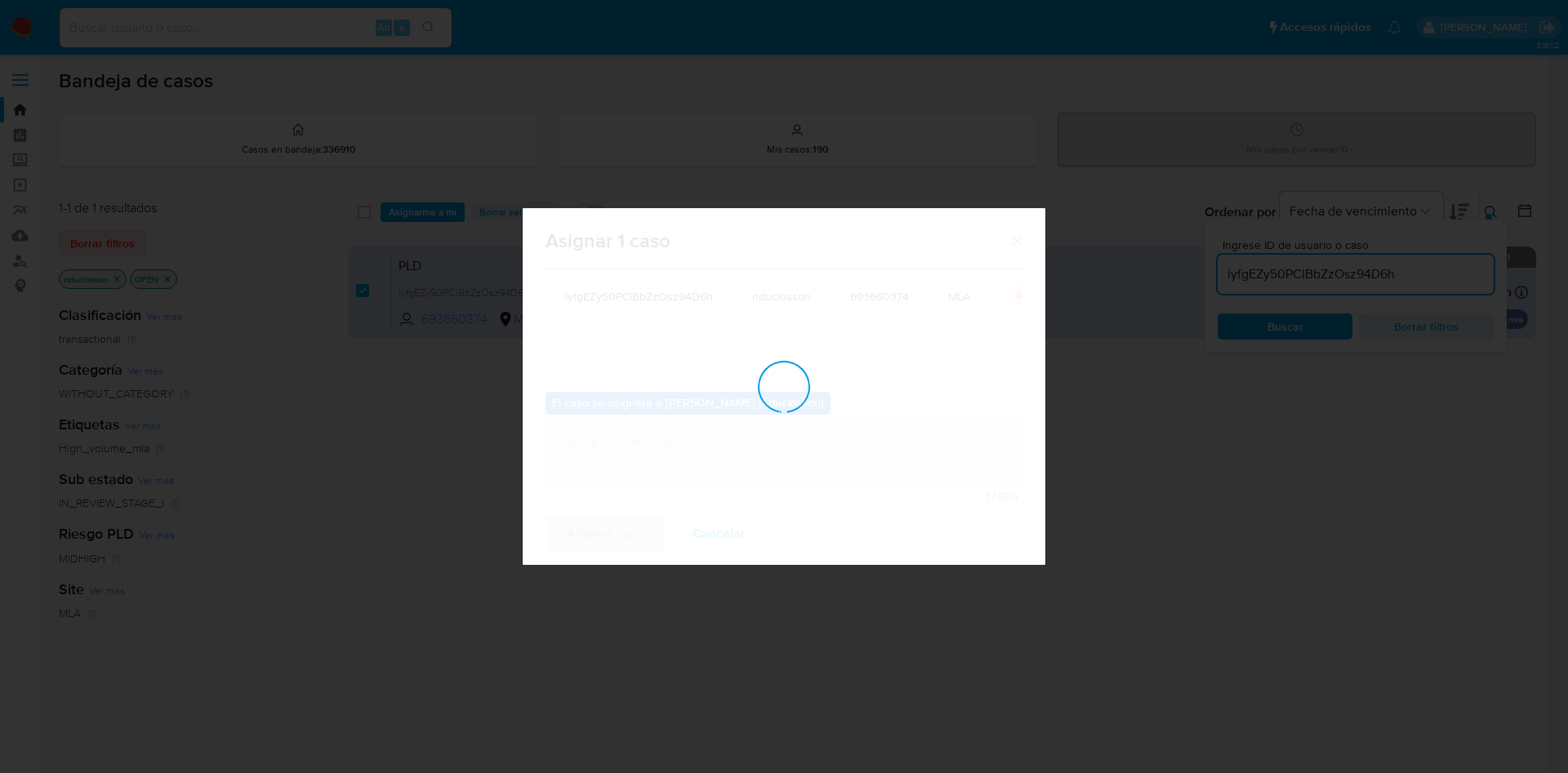
checkbox input "false"
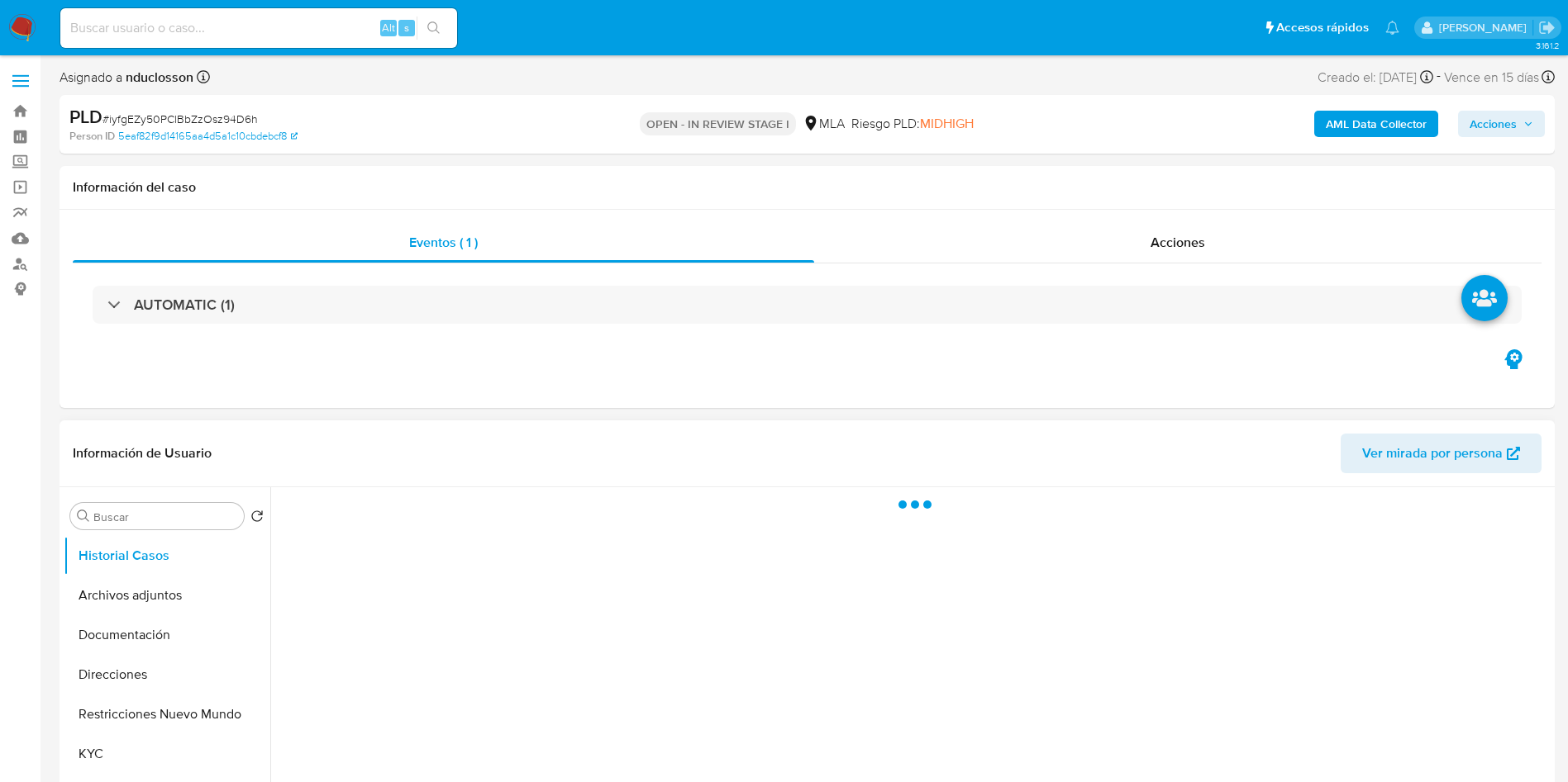
select select "10"
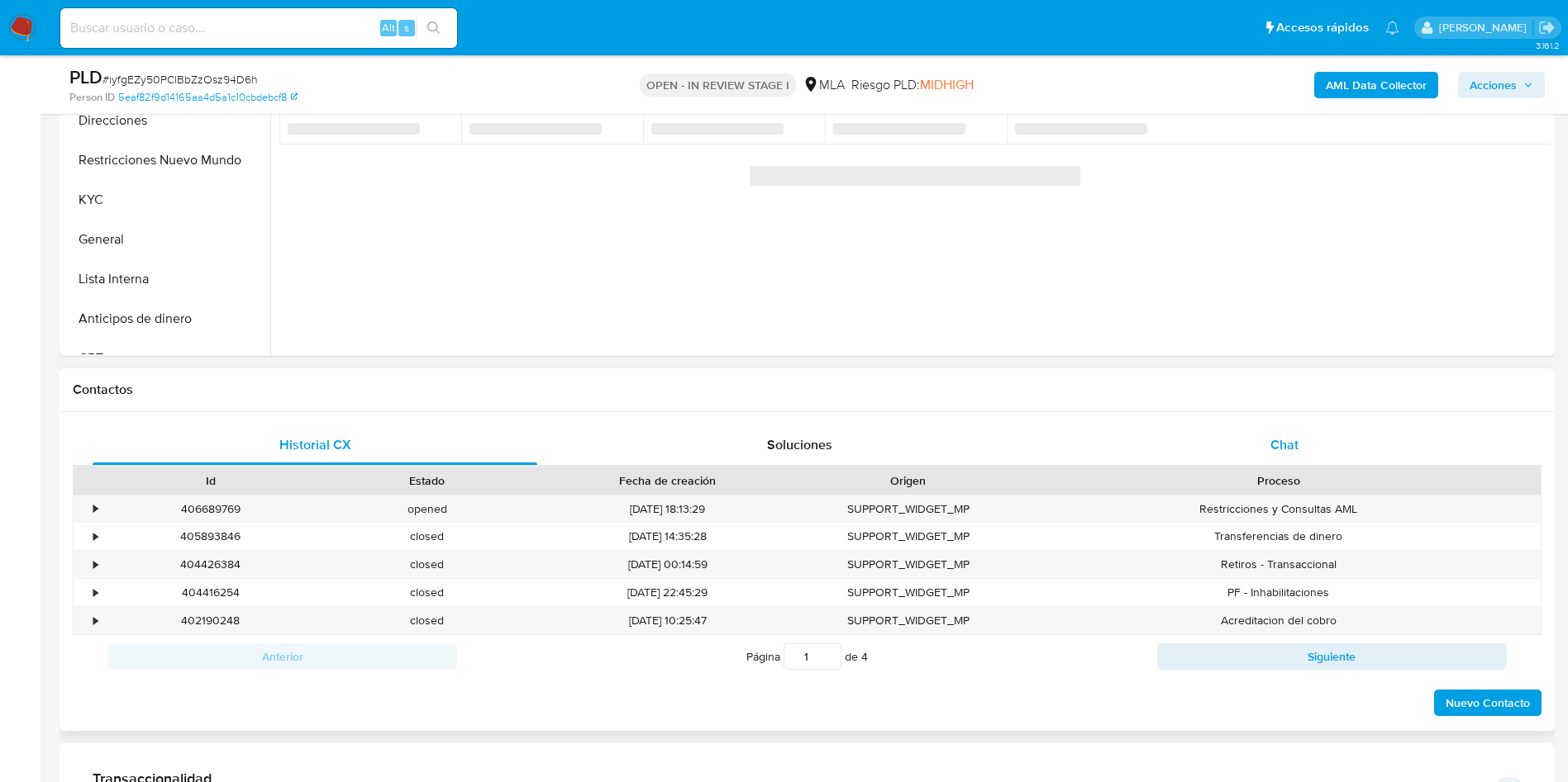
click at [1252, 446] on div "Chat" at bounding box center [1285, 445] width 445 height 40
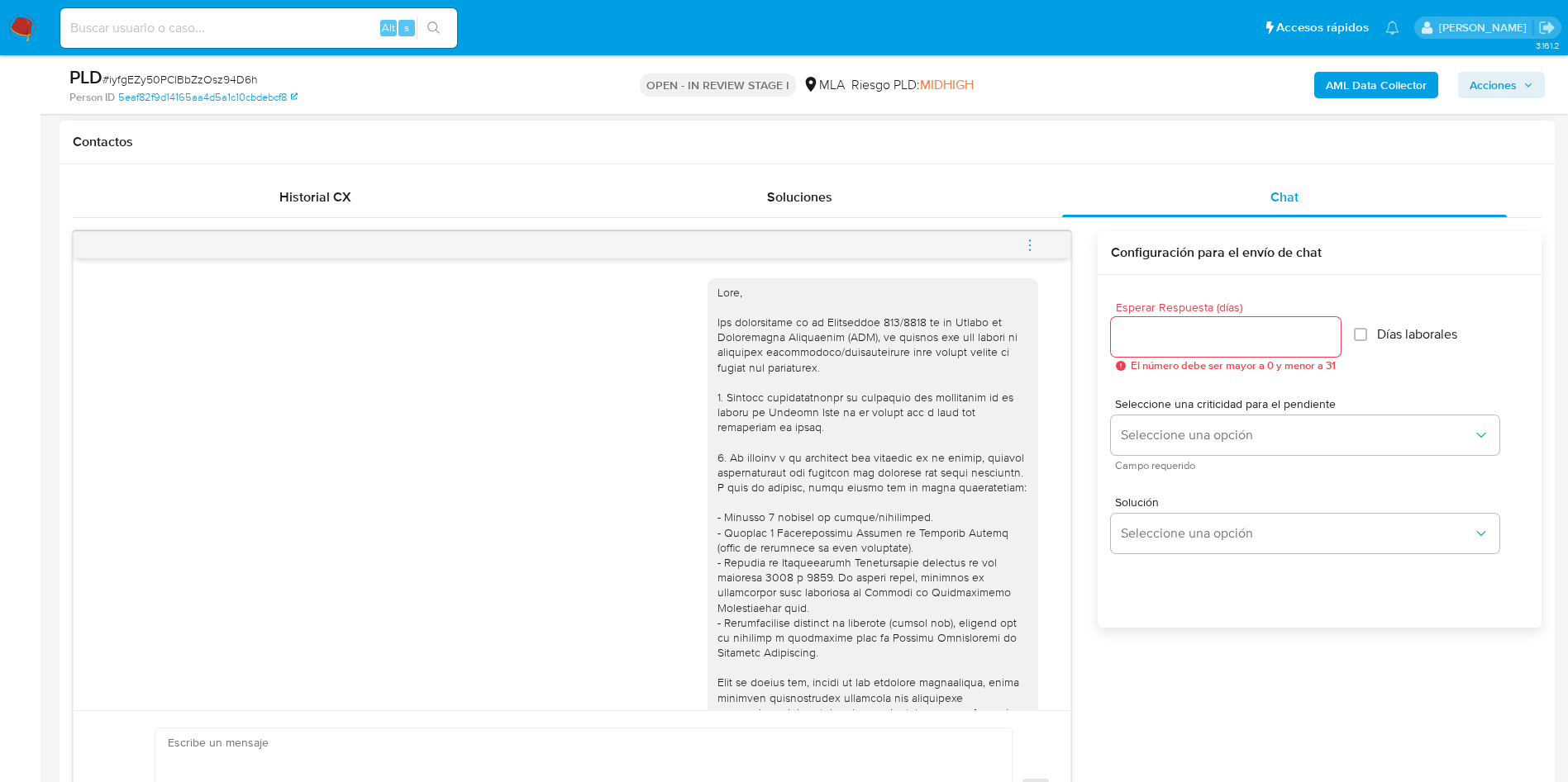
scroll to position [2964, 0]
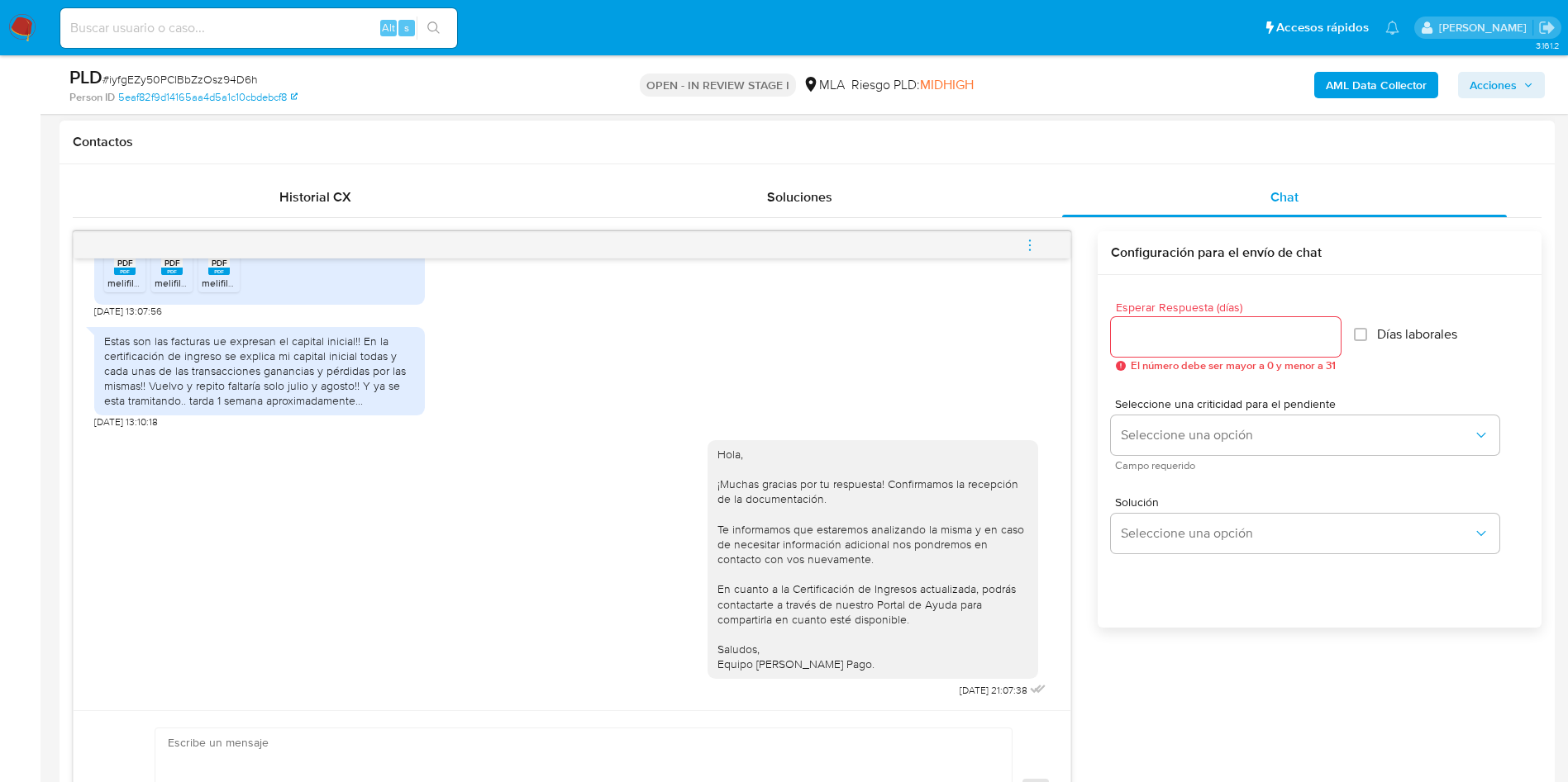
click at [1027, 245] on icon "menu-action" at bounding box center [1030, 245] width 15 height 15
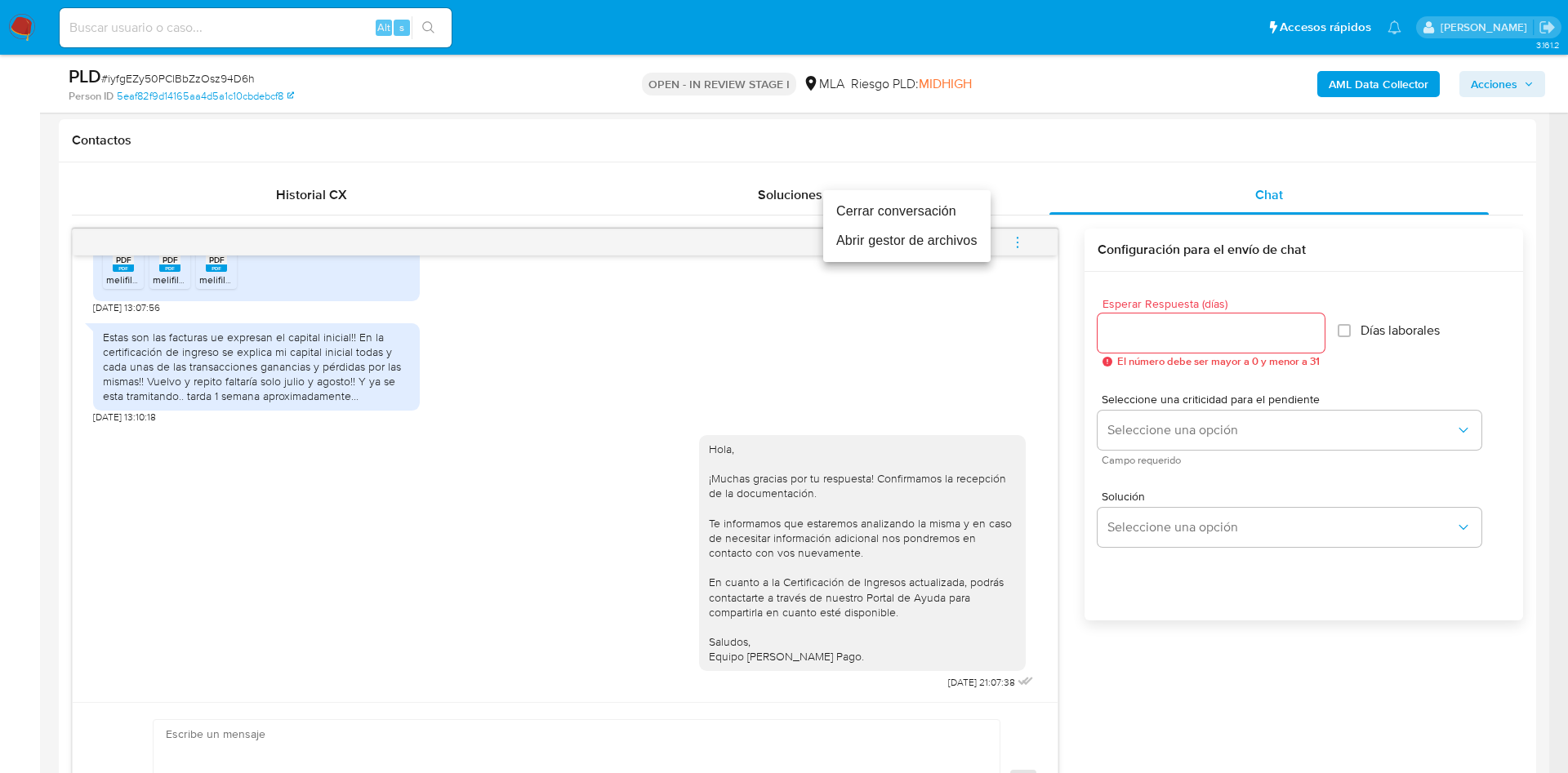
click at [905, 207] on li "Cerrar conversación" at bounding box center [907, 211] width 168 height 29
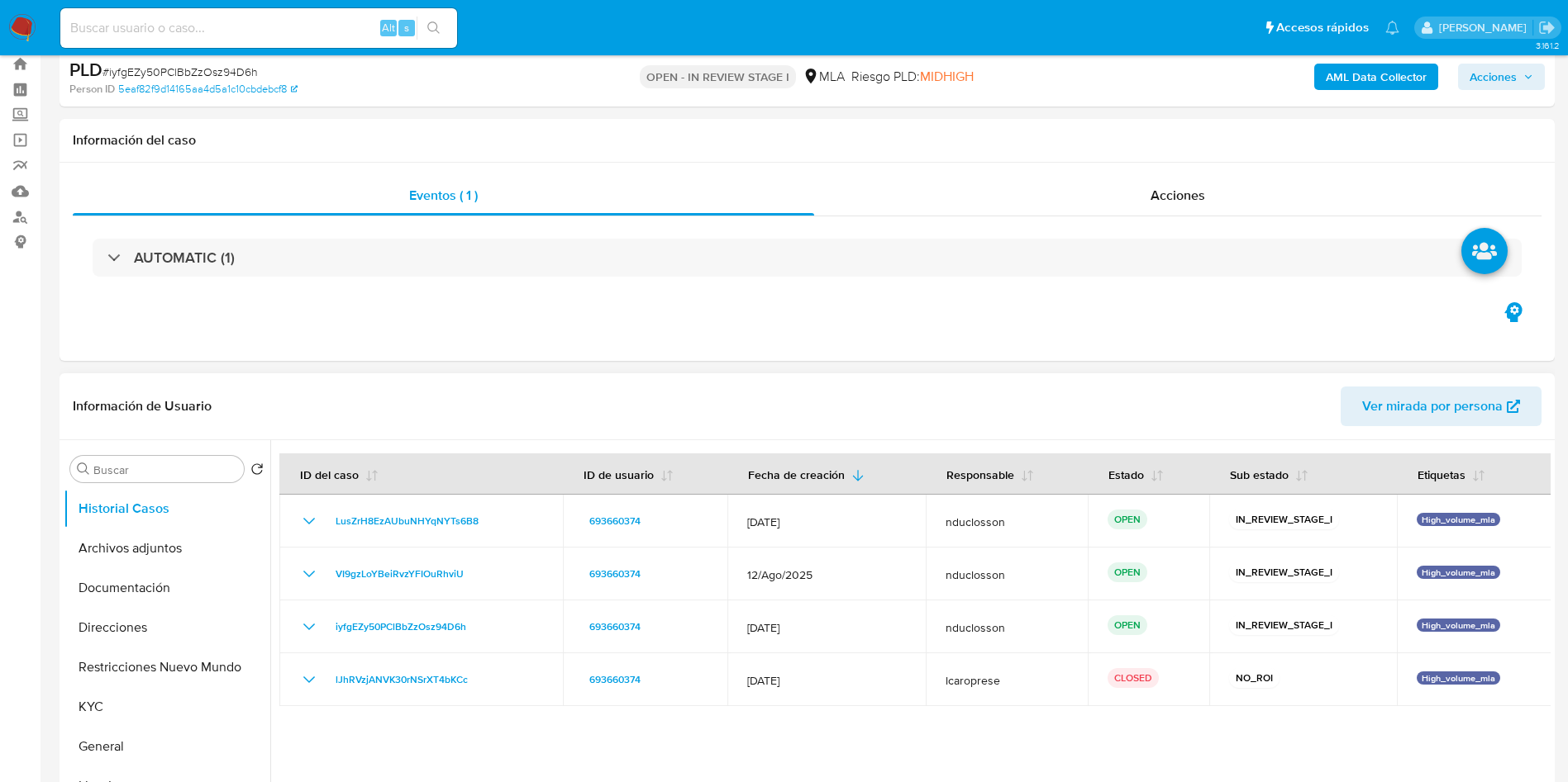
scroll to position [0, 0]
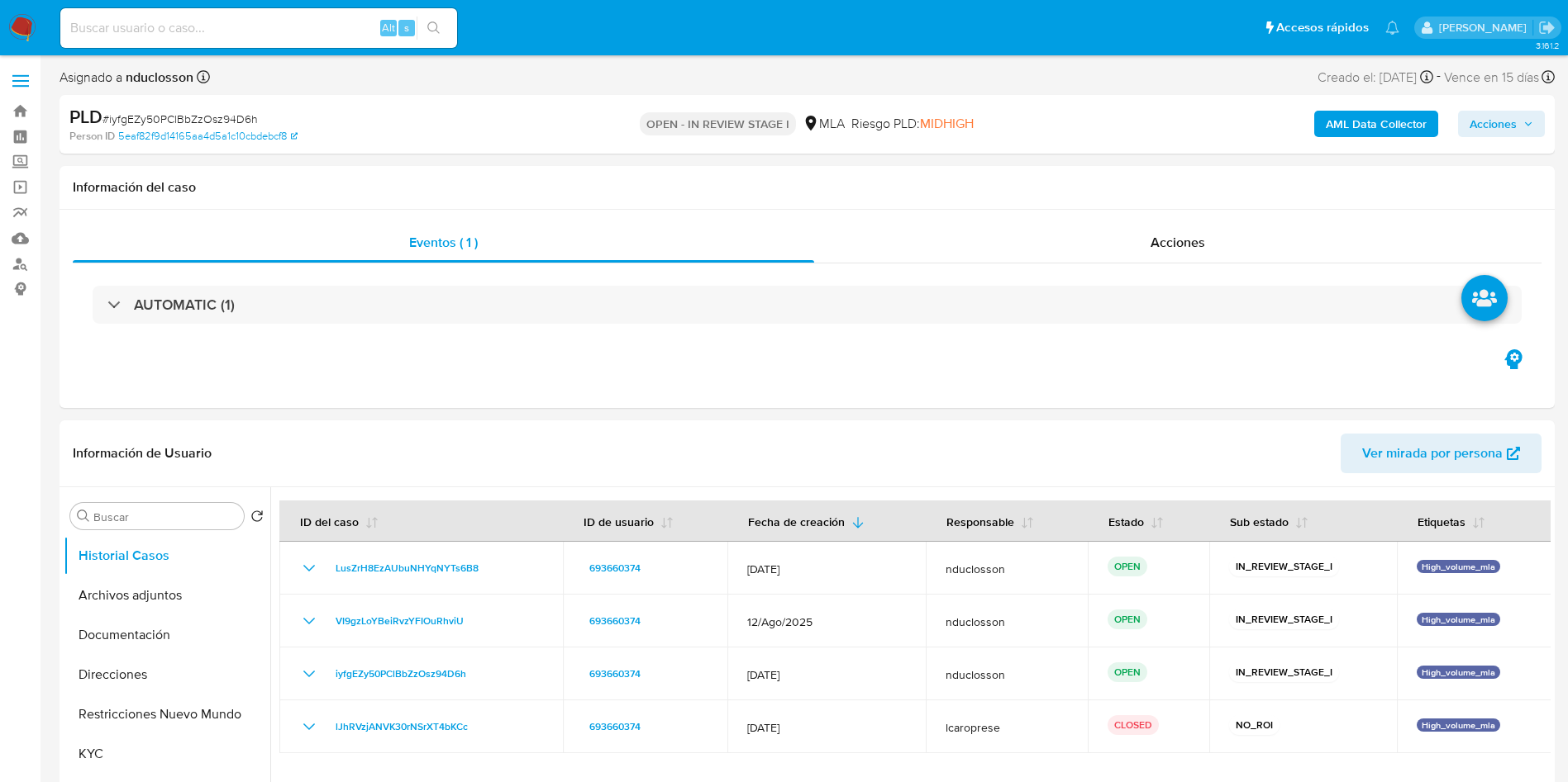
click at [1491, 128] on span "Acciones" at bounding box center [1493, 124] width 48 height 26
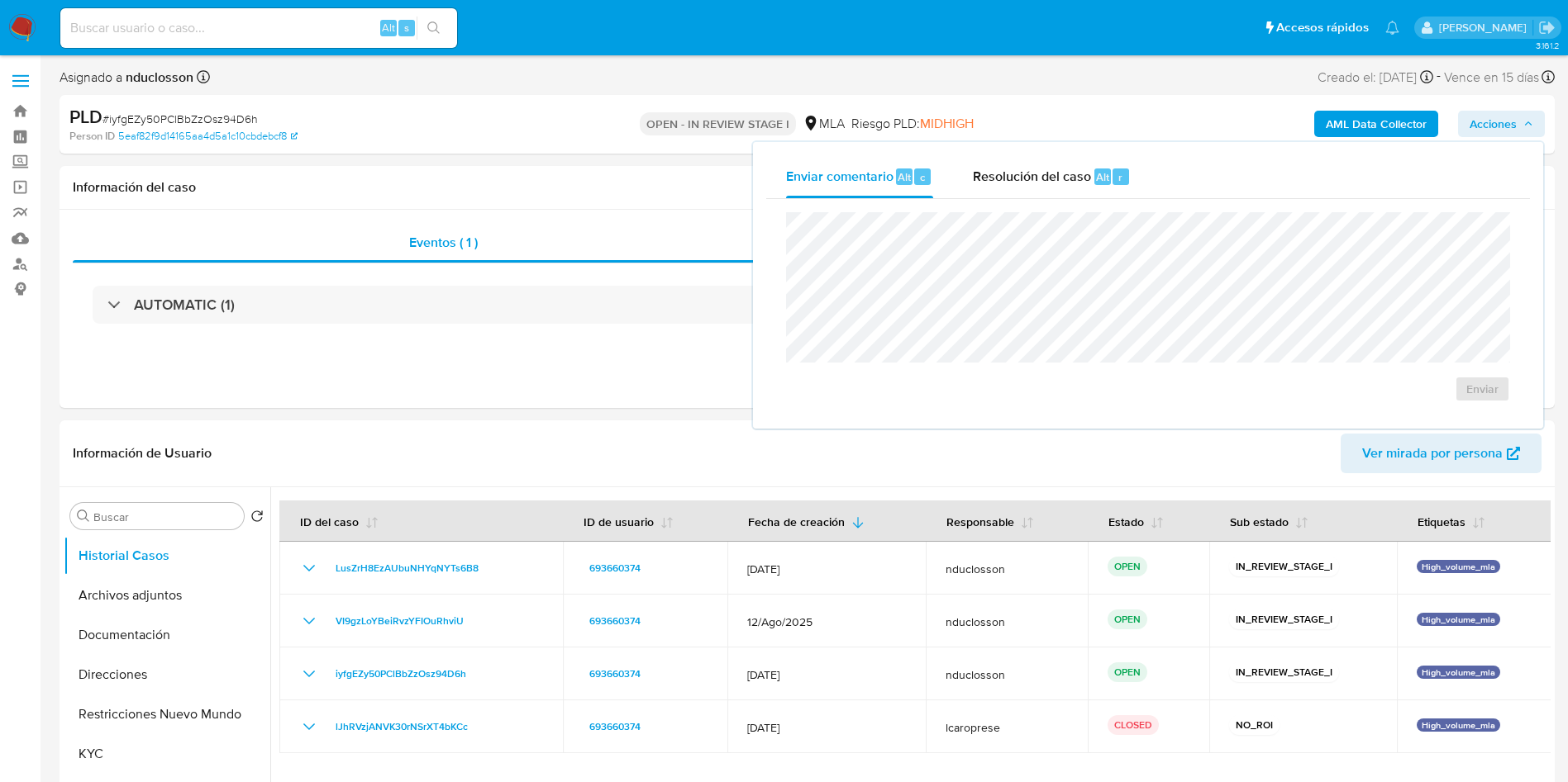
drag, startPoint x: 1062, startPoint y: 164, endPoint x: 1034, endPoint y: 206, distance: 50.5
click at [1061, 164] on div "Resolución del caso Alt r" at bounding box center [1051, 176] width 158 height 43
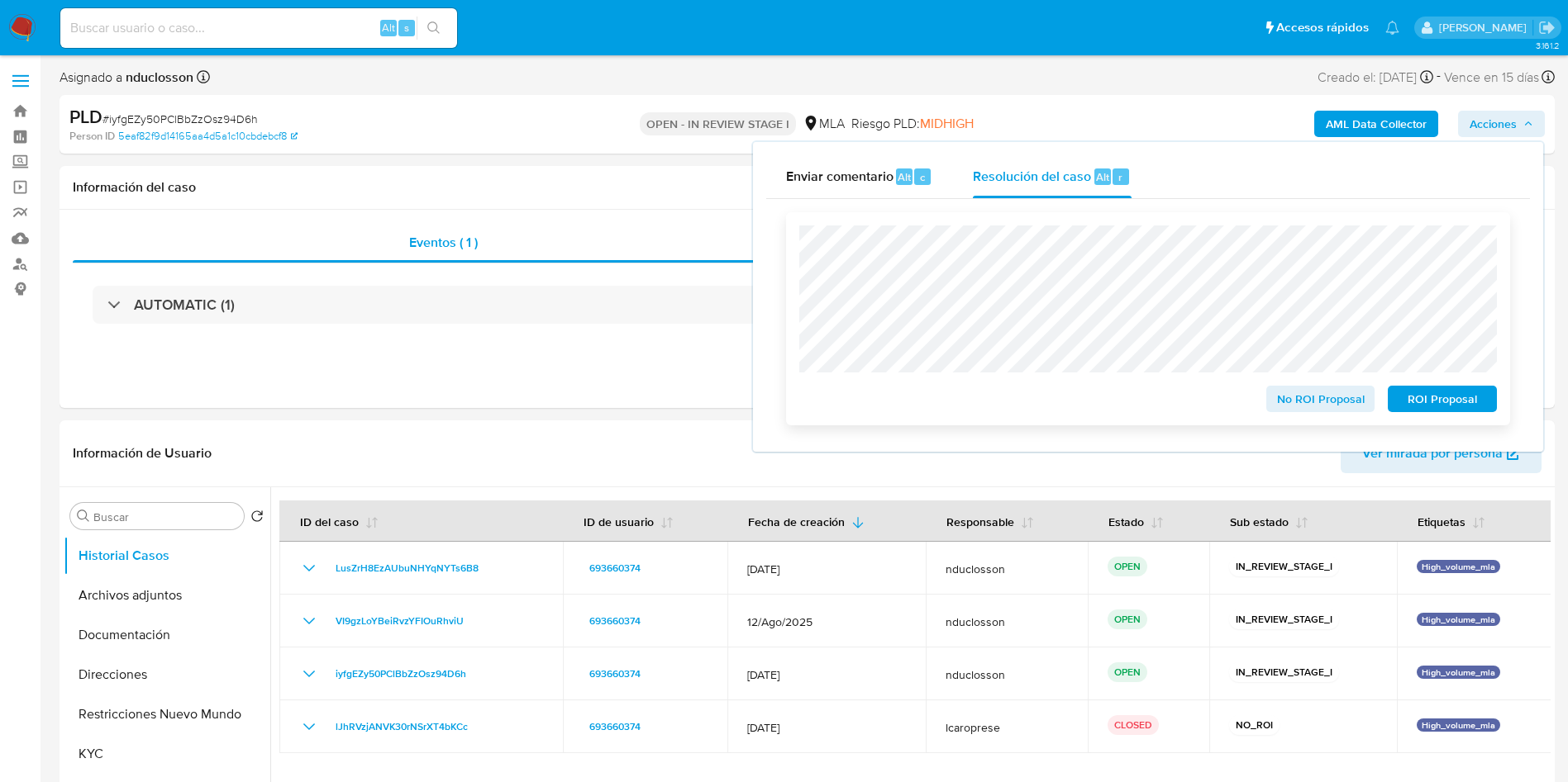
click at [1279, 397] on span "No ROI Proposal" at bounding box center [1320, 399] width 86 height 23
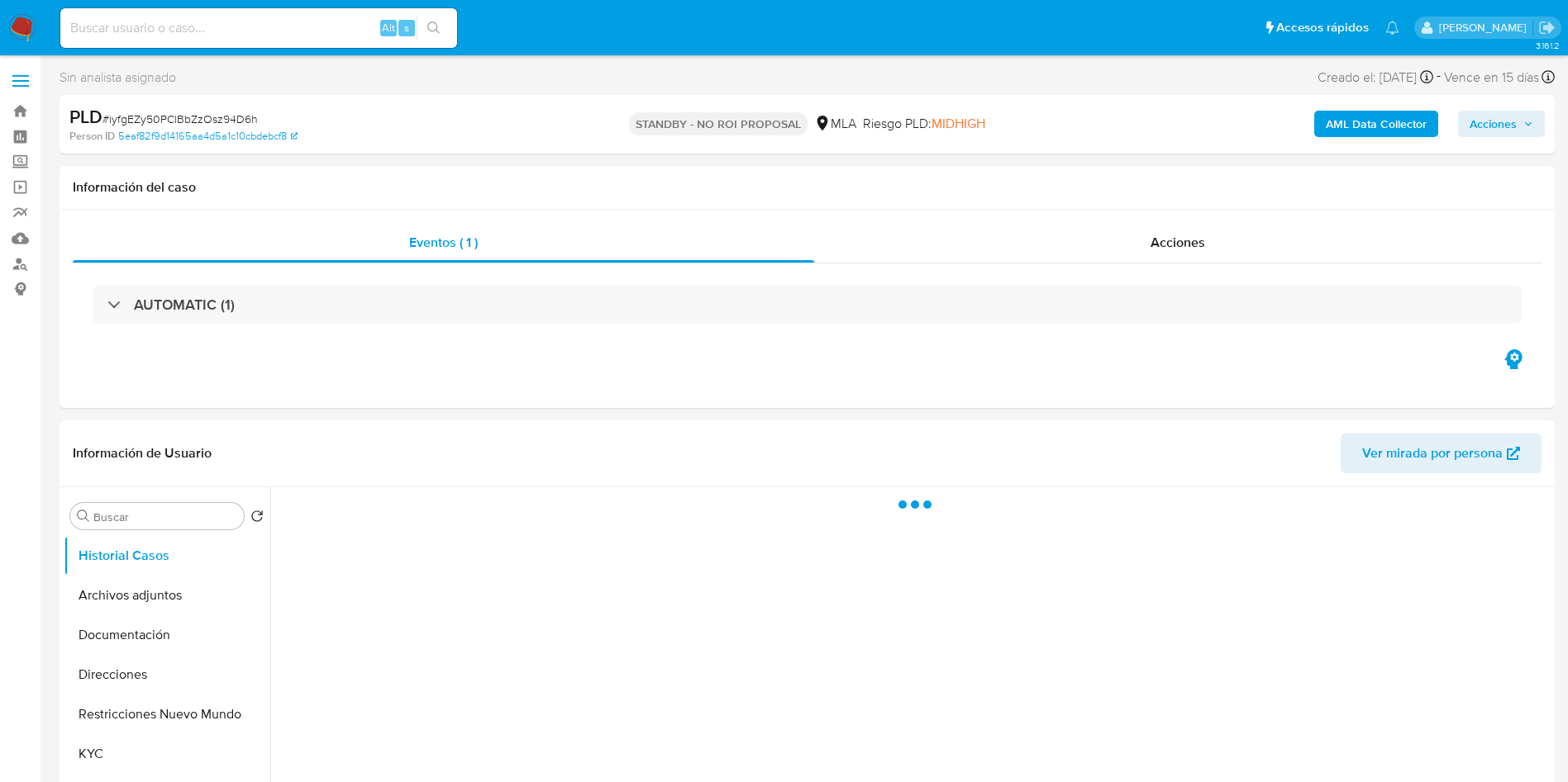
select select "10"
